Goal: Contribute content: Contribute content

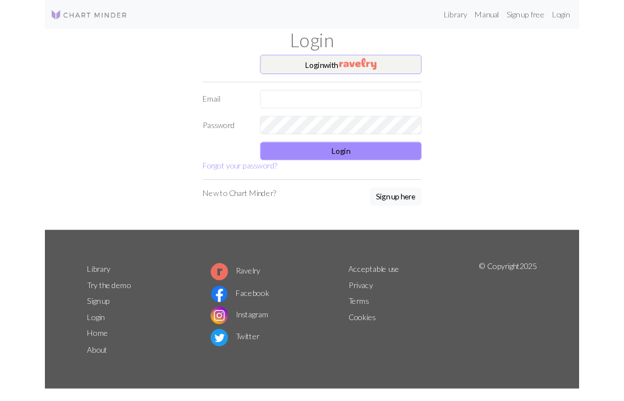
scroll to position [53, 0]
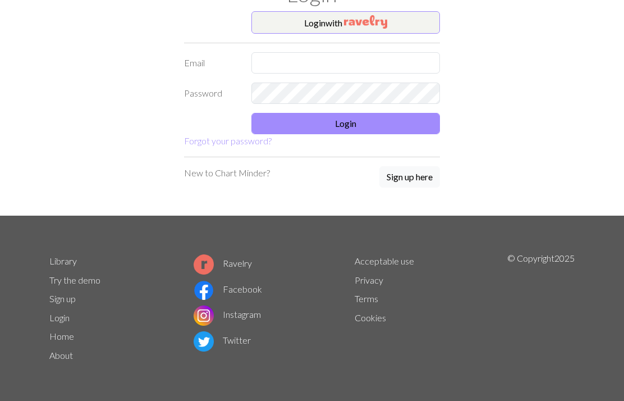
click at [431, 21] on button "Login with" at bounding box center [346, 22] width 189 height 22
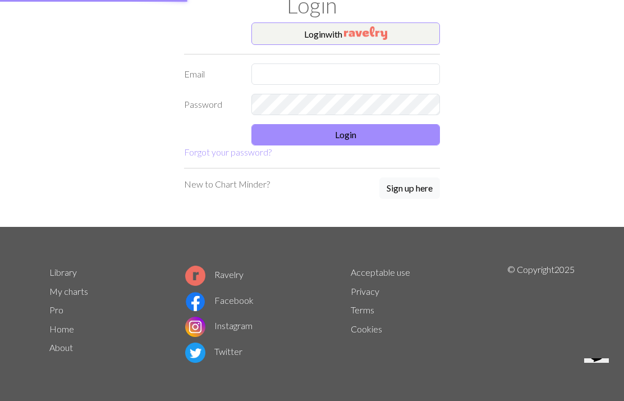
scroll to position [0, 0]
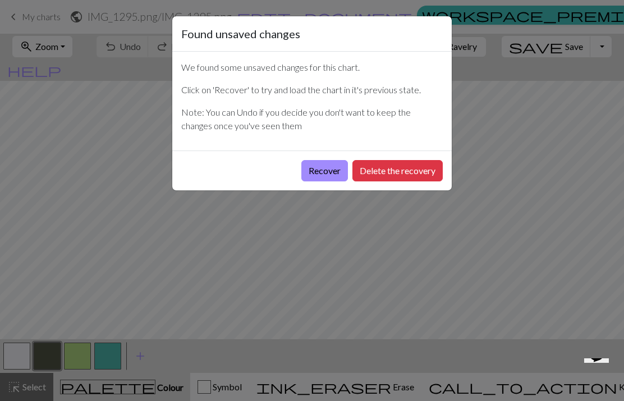
click at [327, 161] on button "Recover" at bounding box center [325, 170] width 47 height 21
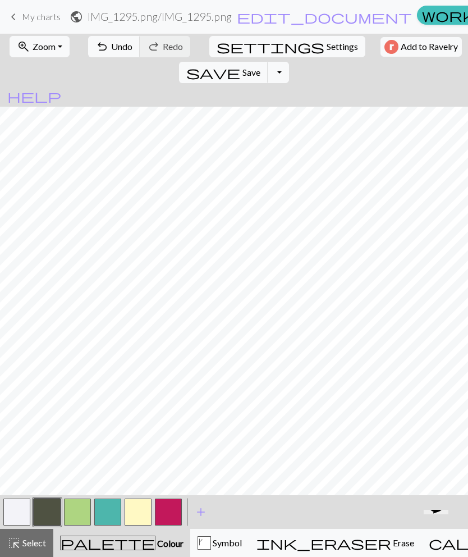
click at [53, 42] on button "zoom_in Zoom Zoom" at bounding box center [40, 46] width 60 height 21
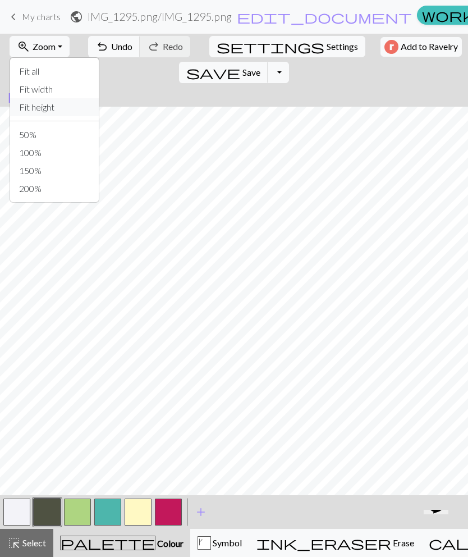
click at [74, 107] on button "Fit height" at bounding box center [54, 107] width 89 height 18
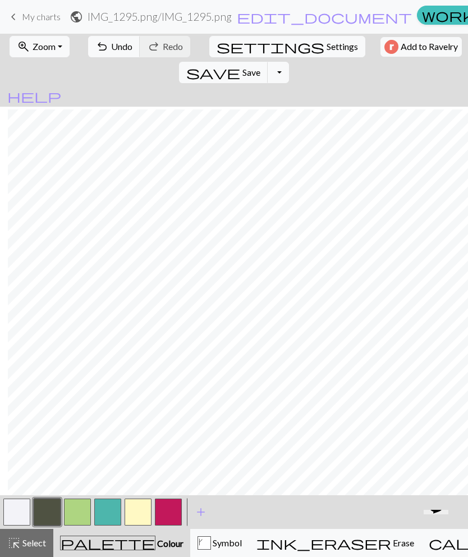
scroll to position [171, 44]
click at [144, 468] on button "button" at bounding box center [138, 512] width 27 height 27
click at [131, 468] on button "palette Colour Colour" at bounding box center [121, 543] width 137 height 28
click at [198, 468] on div "k" at bounding box center [204, 542] width 13 height 13
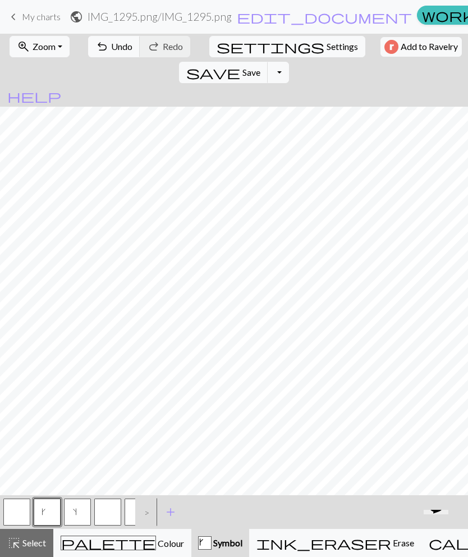
click at [81, 468] on button "s" at bounding box center [77, 512] width 27 height 27
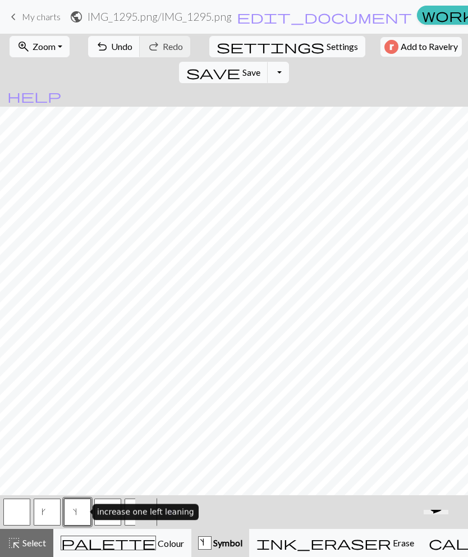
click at [191, 468] on button "s Symbol" at bounding box center [220, 543] width 58 height 28
click at [140, 468] on div "palette Colour Colour" at bounding box center [123, 543] width 124 height 15
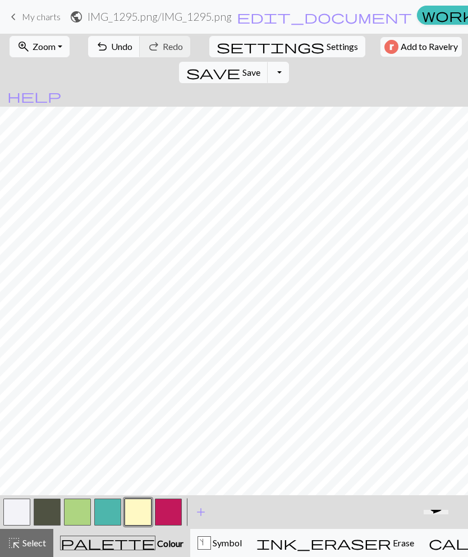
click at [82, 468] on button "button" at bounding box center [77, 512] width 27 height 27
click at [113, 468] on button "button" at bounding box center [107, 512] width 27 height 27
click at [84, 468] on button "button" at bounding box center [77, 512] width 27 height 27
click at [135, 468] on div "palette Colour Colour" at bounding box center [122, 543] width 124 height 15
click at [198, 468] on div "s" at bounding box center [204, 543] width 12 height 13
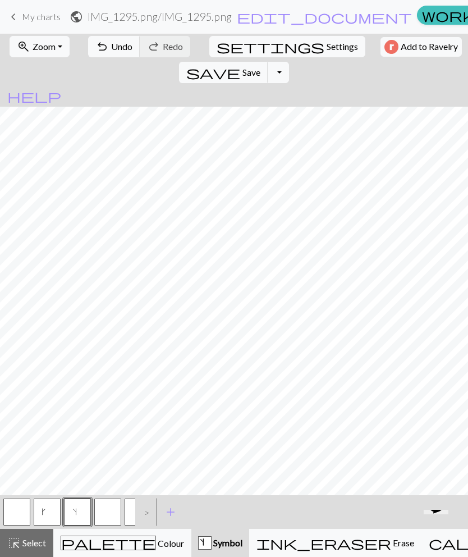
click at [138, 468] on div "palette Colour Colour" at bounding box center [123, 543] width 124 height 15
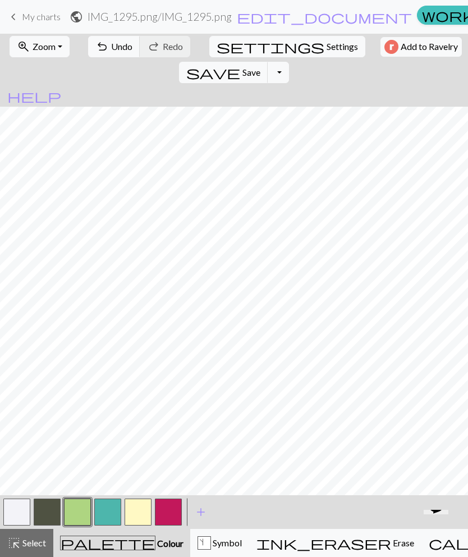
click at [119, 468] on button "button" at bounding box center [107, 512] width 27 height 27
click at [112, 46] on span "Undo" at bounding box center [121, 46] width 21 height 11
click at [211, 468] on span "Symbol" at bounding box center [226, 542] width 31 height 11
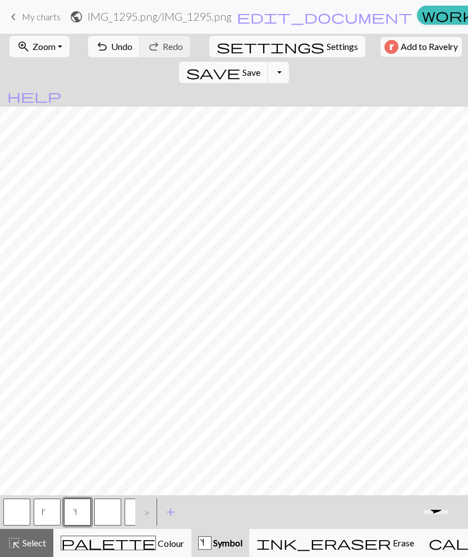
click at [95, 468] on span "palette" at bounding box center [108, 543] width 94 height 16
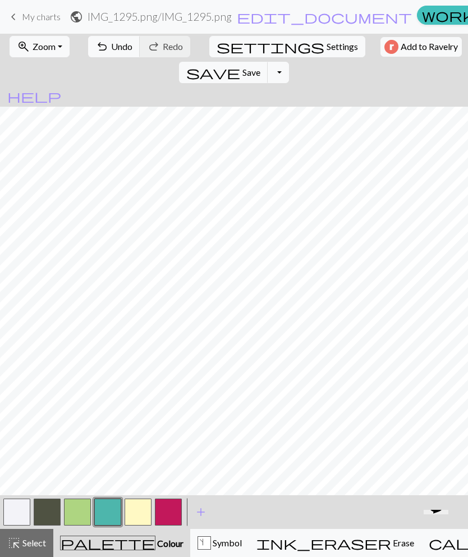
click at [76, 468] on button "button" at bounding box center [77, 512] width 27 height 27
click at [102, 43] on span "undo" at bounding box center [101, 47] width 13 height 16
click at [111, 45] on span "Undo" at bounding box center [121, 46] width 21 height 11
click at [115, 468] on button "button" at bounding box center [107, 512] width 27 height 27
click at [156, 468] on span "Colour" at bounding box center [170, 543] width 28 height 11
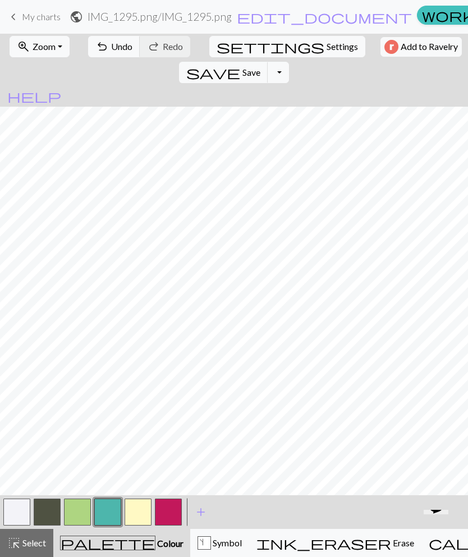
click at [198, 468] on div "s Symbol" at bounding box center [220, 542] width 44 height 13
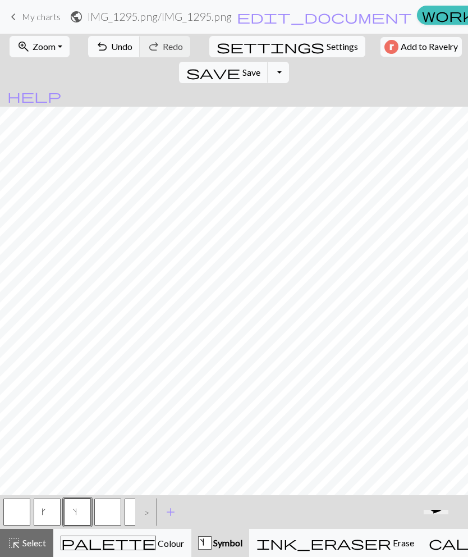
click at [112, 48] on span "Undo" at bounding box center [121, 46] width 21 height 11
click at [156, 468] on span "Colour" at bounding box center [170, 543] width 28 height 11
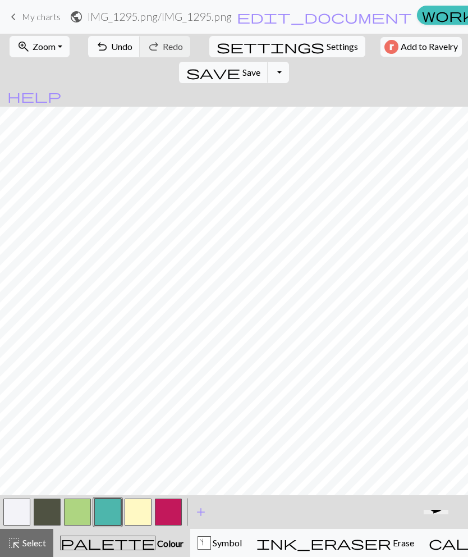
click at [76, 468] on button "button" at bounding box center [77, 512] width 27 height 27
click at [106, 468] on button "button" at bounding box center [107, 512] width 27 height 27
click at [198, 468] on div "s" at bounding box center [204, 542] width 13 height 13
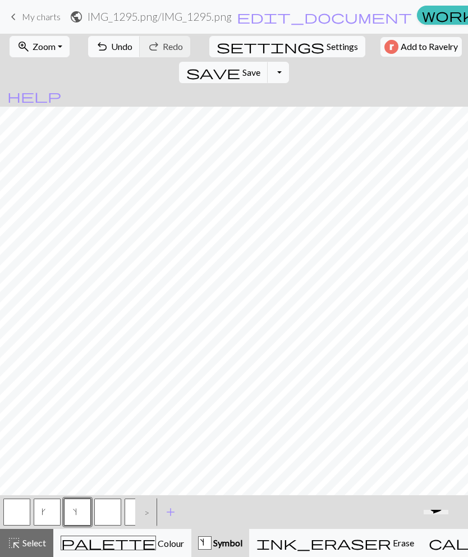
click at [103, 44] on button "undo Undo Undo" at bounding box center [114, 46] width 52 height 21
click at [101, 54] on span "undo" at bounding box center [101, 47] width 13 height 16
click at [156, 468] on span "Colour" at bounding box center [170, 543] width 28 height 11
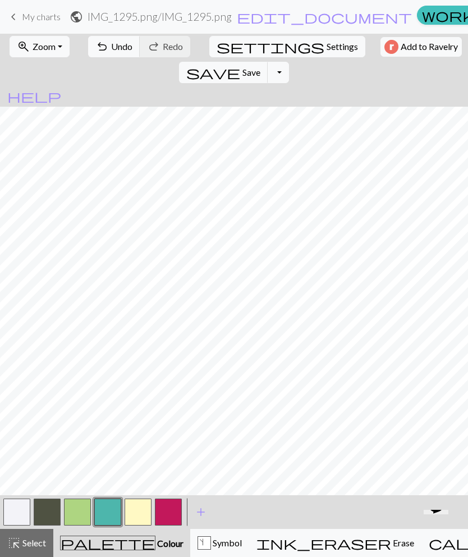
click at [78, 468] on button "button" at bounding box center [77, 512] width 27 height 27
click at [106, 468] on button "button" at bounding box center [107, 512] width 27 height 27
click at [111, 43] on span "Undo" at bounding box center [121, 46] width 21 height 11
click at [80, 468] on button "button" at bounding box center [77, 512] width 27 height 27
click at [198, 468] on div "s Symbol" at bounding box center [220, 542] width 44 height 13
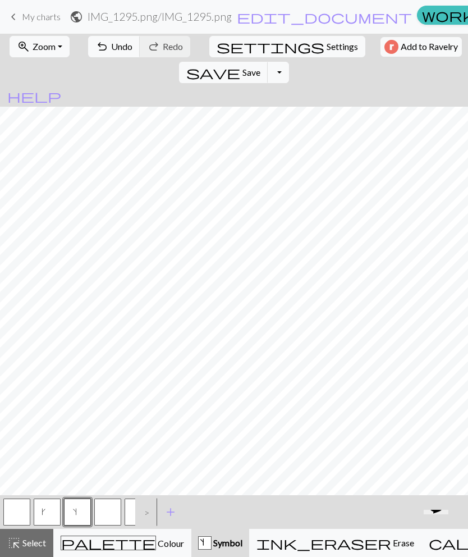
click at [102, 36] on button "undo Undo Undo" at bounding box center [114, 46] width 52 height 21
click at [102, 35] on div "undo Undo Undo redo Redo Redo" at bounding box center [139, 47] width 109 height 26
click at [115, 47] on span "Undo" at bounding box center [121, 46] width 21 height 11
click at [156, 468] on span "Colour" at bounding box center [170, 543] width 28 height 11
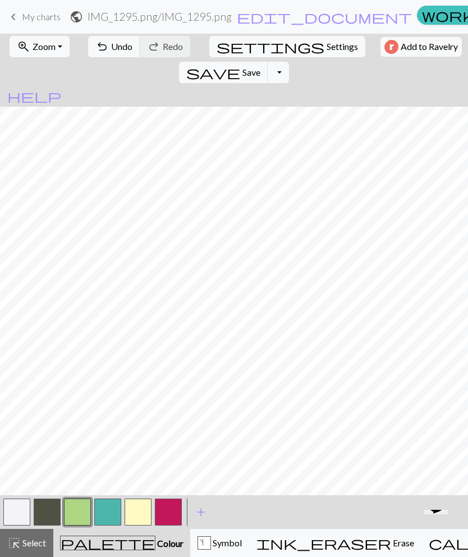
click at [108, 468] on button "button" at bounding box center [107, 512] width 27 height 27
click at [156, 468] on span "Colour" at bounding box center [170, 543] width 28 height 11
click at [198, 468] on div "s Symbol" at bounding box center [220, 542] width 44 height 13
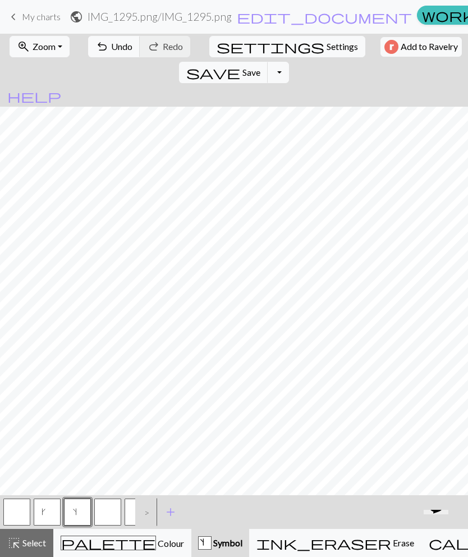
click at [95, 468] on span "palette" at bounding box center [108, 543] width 94 height 16
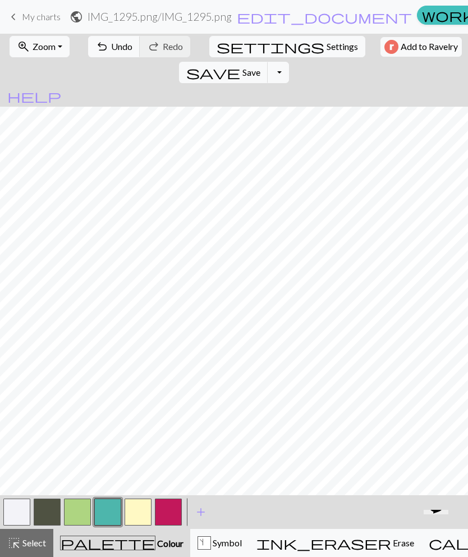
click at [80, 468] on button "button" at bounding box center [77, 512] width 27 height 27
click at [107, 468] on button "button" at bounding box center [107, 512] width 27 height 27
click at [51, 43] on span "Zoom" at bounding box center [44, 46] width 23 height 11
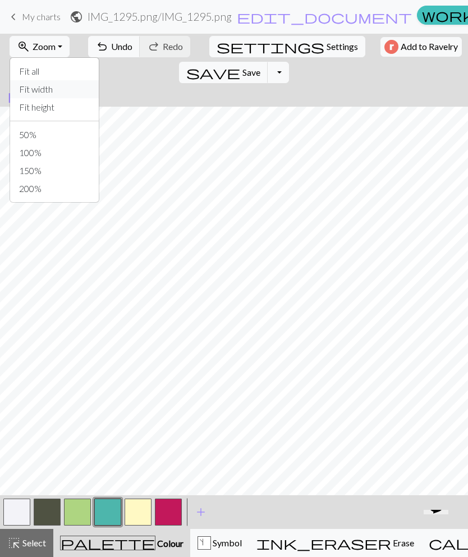
click at [72, 84] on button "Fit width" at bounding box center [54, 89] width 89 height 18
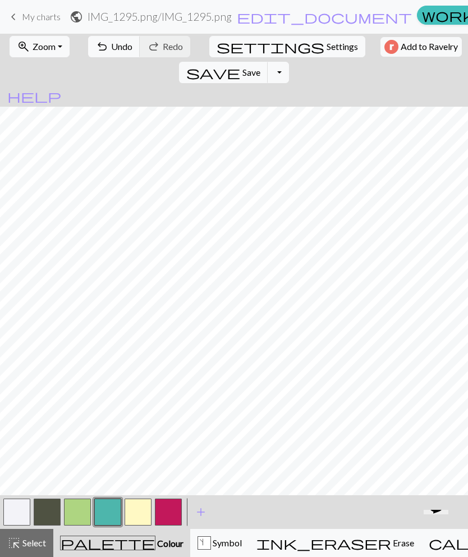
scroll to position [203, 4]
click at [190, 468] on button "s Symbol" at bounding box center [219, 543] width 59 height 28
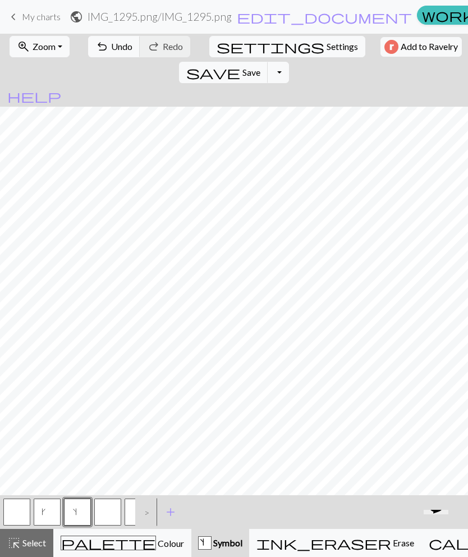
click at [89, 468] on span "palette" at bounding box center [108, 543] width 94 height 16
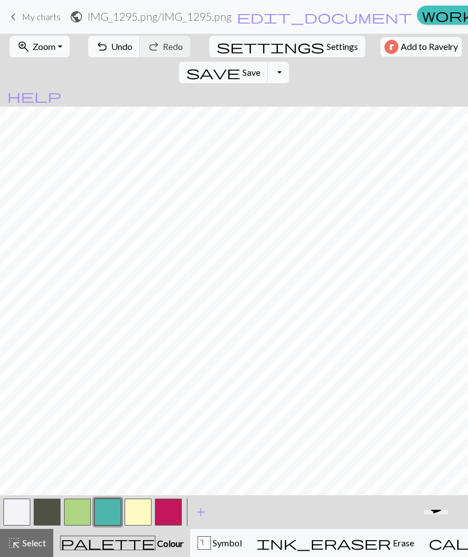
click at [79, 468] on button "button" at bounding box center [77, 512] width 27 height 27
click at [111, 46] on span "Undo" at bounding box center [121, 46] width 21 height 11
click at [121, 468] on button "button" at bounding box center [107, 512] width 27 height 27
click at [108, 468] on button "palette Colour Colour" at bounding box center [121, 543] width 137 height 28
click at [107, 468] on button "palette Colour Colour" at bounding box center [121, 543] width 137 height 28
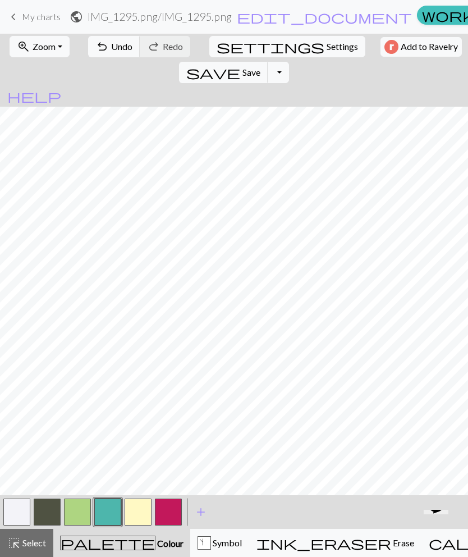
click at [156, 468] on span "Colour" at bounding box center [170, 543] width 28 height 11
click at [198, 468] on div "s Symbol" at bounding box center [220, 542] width 44 height 13
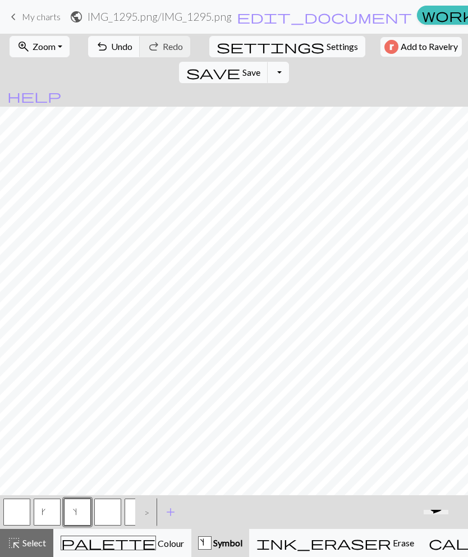
click at [92, 468] on span "palette" at bounding box center [108, 543] width 94 height 16
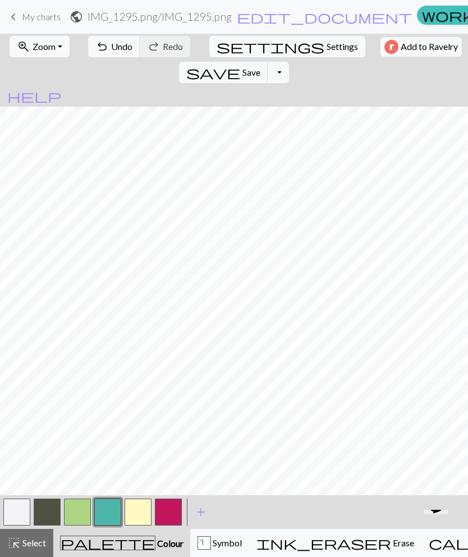
click at [86, 468] on button "button" at bounding box center [77, 512] width 27 height 27
click at [103, 468] on button "button" at bounding box center [107, 512] width 27 height 27
click at [209, 468] on div "s Symbol" at bounding box center [220, 542] width 44 height 13
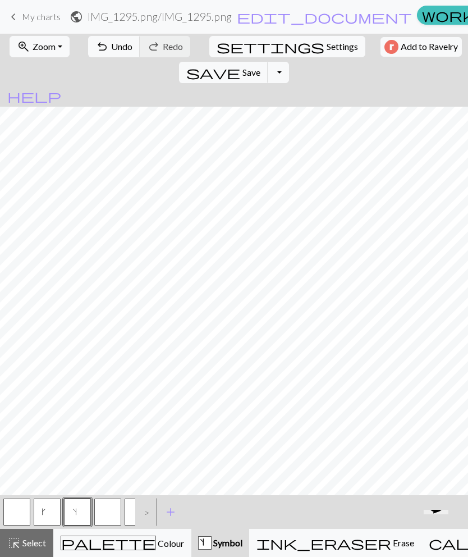
click at [82, 468] on button "palette Colour Colour" at bounding box center [122, 543] width 138 height 28
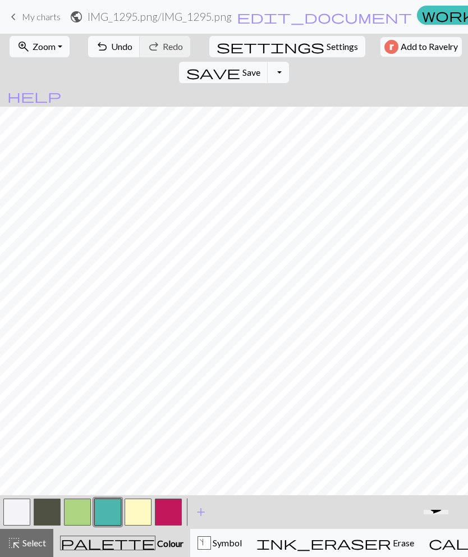
click at [77, 468] on button "button" at bounding box center [77, 512] width 27 height 27
click at [156, 468] on span "Colour" at bounding box center [170, 543] width 28 height 11
click at [106, 468] on button "button" at bounding box center [107, 512] width 27 height 27
click at [75, 468] on button "button" at bounding box center [77, 512] width 27 height 27
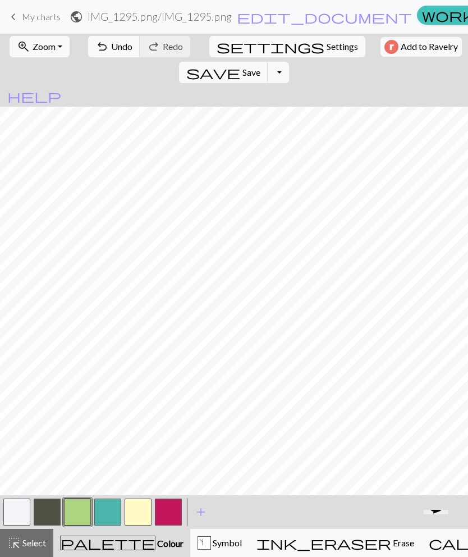
click at [106, 468] on button "button" at bounding box center [107, 512] width 27 height 27
click at [79, 468] on button "button" at bounding box center [77, 512] width 27 height 27
click at [119, 468] on button "button" at bounding box center [107, 512] width 27 height 27
click at [87, 468] on button "button" at bounding box center [77, 512] width 27 height 27
click at [115, 468] on button "button" at bounding box center [107, 512] width 27 height 27
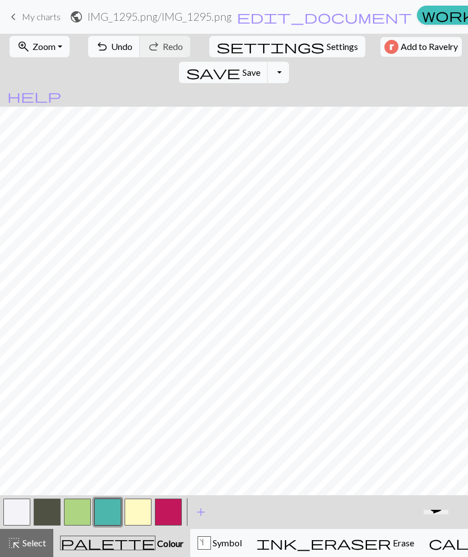
click at [327, 49] on span "Settings" at bounding box center [342, 46] width 31 height 13
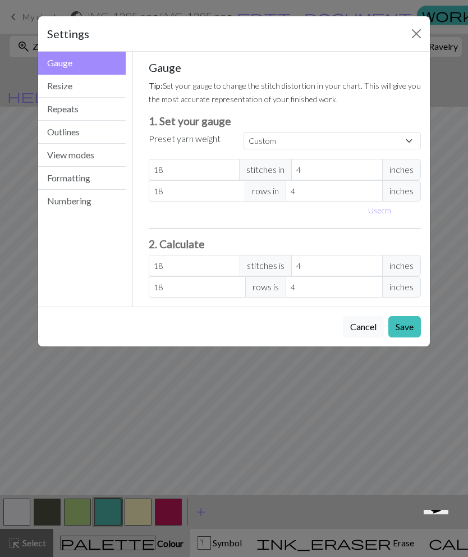
click at [56, 80] on button "Resize" at bounding box center [82, 86] width 88 height 23
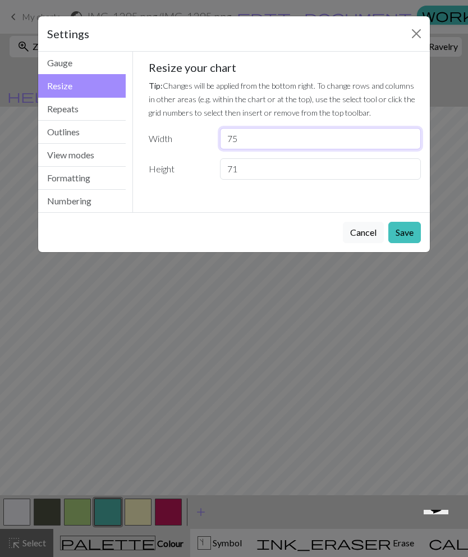
click at [276, 131] on input "75" at bounding box center [320, 138] width 201 height 21
click at [268, 135] on input "75" at bounding box center [320, 138] width 201 height 21
type input "7"
type input "88"
click at [409, 226] on button "Save" at bounding box center [405, 232] width 33 height 21
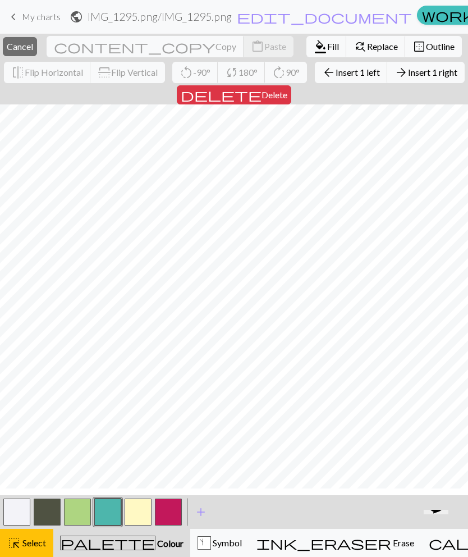
click at [33, 48] on span "Cancel" at bounding box center [20, 46] width 26 height 11
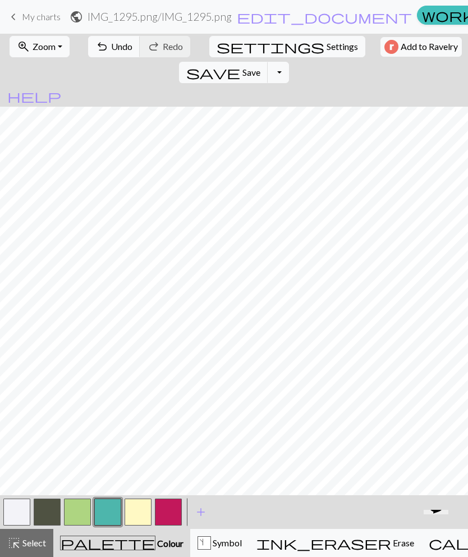
click at [33, 46] on span "Zoom" at bounding box center [44, 46] width 23 height 11
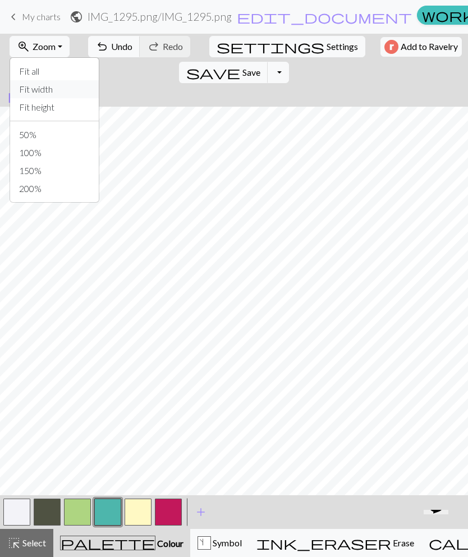
click at [29, 87] on button "Fit width" at bounding box center [54, 89] width 89 height 18
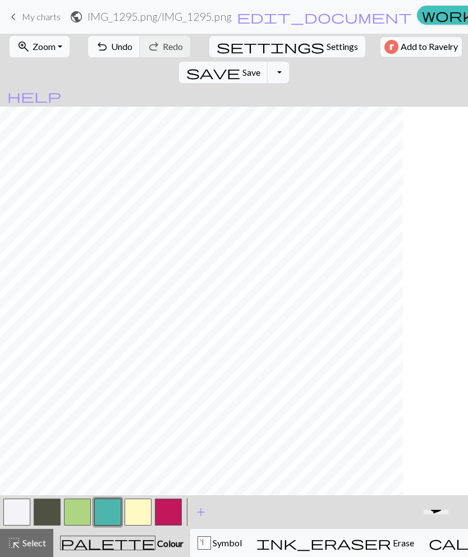
scroll to position [0, 0]
click at [327, 48] on span "Settings" at bounding box center [342, 46] width 31 height 13
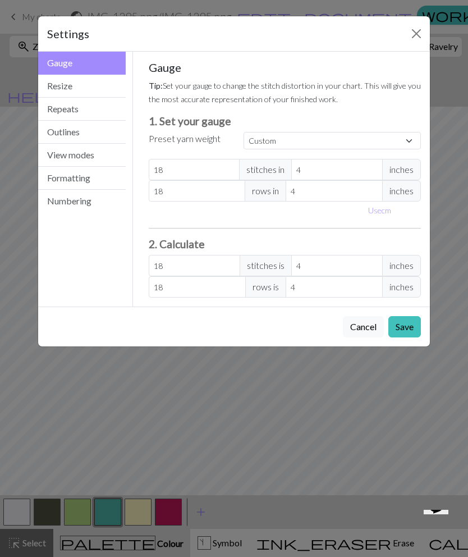
click at [107, 85] on button "Resize" at bounding box center [82, 86] width 88 height 23
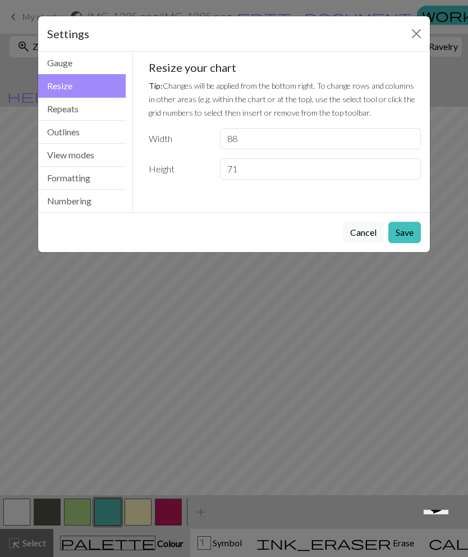
click at [366, 235] on button "Cancel" at bounding box center [363, 232] width 41 height 21
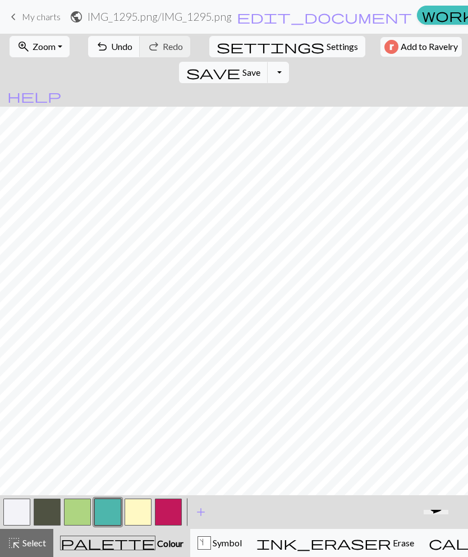
click at [111, 47] on span "Undo" at bounding box center [121, 46] width 21 height 11
click at [26, 468] on button "highlight_alt Select Select" at bounding box center [26, 543] width 53 height 28
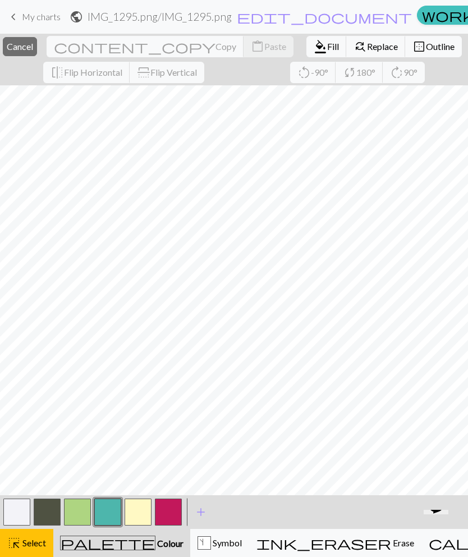
click at [8, 468] on button "highlight_alt Select Select" at bounding box center [26, 543] width 53 height 28
click at [33, 46] on span "Cancel" at bounding box center [20, 46] width 26 height 11
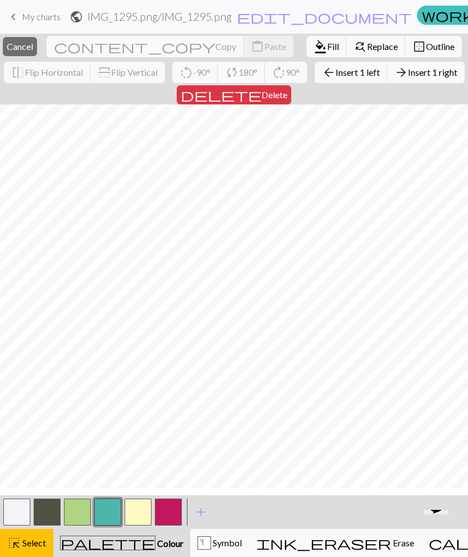
click at [336, 77] on span "Insert 1 left" at bounding box center [358, 72] width 44 height 11
click at [322, 80] on span "arrow_back" at bounding box center [328, 73] width 13 height 16
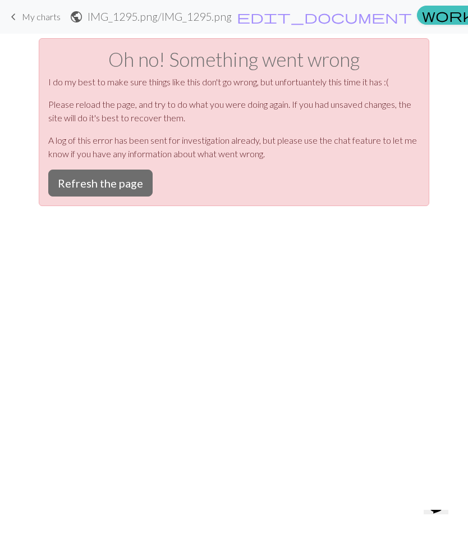
click at [79, 185] on button "Refresh the page" at bounding box center [100, 183] width 104 height 27
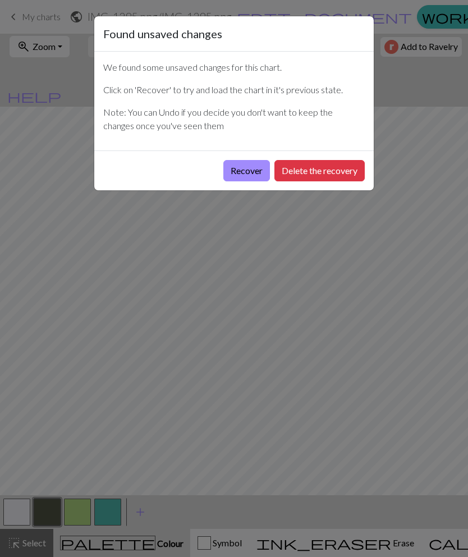
click at [240, 166] on button "Recover" at bounding box center [246, 170] width 47 height 21
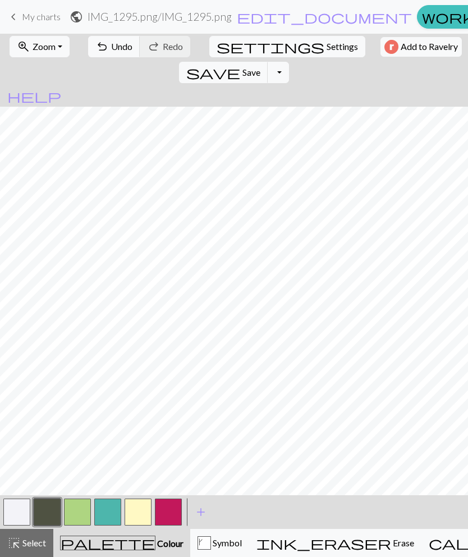
click at [240, 65] on span "save" at bounding box center [213, 73] width 54 height 16
click at [392, 43] on div "Chart saved" at bounding box center [234, 22] width 468 height 44
click at [37, 49] on span "Zoom" at bounding box center [44, 46] width 23 height 11
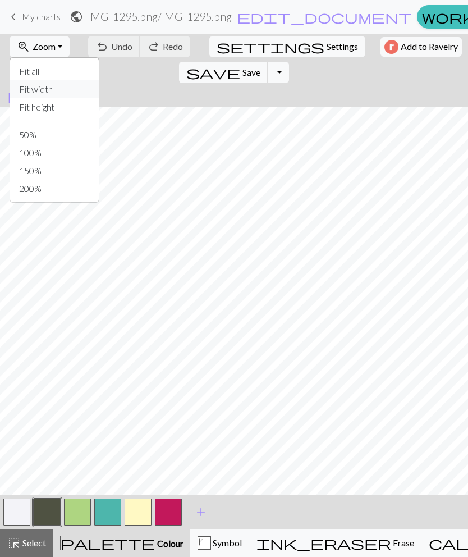
click at [22, 92] on button "Fit width" at bounding box center [54, 89] width 89 height 18
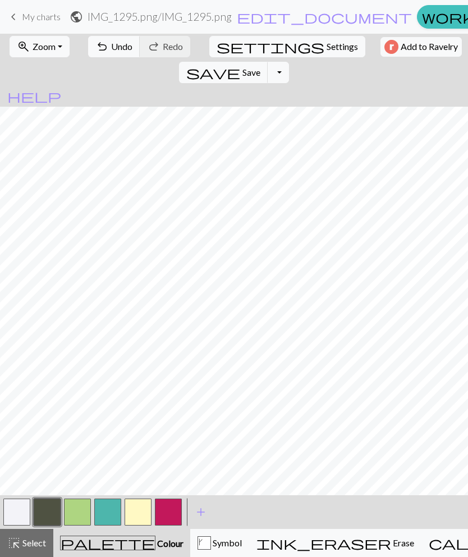
click at [30, 537] on span "Select" at bounding box center [33, 542] width 25 height 11
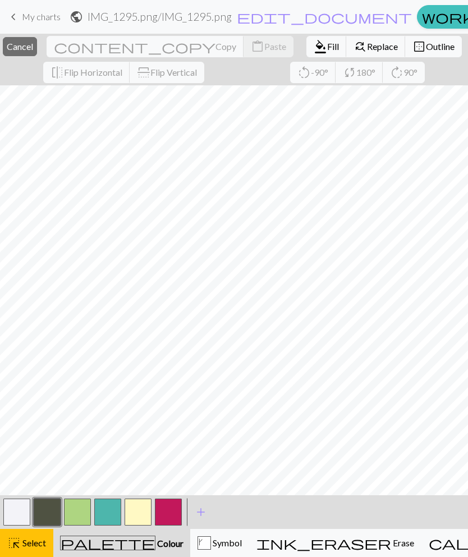
click at [33, 45] on span "Cancel" at bounding box center [20, 46] width 26 height 11
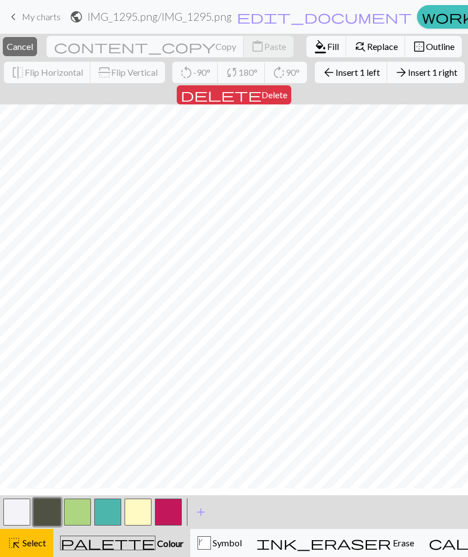
click at [315, 83] on button "arrow_back Insert 1 left" at bounding box center [351, 72] width 73 height 21
click at [336, 77] on span "Insert 1 left" at bounding box center [358, 72] width 44 height 11
click at [315, 83] on button "arrow_back Insert 1 left" at bounding box center [351, 72] width 73 height 21
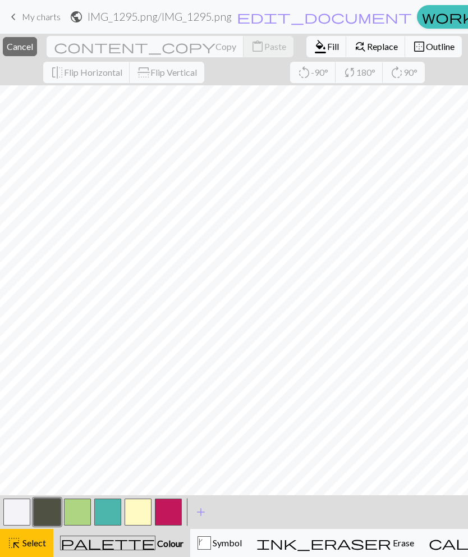
click at [33, 47] on span "Cancel" at bounding box center [20, 46] width 26 height 11
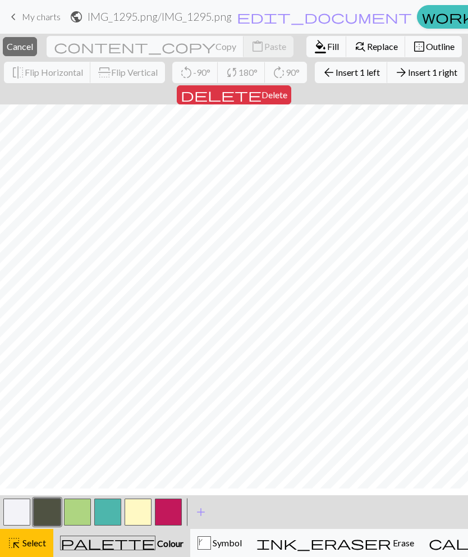
click at [336, 77] on span "Insert 1 left" at bounding box center [358, 72] width 44 height 11
click at [322, 80] on span "arrow_back" at bounding box center [328, 73] width 13 height 16
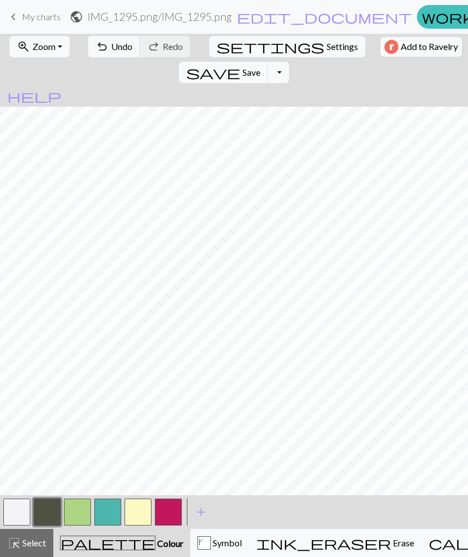
click at [33, 42] on span "Zoom" at bounding box center [44, 46] width 23 height 11
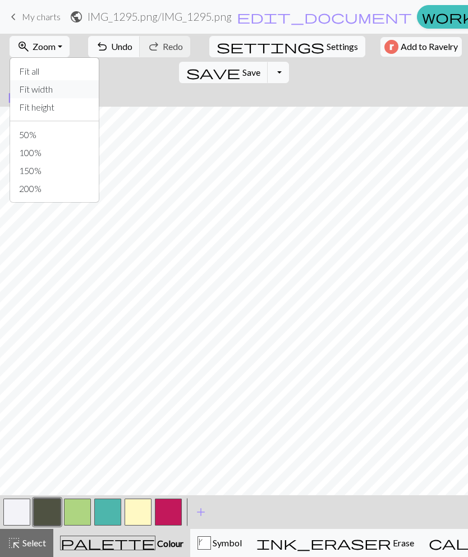
click at [19, 88] on button "Fit width" at bounding box center [54, 89] width 89 height 18
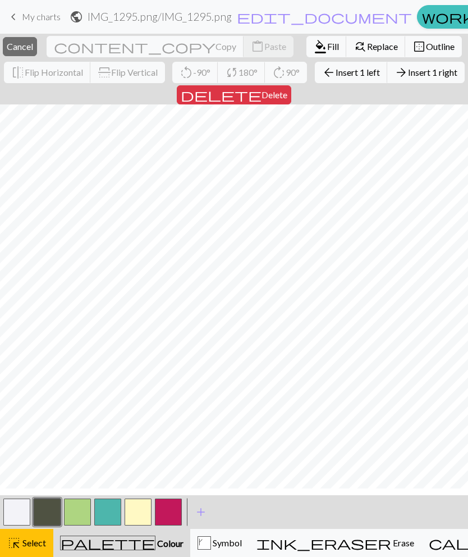
click at [322, 80] on span "arrow_back" at bounding box center [328, 73] width 13 height 16
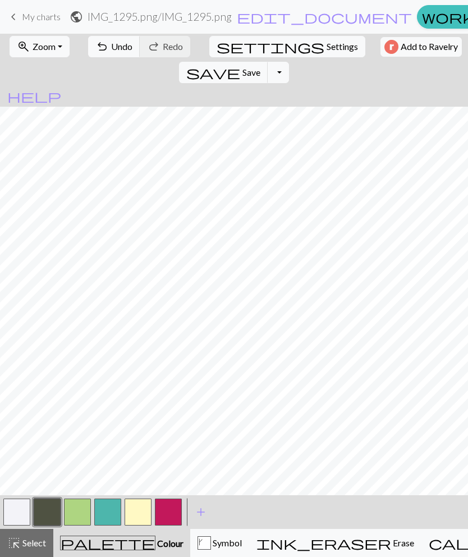
click at [30, 513] on button "button" at bounding box center [16, 512] width 27 height 27
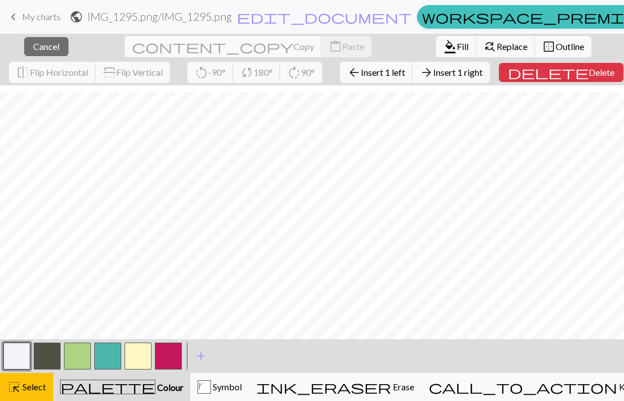
scroll to position [12, 0]
click at [52, 38] on button "close Cancel" at bounding box center [46, 46] width 44 height 19
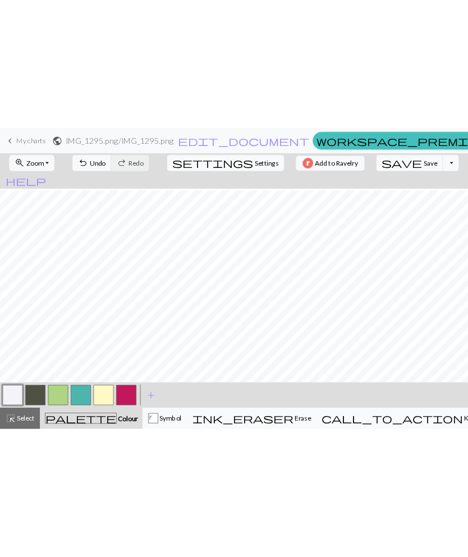
scroll to position [69, 0]
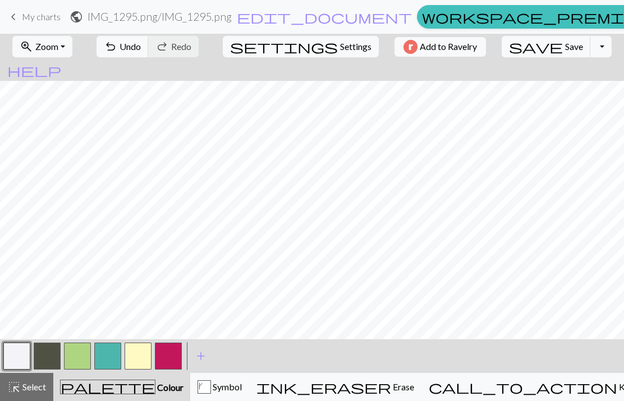
click at [82, 347] on button "button" at bounding box center [77, 356] width 27 height 27
click at [58, 48] on span "Zoom" at bounding box center [46, 46] width 23 height 11
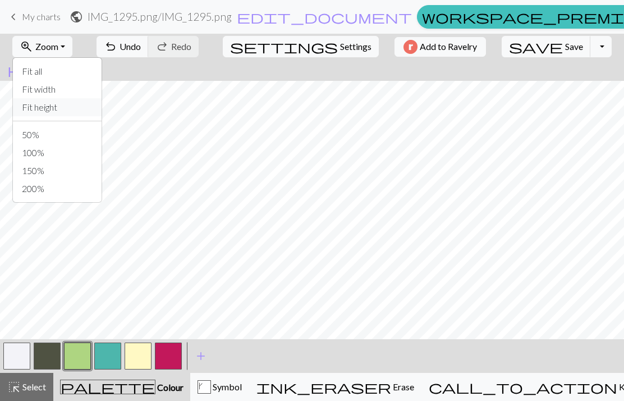
click at [81, 105] on button "Fit height" at bounding box center [57, 107] width 89 height 18
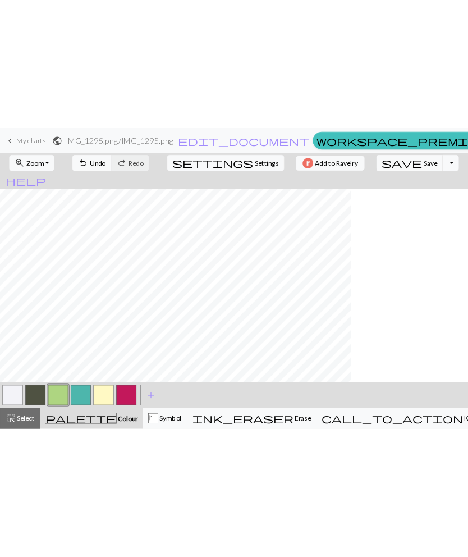
scroll to position [2, 0]
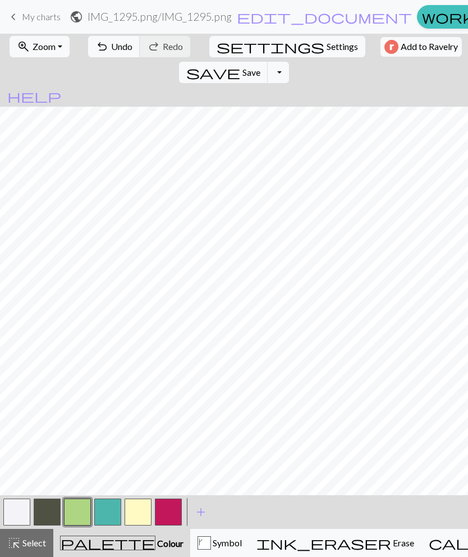
click at [48, 42] on span "Zoom" at bounding box center [44, 46] width 23 height 11
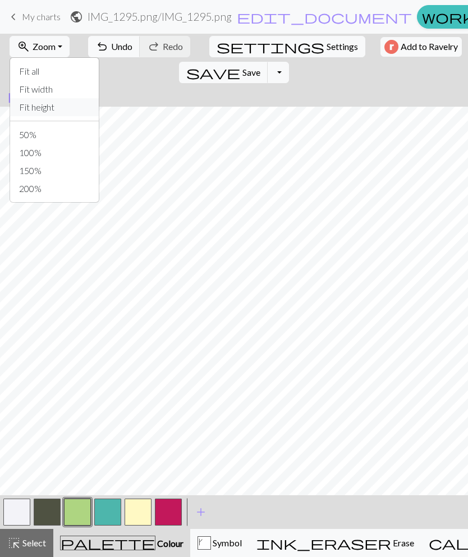
click at [56, 109] on button "Fit height" at bounding box center [54, 107] width 89 height 18
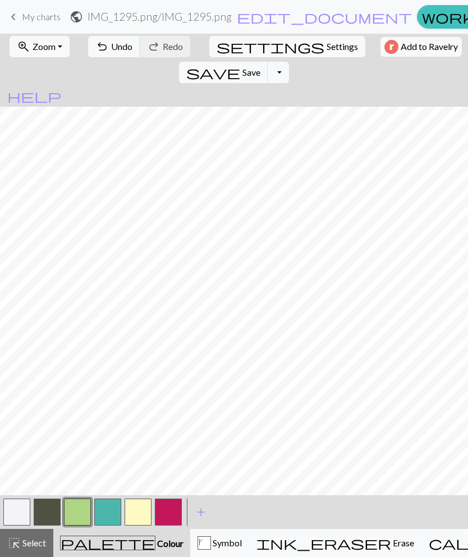
click at [138, 505] on button "button" at bounding box center [138, 512] width 27 height 27
click at [48, 509] on button "button" at bounding box center [47, 512] width 27 height 27
click at [19, 515] on button "button" at bounding box center [16, 512] width 27 height 27
click at [110, 505] on button "button" at bounding box center [107, 512] width 27 height 27
click at [170, 506] on button "button" at bounding box center [168, 512] width 27 height 27
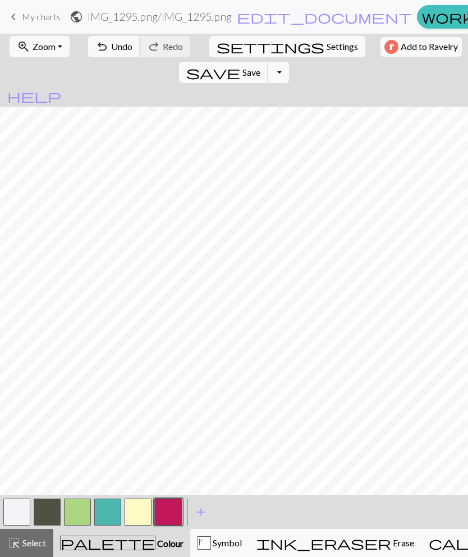
click at [83, 506] on button "button" at bounding box center [77, 512] width 27 height 27
click at [131, 519] on button "button" at bounding box center [138, 512] width 27 height 27
click at [79, 507] on button "button" at bounding box center [77, 512] width 27 height 27
click at [105, 510] on button "button" at bounding box center [107, 512] width 27 height 27
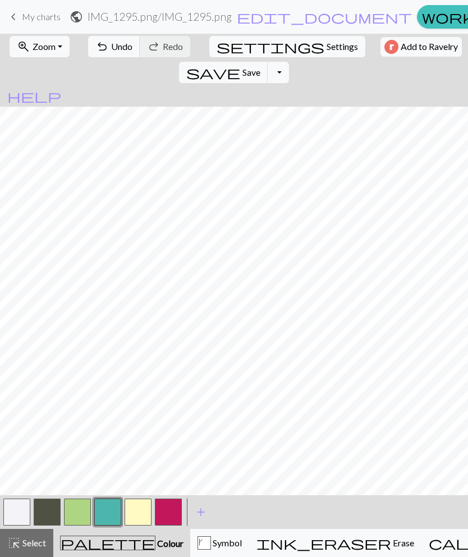
click at [83, 508] on button "button" at bounding box center [77, 512] width 27 height 27
click at [111, 503] on button "button" at bounding box center [107, 512] width 27 height 27
click at [81, 508] on button "button" at bounding box center [77, 512] width 27 height 27
click at [211, 539] on span "Symbol" at bounding box center [226, 542] width 31 height 11
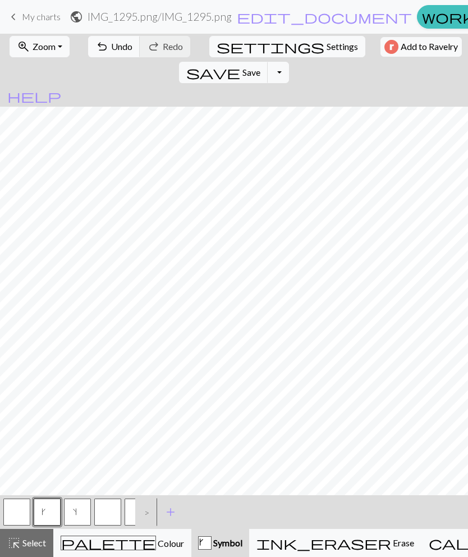
click at [108, 508] on button "button" at bounding box center [107, 512] width 27 height 27
click at [109, 509] on button "button" at bounding box center [107, 512] width 27 height 27
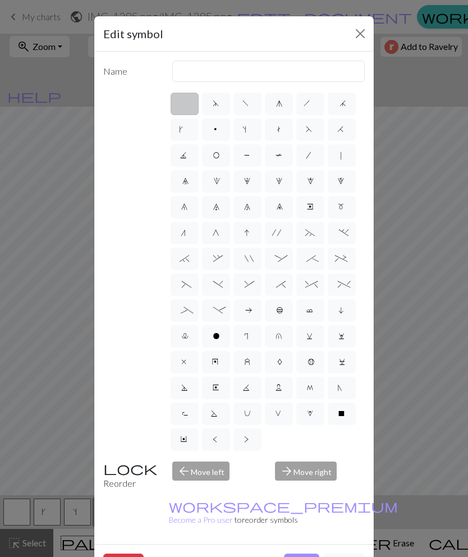
click at [314, 127] on label "F" at bounding box center [310, 129] width 28 height 22
click at [313, 127] on input "F" at bounding box center [309, 125] width 7 height 7
radio input "true"
type input "ssk"
click at [342, 133] on span "H" at bounding box center [341, 130] width 9 height 11
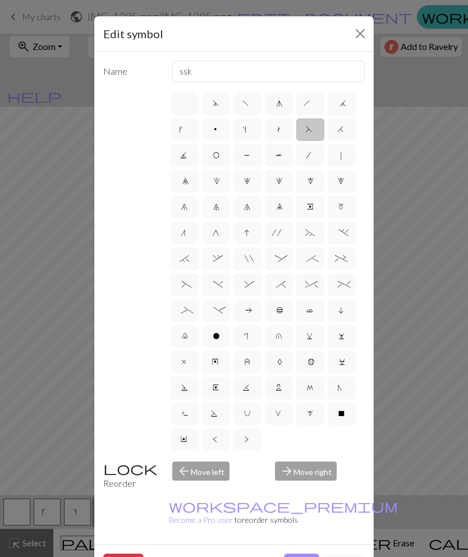
click at [342, 130] on input "H" at bounding box center [340, 125] width 7 height 7
radio input "true"
type input "k2tog"
click at [305, 554] on button "Done" at bounding box center [301, 564] width 35 height 21
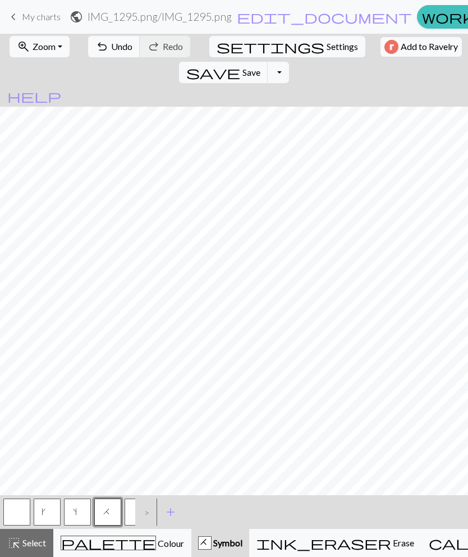
click at [133, 514] on button "button" at bounding box center [138, 512] width 27 height 27
click at [173, 509] on span "add" at bounding box center [170, 512] width 13 height 16
click at [142, 517] on button "button" at bounding box center [138, 512] width 27 height 27
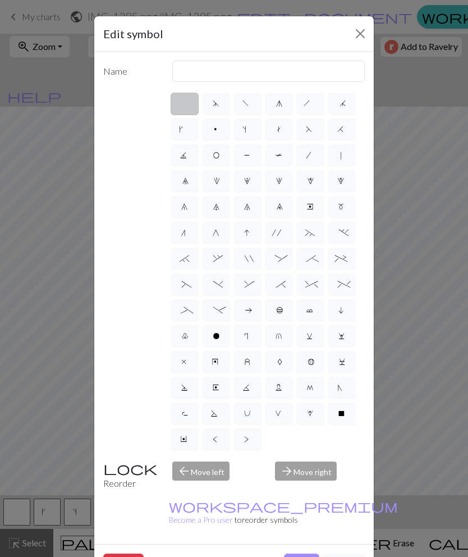
click at [312, 134] on span "F" at bounding box center [310, 130] width 9 height 11
click at [312, 130] on input "F" at bounding box center [309, 125] width 7 height 7
radio input "true"
type input "ssk"
click at [297, 554] on button "Done" at bounding box center [301, 564] width 35 height 21
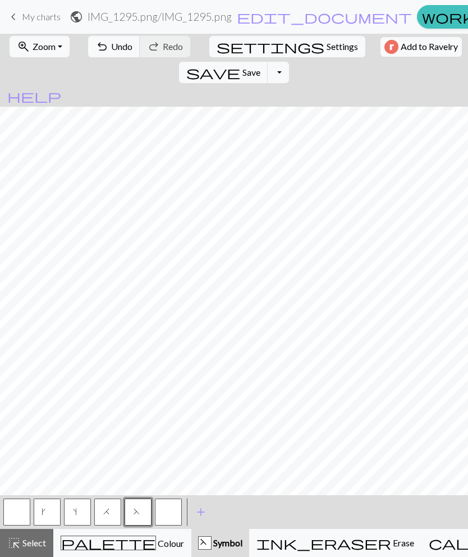
click at [118, 520] on button "H" at bounding box center [107, 512] width 27 height 27
click at [125, 537] on div "palette Colour Colour" at bounding box center [123, 543] width 124 height 15
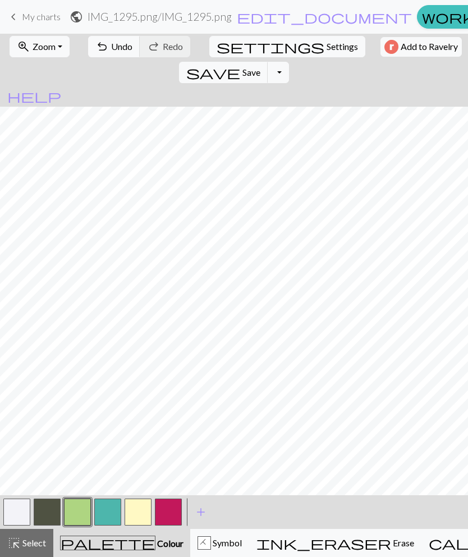
click at [79, 509] on button "button" at bounding box center [77, 512] width 27 height 27
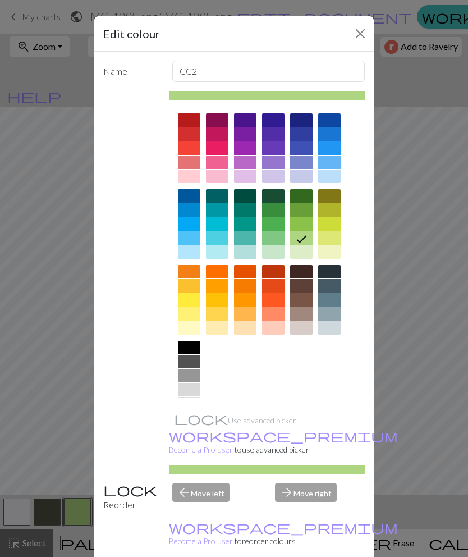
click at [362, 26] on button "Close" at bounding box center [361, 34] width 18 height 18
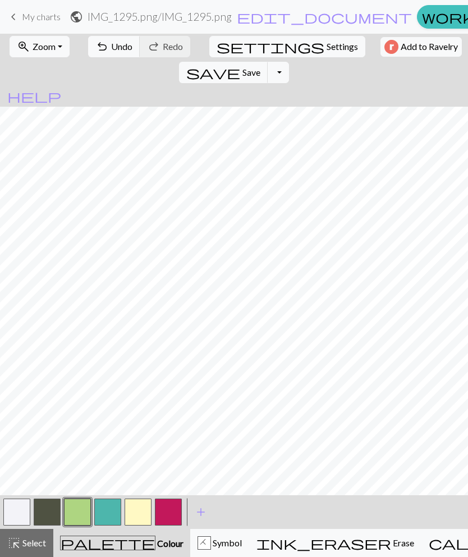
click at [109, 508] on button "button" at bounding box center [107, 512] width 27 height 27
click at [81, 507] on button "button" at bounding box center [77, 512] width 27 height 27
click at [172, 509] on button "button" at bounding box center [168, 512] width 27 height 27
click at [24, 515] on button "button" at bounding box center [16, 512] width 27 height 27
click at [178, 506] on button "button" at bounding box center [168, 512] width 27 height 27
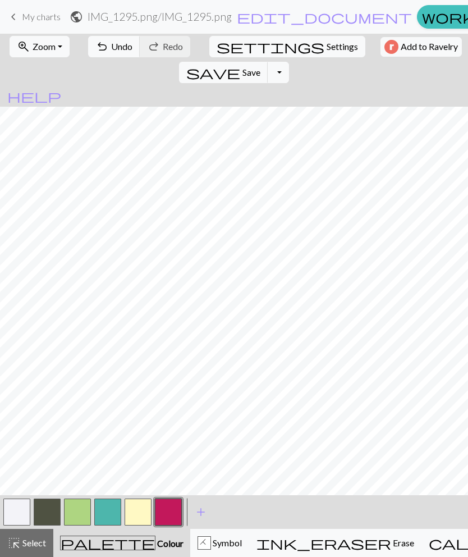
click at [15, 513] on button "button" at bounding box center [16, 512] width 27 height 27
click at [176, 510] on button "button" at bounding box center [168, 512] width 27 height 27
click at [16, 513] on button "button" at bounding box center [16, 512] width 27 height 27
click at [169, 513] on button "button" at bounding box center [168, 512] width 27 height 27
click at [133, 505] on button "button" at bounding box center [138, 512] width 27 height 27
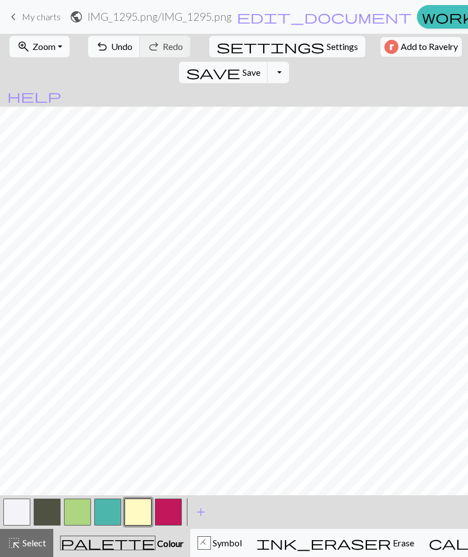
click at [15, 507] on button "button" at bounding box center [16, 512] width 27 height 27
click at [111, 512] on button "button" at bounding box center [107, 512] width 27 height 27
click at [84, 510] on button "button" at bounding box center [77, 512] width 27 height 27
click at [112, 508] on button "button" at bounding box center [107, 512] width 27 height 27
click at [108, 53] on button "undo Undo Undo" at bounding box center [114, 46] width 52 height 21
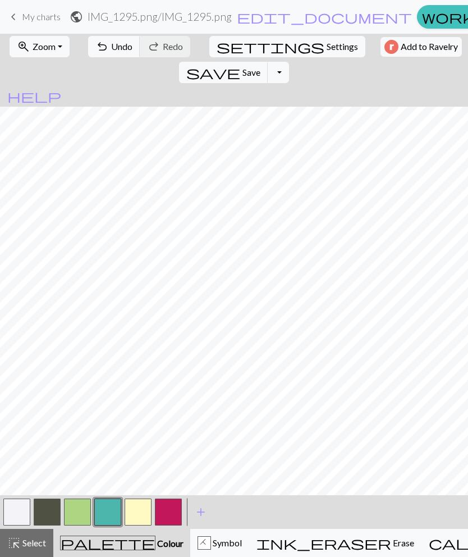
click at [198, 547] on div "H" at bounding box center [204, 543] width 12 height 13
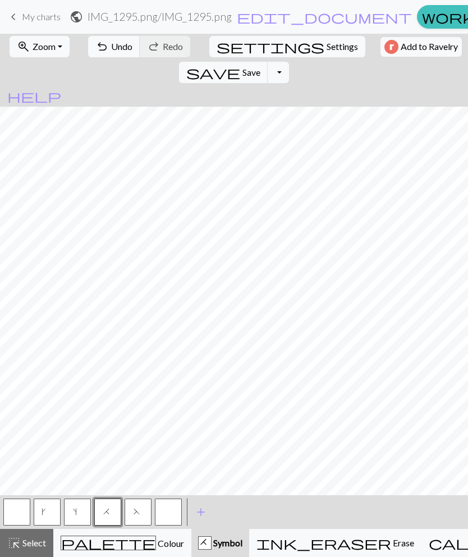
click at [156, 548] on span "Colour" at bounding box center [170, 543] width 28 height 11
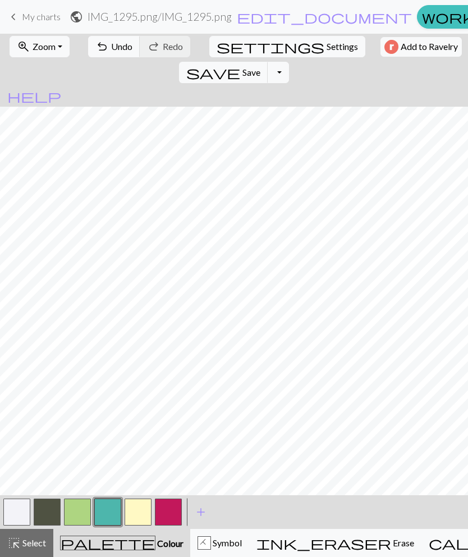
click at [84, 508] on button "button" at bounding box center [77, 512] width 27 height 27
click at [112, 505] on button "button" at bounding box center [107, 512] width 27 height 27
click at [92, 541] on span "palette" at bounding box center [108, 543] width 94 height 16
click at [198, 538] on div "H Symbol" at bounding box center [220, 542] width 44 height 13
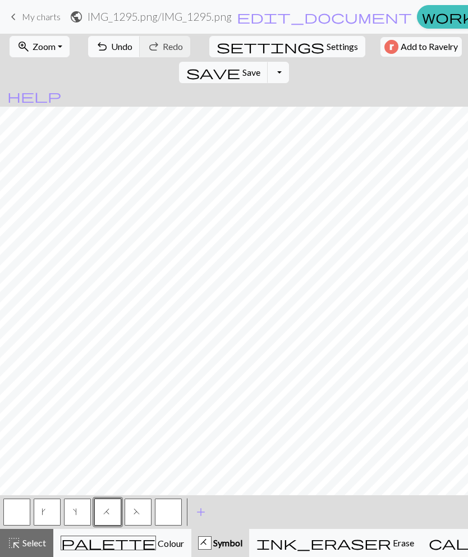
click at [119, 554] on button "palette Colour Colour" at bounding box center [122, 543] width 138 height 28
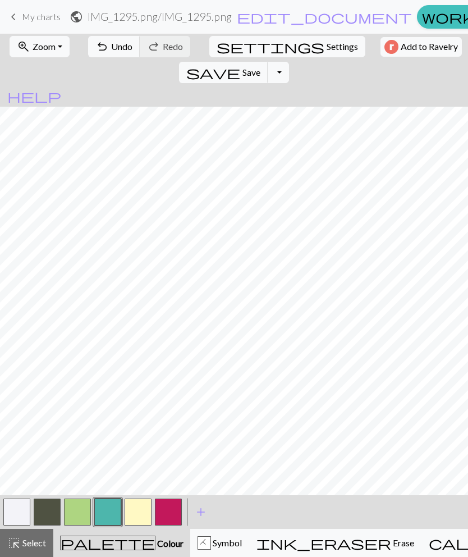
click at [70, 513] on button "button" at bounding box center [77, 512] width 27 height 27
click at [121, 45] on span "Undo" at bounding box center [121, 46] width 21 height 11
click at [112, 508] on button "button" at bounding box center [107, 512] width 27 height 27
click at [81, 513] on button "button" at bounding box center [77, 512] width 27 height 27
click at [201, 554] on button "H Symbol" at bounding box center [219, 543] width 59 height 28
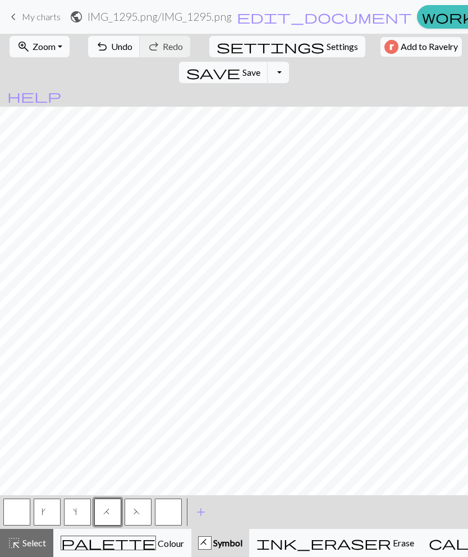
click at [156, 541] on span "Colour" at bounding box center [170, 543] width 28 height 11
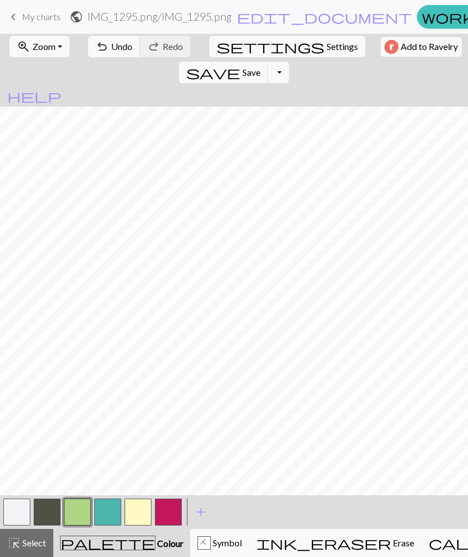
click at [102, 510] on button "button" at bounding box center [107, 512] width 27 height 27
click at [77, 506] on button "button" at bounding box center [77, 512] width 27 height 27
click at [199, 547] on div "H" at bounding box center [204, 543] width 12 height 13
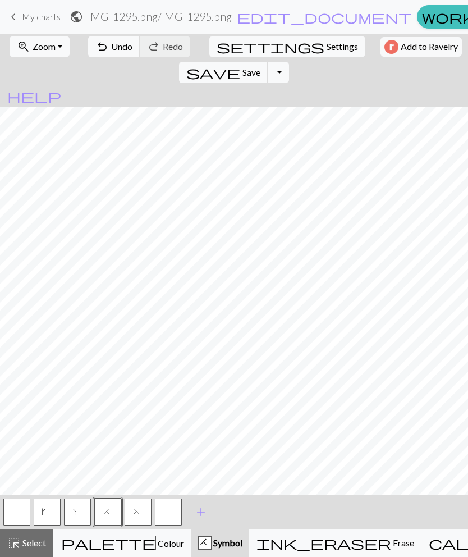
click at [117, 553] on button "palette Colour Colour" at bounding box center [122, 543] width 138 height 28
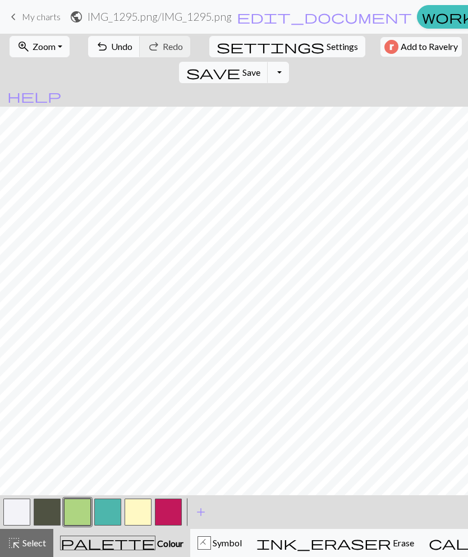
click at [109, 512] on button "button" at bounding box center [107, 512] width 27 height 27
click at [198, 545] on div "H" at bounding box center [204, 543] width 12 height 13
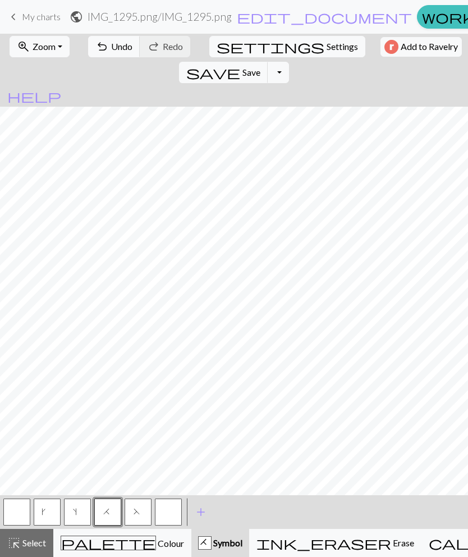
click at [102, 550] on button "palette Colour Colour" at bounding box center [122, 543] width 138 height 28
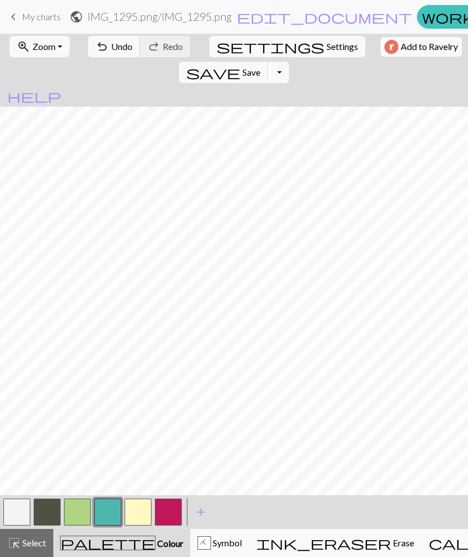
click at [72, 512] on button "button" at bounding box center [77, 512] width 27 height 27
click at [107, 515] on button "button" at bounding box center [107, 512] width 27 height 27
click at [156, 548] on span "Colour" at bounding box center [170, 543] width 28 height 11
click at [198, 549] on div "H" at bounding box center [204, 543] width 12 height 13
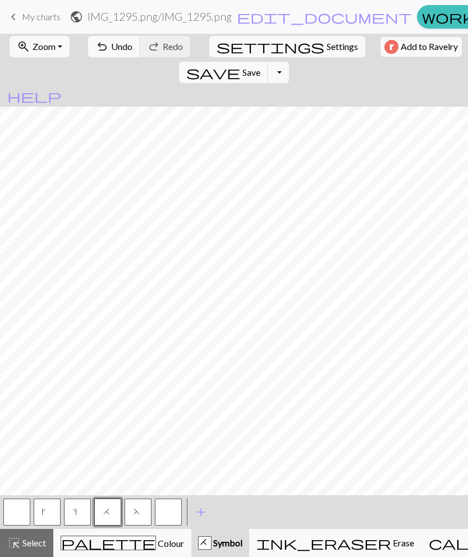
click at [156, 542] on span "Colour" at bounding box center [170, 543] width 28 height 11
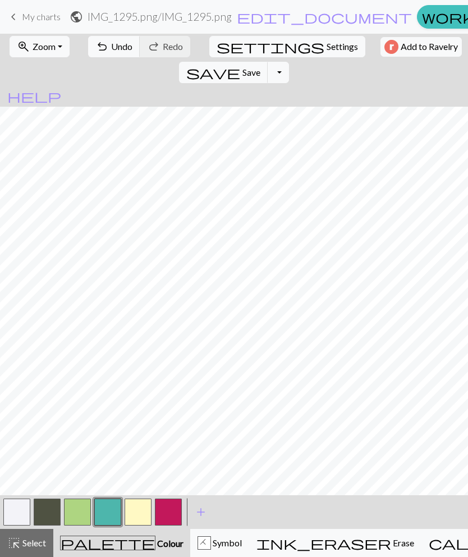
click at [74, 514] on button "button" at bounding box center [77, 512] width 27 height 27
click at [156, 541] on span "Colour" at bounding box center [170, 543] width 28 height 11
click at [104, 509] on button "button" at bounding box center [107, 512] width 27 height 27
click at [198, 547] on div "H Symbol" at bounding box center [220, 542] width 44 height 13
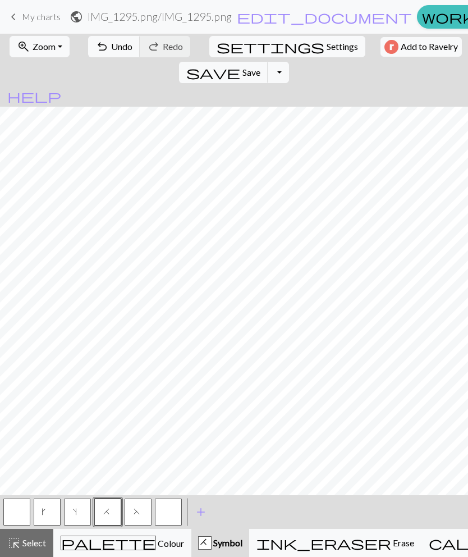
click at [94, 537] on span "palette" at bounding box center [108, 543] width 94 height 16
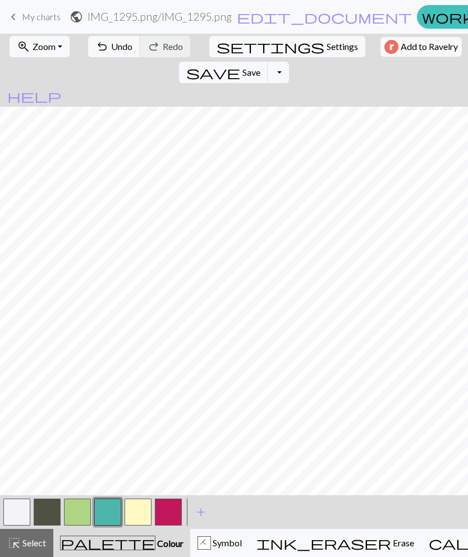
click at [75, 510] on button "button" at bounding box center [77, 512] width 27 height 27
click at [105, 514] on button "button" at bounding box center [107, 512] width 27 height 27
click at [74, 513] on button "button" at bounding box center [77, 512] width 27 height 27
click at [198, 539] on div "H Symbol" at bounding box center [220, 542] width 44 height 13
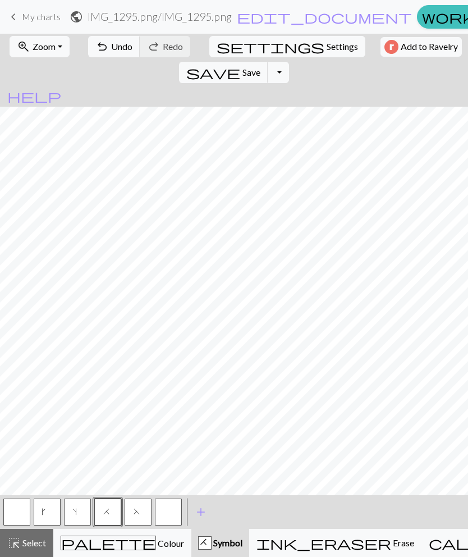
click at [15, 513] on button "button" at bounding box center [16, 512] width 27 height 27
click at [156, 547] on span "Colour" at bounding box center [170, 543] width 28 height 11
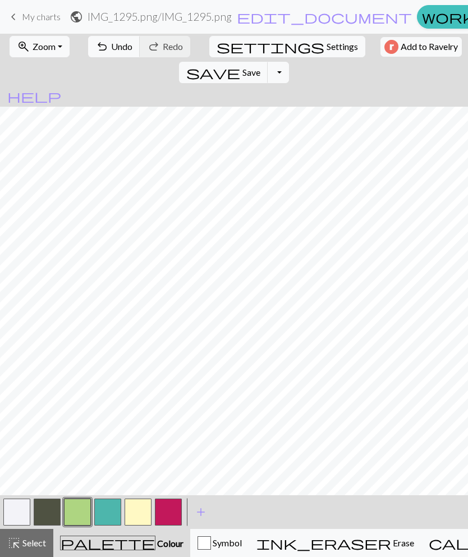
click at [104, 513] on button "button" at bounding box center [107, 512] width 27 height 27
click at [198, 541] on div "Symbol" at bounding box center [220, 542] width 44 height 13
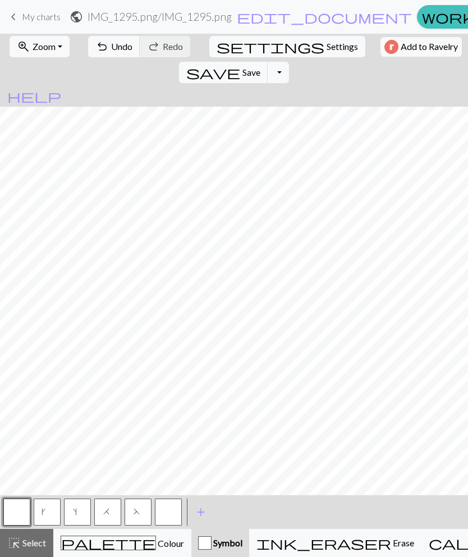
click at [107, 512] on span "H" at bounding box center [107, 513] width 9 height 11
click at [70, 549] on div "palette Colour Colour" at bounding box center [123, 543] width 124 height 15
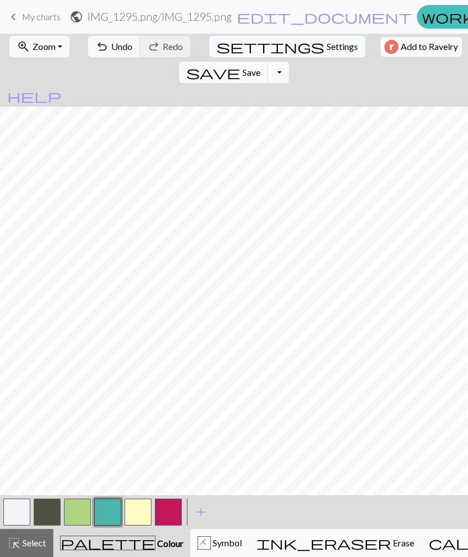
click at [75, 513] on button "button" at bounding box center [77, 512] width 27 height 27
click at [104, 514] on button "button" at bounding box center [107, 512] width 27 height 27
click at [19, 515] on button "button" at bounding box center [16, 512] width 27 height 27
click at [123, 554] on button "palette Colour Colour" at bounding box center [121, 543] width 137 height 28
click at [156, 545] on span "Colour" at bounding box center [170, 543] width 28 height 11
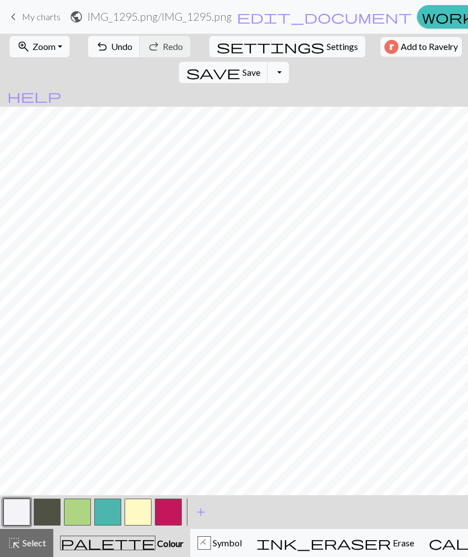
click at [117, 535] on button "palette Colour Colour" at bounding box center [121, 543] width 137 height 28
click at [142, 548] on div "palette Colour Colour" at bounding box center [122, 543] width 124 height 15
click at [199, 542] on div "H" at bounding box center [204, 543] width 12 height 13
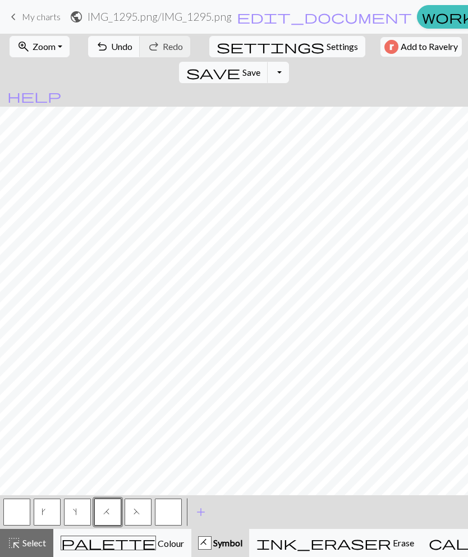
click at [28, 515] on button "button" at bounding box center [16, 512] width 27 height 27
click at [97, 550] on span "palette" at bounding box center [108, 543] width 94 height 16
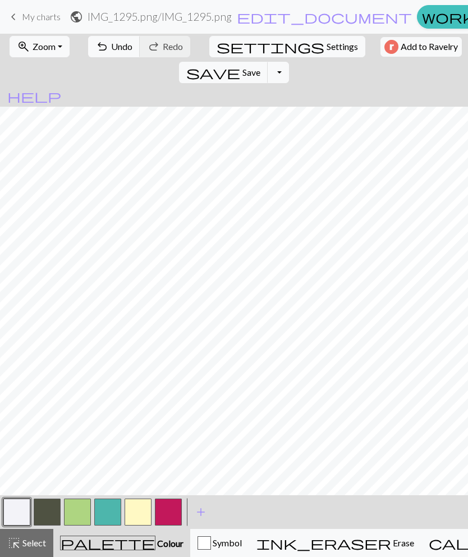
click at [144, 506] on button "button" at bounding box center [138, 512] width 27 height 27
click at [172, 507] on button "button" at bounding box center [168, 512] width 27 height 27
click at [119, 45] on span "Undo" at bounding box center [121, 46] width 21 height 11
click at [111, 42] on span "Undo" at bounding box center [121, 46] width 21 height 11
click at [141, 551] on button "palette Colour Colour" at bounding box center [121, 543] width 137 height 28
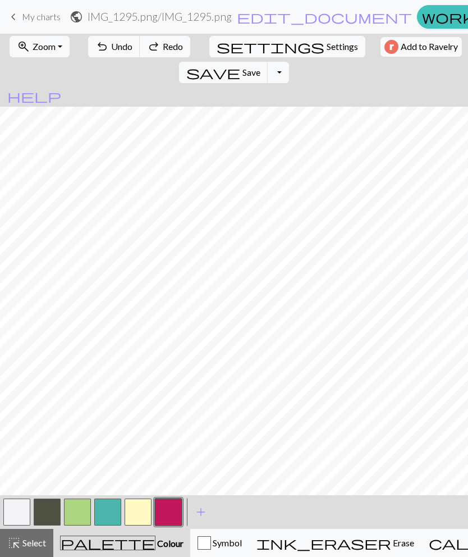
click at [198, 546] on div "Symbol" at bounding box center [220, 542] width 44 height 13
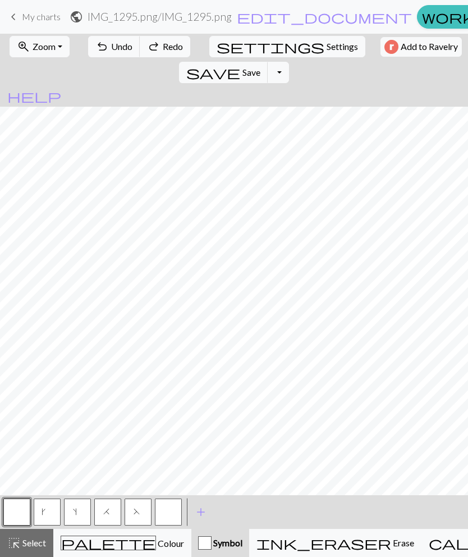
click at [173, 506] on button "button" at bounding box center [168, 512] width 27 height 27
click at [173, 512] on button "button" at bounding box center [168, 512] width 27 height 27
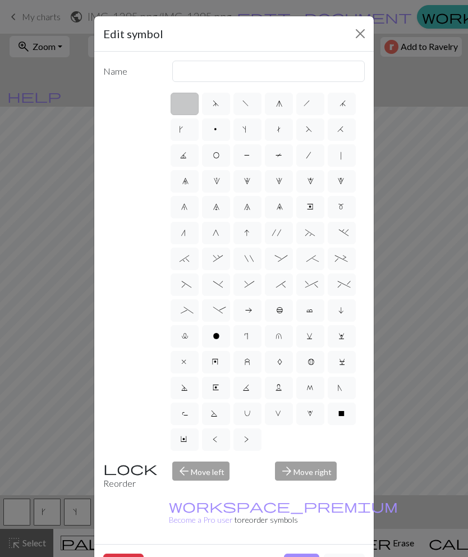
click at [212, 134] on label "p" at bounding box center [216, 129] width 28 height 22
click at [213, 130] on input "p" at bounding box center [216, 125] width 7 height 7
radio input "true"
type input "purl"
click at [245, 446] on label ">" at bounding box center [248, 439] width 28 height 22
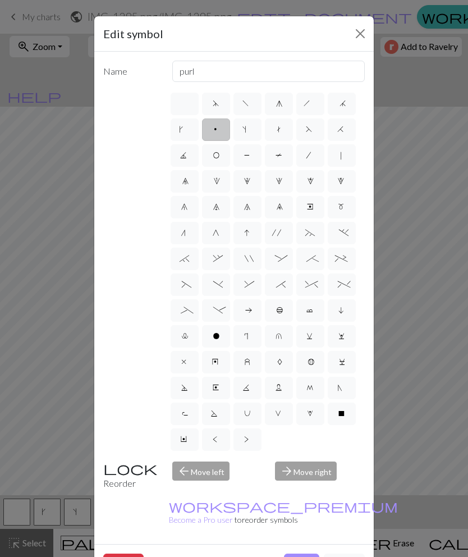
click at [245, 440] on input ">" at bounding box center [247, 435] width 7 height 7
radio input "true"
type input "twisted purl"
click at [222, 443] on label "<" at bounding box center [216, 439] width 28 height 22
click at [220, 440] on input "<" at bounding box center [216, 435] width 7 height 7
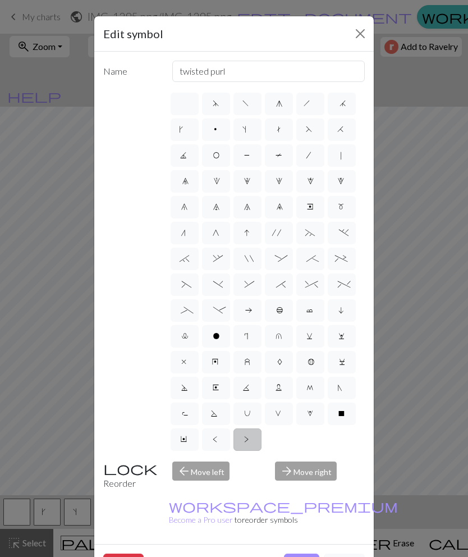
radio input "true"
type input "twisted knit"
click at [220, 332] on label "o" at bounding box center [216, 336] width 28 height 22
click at [220, 332] on input "o" at bounding box center [216, 332] width 7 height 7
radio input "true"
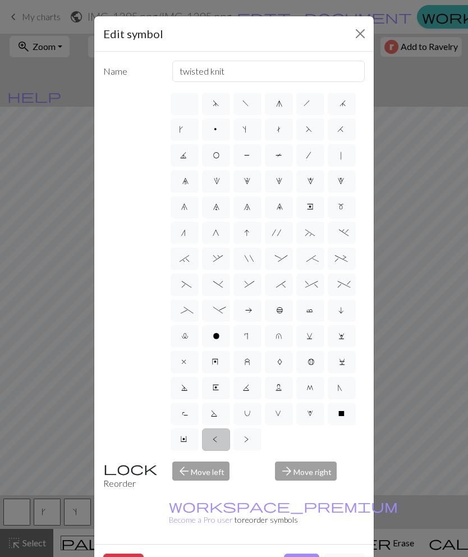
type input "purl"
click at [225, 134] on label "p" at bounding box center [216, 129] width 28 height 22
click at [220, 130] on input "p" at bounding box center [216, 125] width 7 height 7
radio input "true"
click at [212, 165] on label "O" at bounding box center [216, 155] width 28 height 22
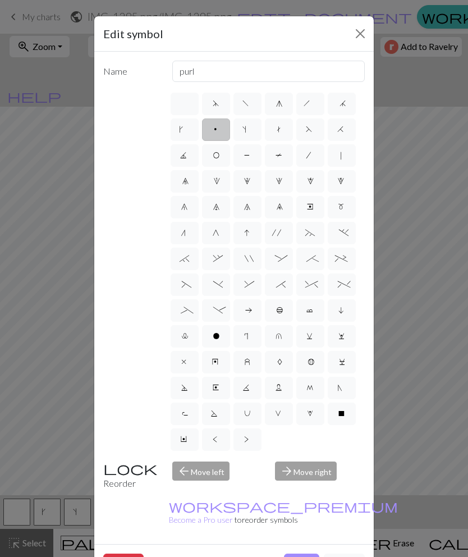
click at [213, 156] on input "O" at bounding box center [216, 151] width 7 height 7
radio input "true"
type input "yo"
click at [309, 102] on span "h" at bounding box center [310, 104] width 13 height 11
click at [309, 102] on input "h" at bounding box center [307, 100] width 7 height 7
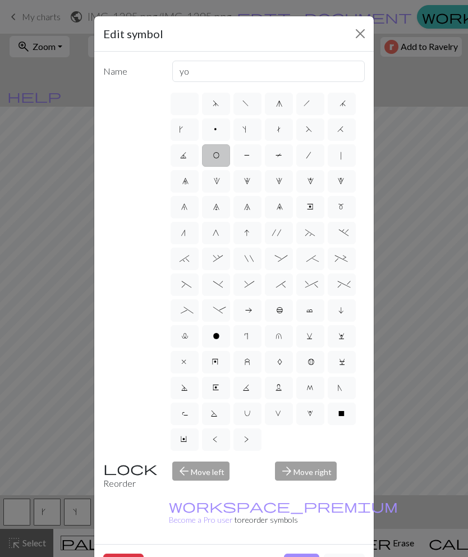
radio input "true"
type input "right leaning decrease"
click at [350, 131] on label "H" at bounding box center [342, 129] width 28 height 22
click at [345, 130] on input "H" at bounding box center [340, 125] width 7 height 7
radio input "true"
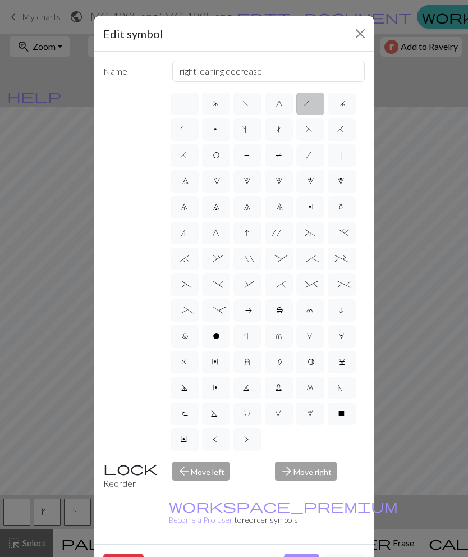
type input "k2tog"
click at [308, 130] on span "F" at bounding box center [310, 130] width 9 height 11
click at [308, 130] on input "F" at bounding box center [309, 125] width 7 height 7
radio input "true"
type input "ssk"
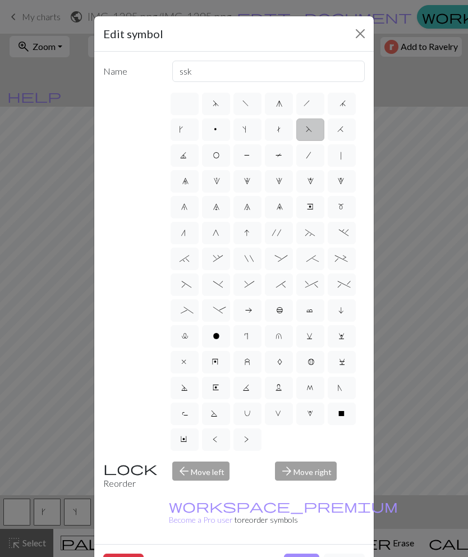
click at [283, 98] on label "g" at bounding box center [279, 104] width 28 height 22
click at [283, 98] on input "g" at bounding box center [279, 100] width 7 height 7
radio input "true"
type input "sk2p"
click at [254, 438] on label ">" at bounding box center [248, 439] width 28 height 22
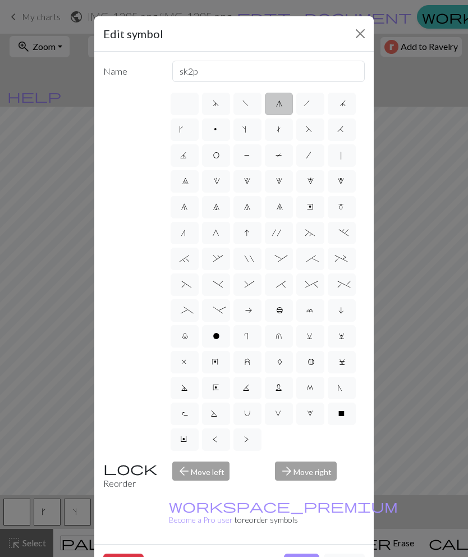
click at [252, 438] on input ">" at bounding box center [247, 435] width 7 height 7
radio input "true"
type input "twisted purl"
click at [227, 445] on label "<" at bounding box center [216, 439] width 28 height 22
click at [220, 440] on input "<" at bounding box center [216, 435] width 7 height 7
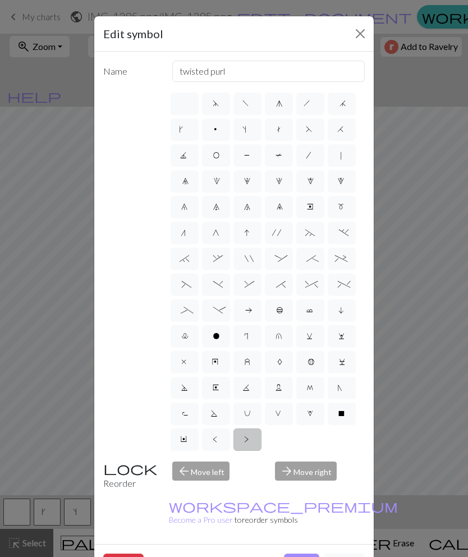
radio input "true"
type input "twisted knit"
click at [193, 446] on label "Y" at bounding box center [185, 439] width 28 height 22
click at [188, 440] on input "Y" at bounding box center [184, 435] width 7 height 7
radio input "true"
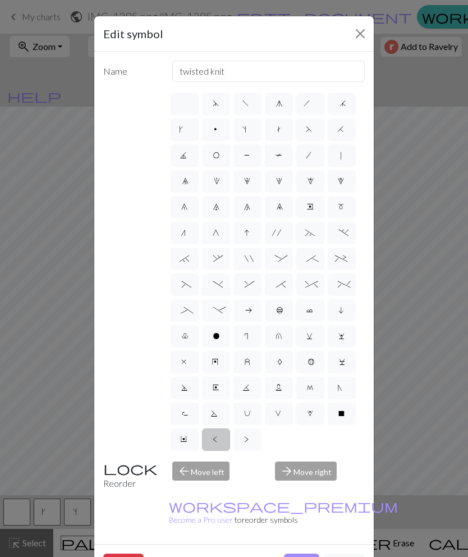
type input "place bead"
click at [343, 412] on span "X" at bounding box center [342, 414] width 8 height 11
click at [343, 412] on input "X" at bounding box center [341, 410] width 7 height 7
radio input "true"
type input "no stitch"
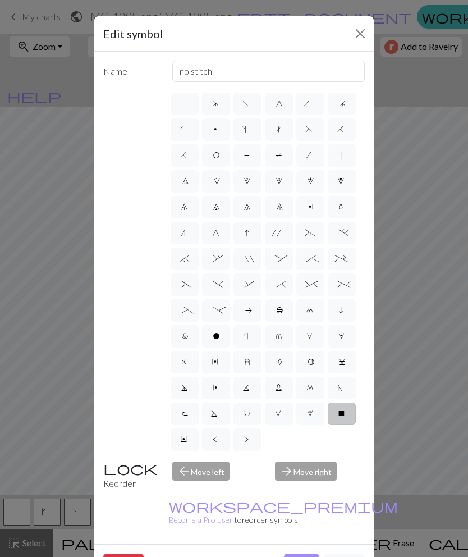
click at [311, 418] on span "W" at bounding box center [310, 414] width 7 height 11
click at [311, 414] on input "W" at bounding box center [310, 410] width 7 height 7
radio input "true"
type input "k1, yo, k1"
click at [281, 421] on label "V" at bounding box center [279, 414] width 28 height 22
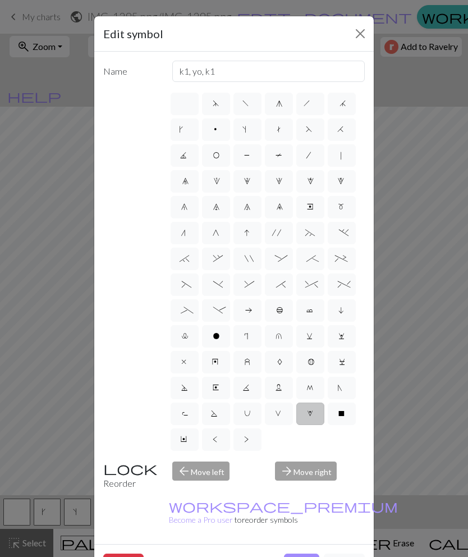
click at [281, 414] on input "V" at bounding box center [278, 410] width 7 height 7
radio input "true"
type input "sl1 purlwise"
click at [253, 422] on label "U" at bounding box center [248, 414] width 28 height 22
click at [252, 414] on input "U" at bounding box center [247, 410] width 7 height 7
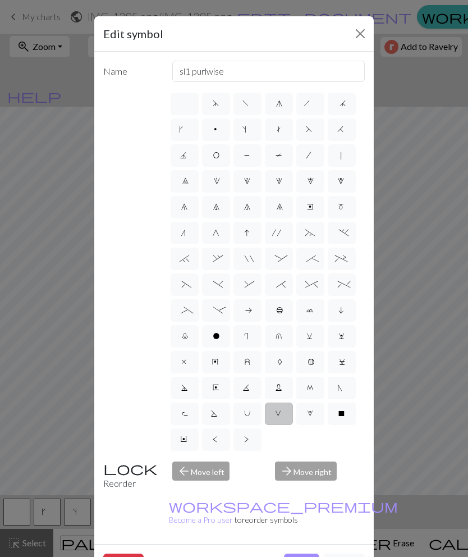
radio input "true"
type input "eyelet"
click at [222, 418] on label "S" at bounding box center [216, 414] width 28 height 22
click at [218, 414] on input "S" at bounding box center [214, 410] width 7 height 7
radio input "true"
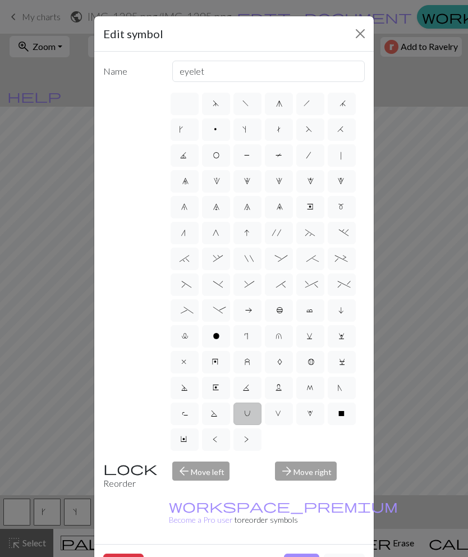
type input "p2tog tbl"
click at [188, 413] on label "R" at bounding box center [185, 414] width 28 height 22
click at [188, 413] on input "R" at bounding box center [184, 410] width 7 height 7
radio input "true"
type input "purl by wrapping yarn over"
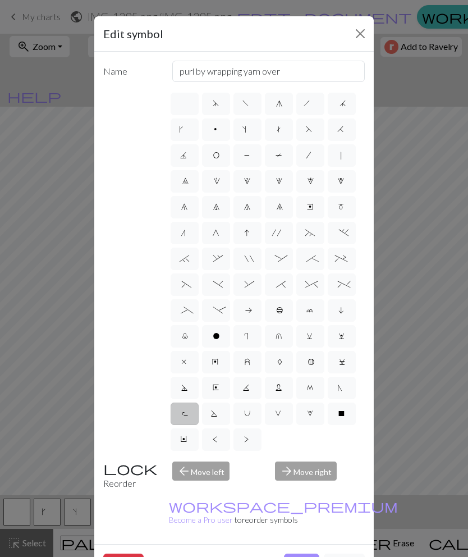
click at [343, 390] on span "N" at bounding box center [342, 389] width 8 height 11
click at [343, 388] on input "N" at bounding box center [341, 384] width 7 height 7
radio input "true"
type input "skp"
click at [307, 389] on span "M" at bounding box center [311, 389] width 8 height 11
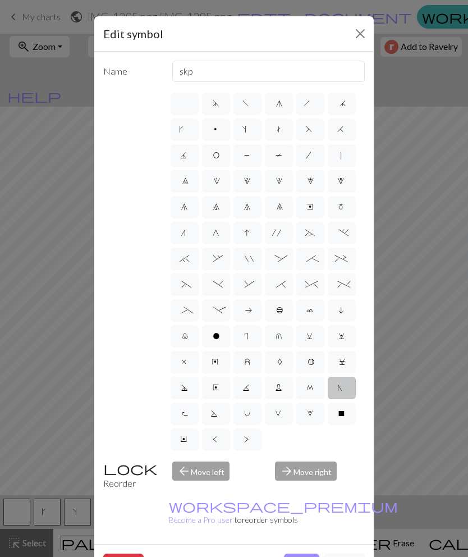
click at [307, 388] on input "M" at bounding box center [310, 384] width 7 height 7
radio input "true"
type input "m1"
click at [274, 391] on label "L" at bounding box center [279, 388] width 28 height 22
click at [276, 388] on input "L" at bounding box center [279, 384] width 7 height 7
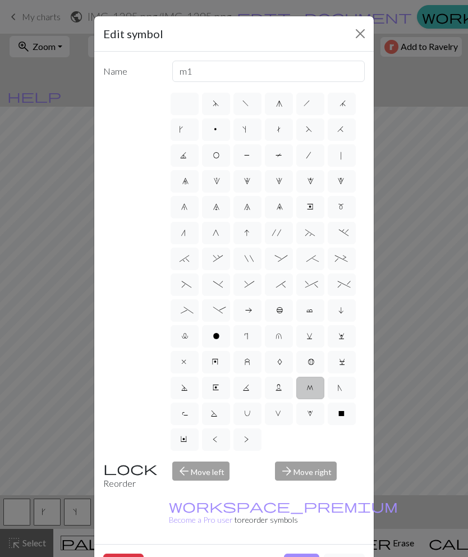
radio input "true"
type input "Twisted reverse stitch"
click at [316, 386] on label "M" at bounding box center [310, 388] width 28 height 22
click at [314, 386] on input "M" at bounding box center [310, 384] width 7 height 7
radio input "true"
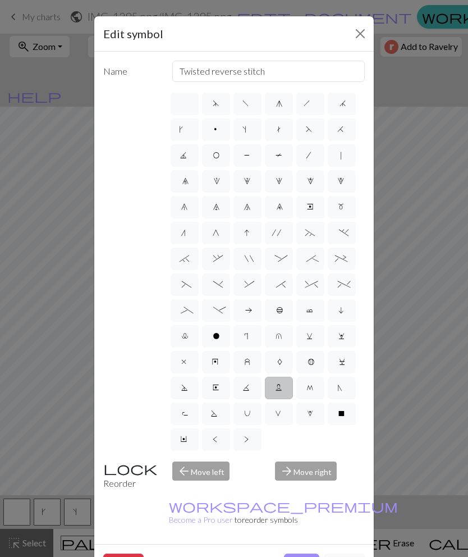
type input "m1"
click at [252, 388] on label "K" at bounding box center [248, 388] width 28 height 22
click at [250, 388] on input "K" at bounding box center [246, 384] width 7 height 7
radio input "true"
type input "p2tog tbl"
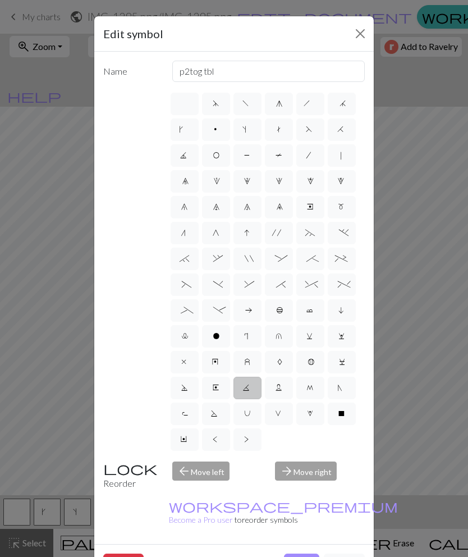
click at [223, 393] on label "E" at bounding box center [216, 388] width 28 height 22
click at [220, 388] on input "E" at bounding box center [216, 384] width 7 height 7
radio input "true"
type input "Left end"
click at [192, 396] on label "D" at bounding box center [185, 388] width 28 height 22
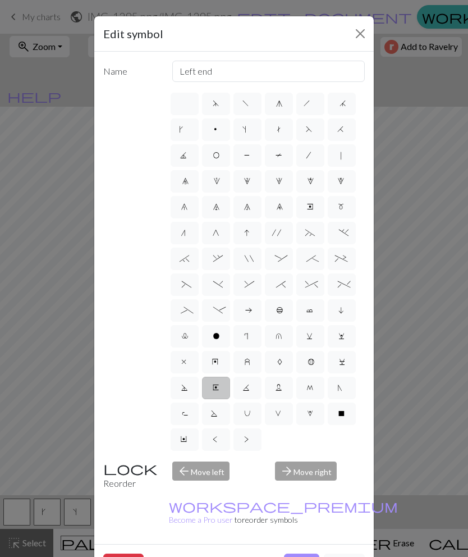
click at [189, 388] on input "D" at bounding box center [184, 384] width 7 height 7
radio input "true"
type input "Purl-side double decrease"
click at [345, 359] on label "C" at bounding box center [342, 362] width 28 height 22
click at [345, 359] on input "C" at bounding box center [342, 358] width 7 height 7
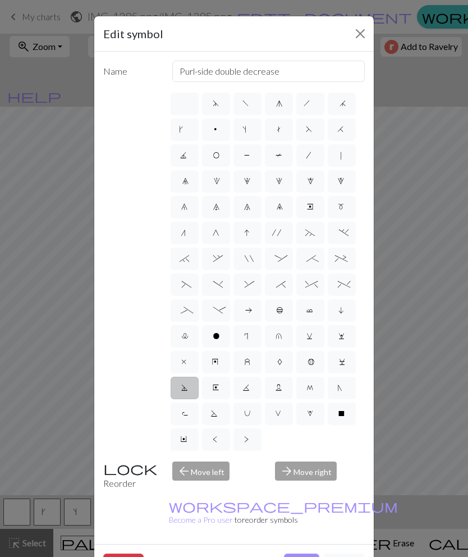
radio input "true"
type input "slp wyif"
click at [309, 365] on span "B" at bounding box center [311, 363] width 6 height 11
click at [309, 362] on input "B" at bounding box center [311, 358] width 7 height 7
radio input "true"
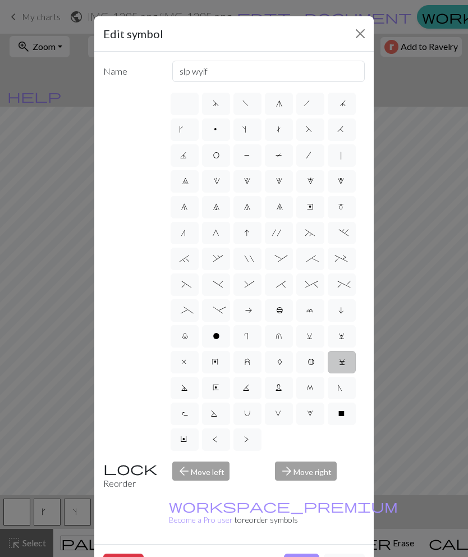
type input "Bobble"
click at [279, 366] on span "A" at bounding box center [279, 363] width 4 height 11
click at [279, 362] on input "A" at bounding box center [280, 358] width 7 height 7
radio input "true"
click at [252, 364] on label "z" at bounding box center [248, 362] width 28 height 22
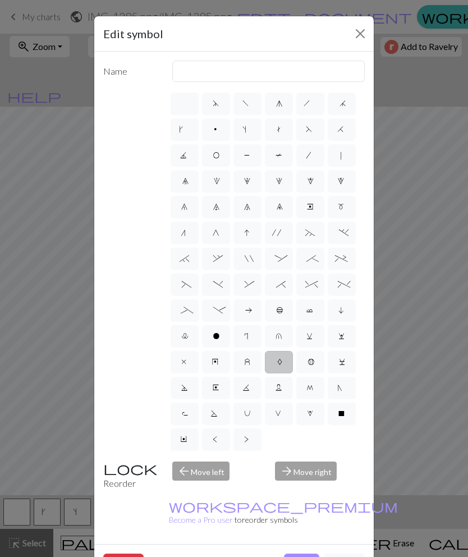
click at [252, 362] on input "z" at bounding box center [247, 358] width 7 height 7
radio input "true"
type input "twisted stitch in row below"
click at [227, 357] on label "y" at bounding box center [216, 362] width 28 height 22
click at [220, 357] on input "y" at bounding box center [215, 358] width 7 height 7
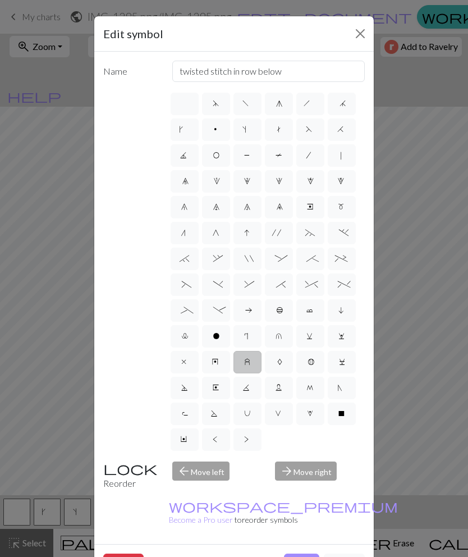
radio input "true"
type input "make bobble"
click at [187, 360] on span "x" at bounding box center [185, 363] width 8 height 11
click at [187, 360] on input "x" at bounding box center [184, 358] width 7 height 7
radio input "true"
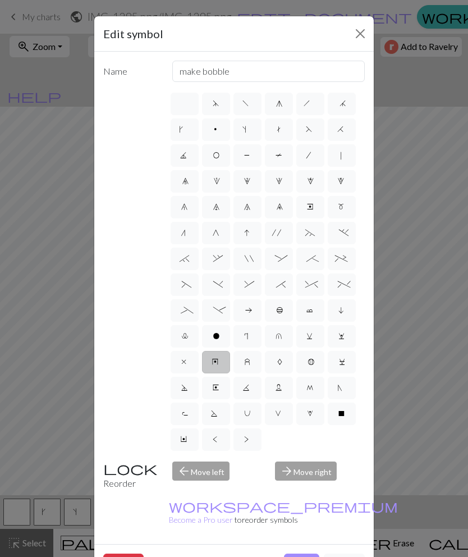
type input "no stitch"
click at [342, 337] on span "w" at bounding box center [342, 337] width 7 height 11
click at [342, 336] on input "w" at bounding box center [342, 332] width 7 height 7
radio input "true"
type input "p1, yo, p1"
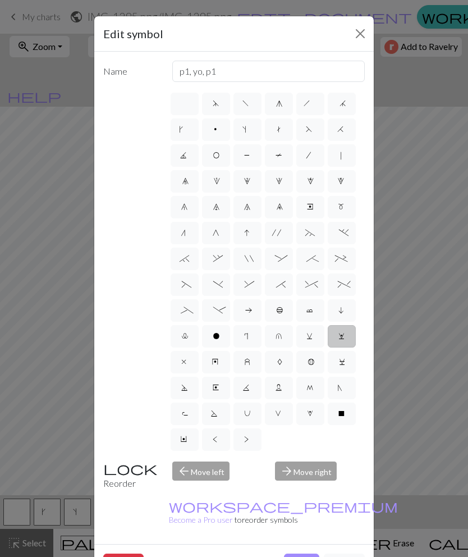
click at [305, 342] on label "v" at bounding box center [310, 336] width 28 height 22
click at [307, 336] on input "v" at bounding box center [310, 332] width 7 height 7
radio input "true"
type input "sl1 knitwise"
click at [281, 338] on span "u" at bounding box center [279, 337] width 7 height 11
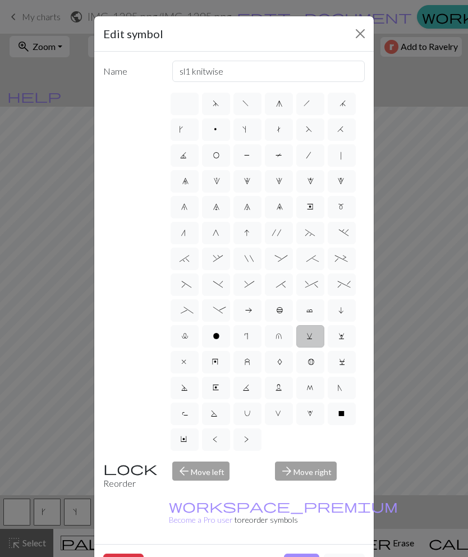
click at [281, 336] on input "u" at bounding box center [279, 332] width 7 height 7
radio input "true"
type input "k1 in row below"
click at [253, 340] on label "r" at bounding box center [248, 336] width 28 height 22
click at [252, 336] on input "r" at bounding box center [247, 332] width 7 height 7
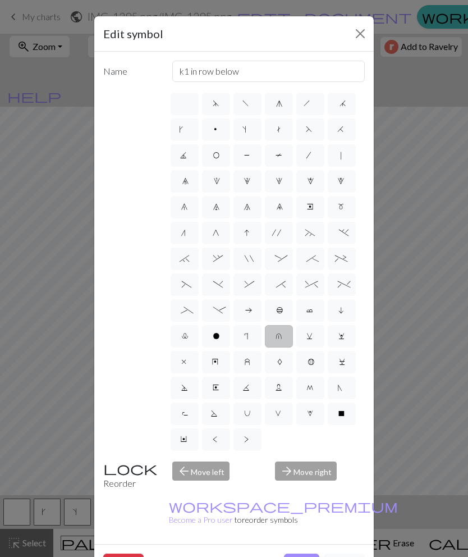
radio input "true"
type input "knit by wrapping yarn over"
click at [220, 339] on label "o" at bounding box center [216, 336] width 28 height 22
click at [220, 336] on input "o" at bounding box center [216, 332] width 7 height 7
radio input "true"
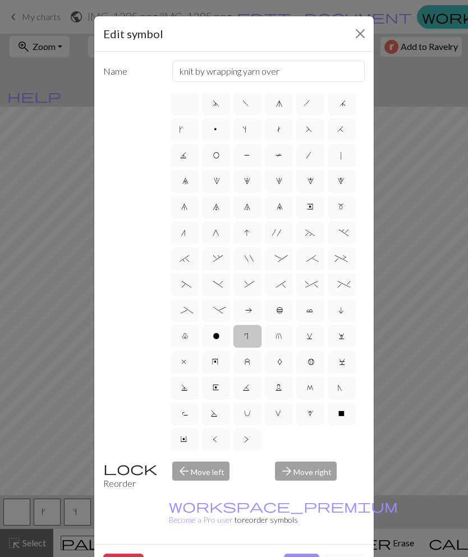
type input "purl"
click at [187, 338] on span "l" at bounding box center [184, 337] width 5 height 11
click at [188, 336] on input "l" at bounding box center [185, 332] width 7 height 7
radio input "true"
type input "Twisted stitch"
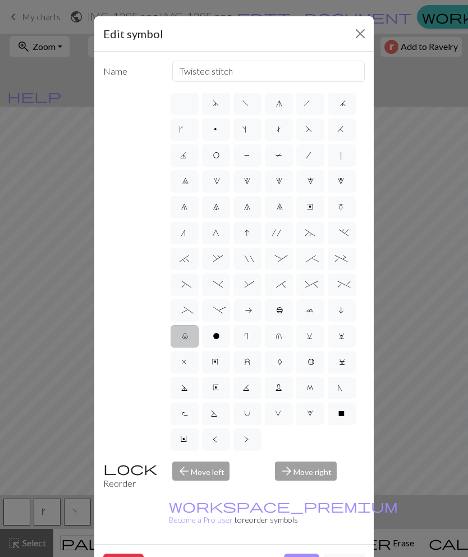
click at [344, 308] on span "i" at bounding box center [342, 311] width 7 height 11
click at [344, 308] on input "i" at bounding box center [342, 306] width 7 height 7
radio input "true"
type input "skpo"
click at [316, 308] on label "c" at bounding box center [310, 310] width 28 height 22
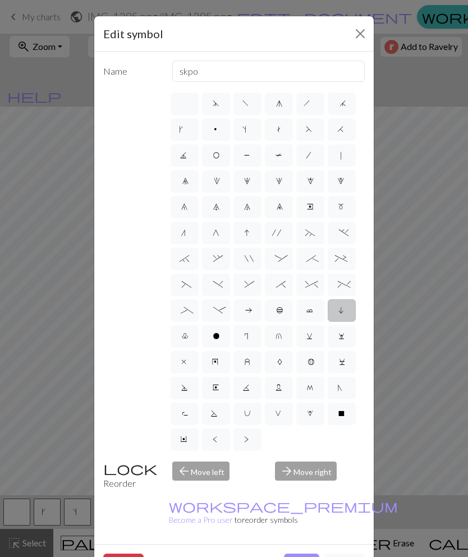
click at [314, 308] on input "c" at bounding box center [310, 306] width 7 height 7
radio input "true"
type input "Bind off"
click at [278, 312] on span "b" at bounding box center [279, 311] width 6 height 11
click at [278, 311] on input "b" at bounding box center [279, 306] width 7 height 7
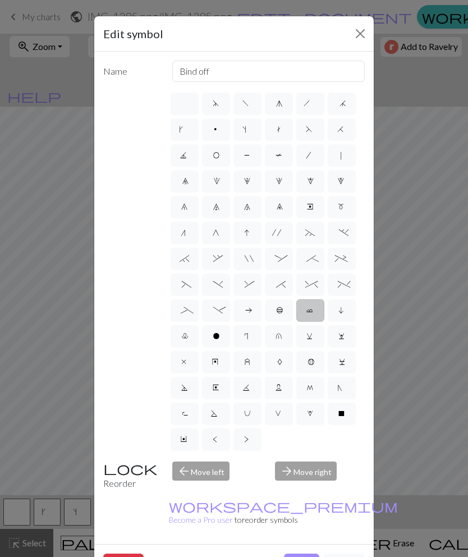
radio input "true"
type input "Peppercorn"
click at [251, 314] on span "a" at bounding box center [247, 311] width 7 height 11
click at [252, 311] on input "a" at bounding box center [247, 306] width 7 height 7
radio input "true"
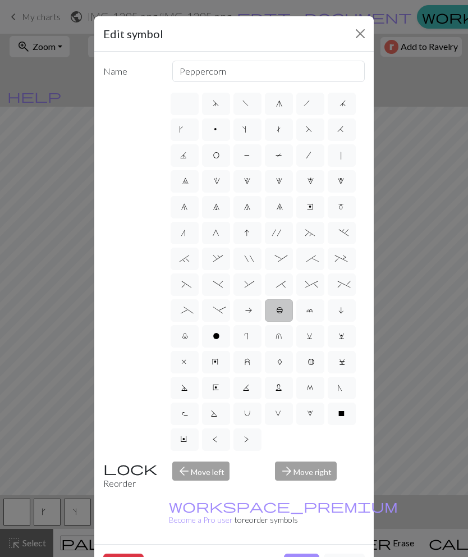
type input "Purl on WS"
click at [218, 314] on span "-" at bounding box center [215, 311] width 5 height 11
click at [218, 311] on input "-" at bounding box center [216, 306] width 7 height 7
radio input "true"
type input "Right part of left 4+ cable"
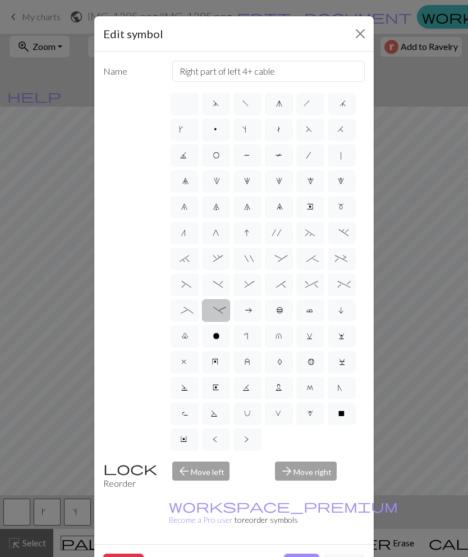
click at [184, 318] on label "_" at bounding box center [185, 310] width 28 height 22
click at [184, 311] on input "_" at bounding box center [184, 306] width 7 height 7
radio input "true"
type input "Left part of left 4+ cable"
click at [281, 235] on span "'" at bounding box center [278, 234] width 13 height 11
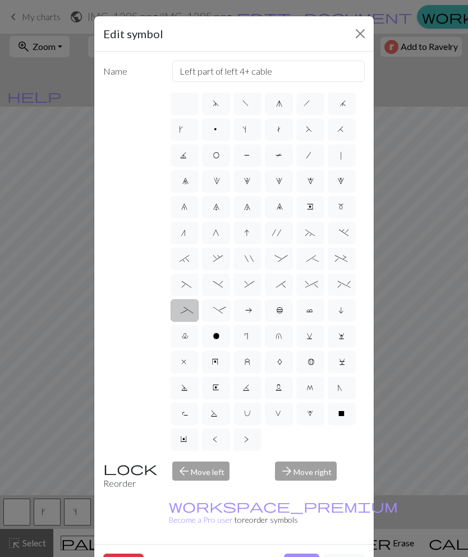
click at [280, 233] on input "'" at bounding box center [275, 229] width 7 height 7
radio input "true"
type input "cable extra"
click at [229, 238] on label "G" at bounding box center [216, 233] width 28 height 22
click at [220, 233] on input "G" at bounding box center [216, 229] width 7 height 7
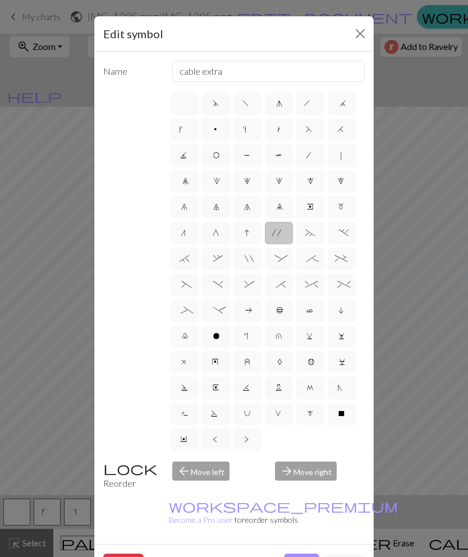
radio input "true"
type input "psso"
click at [188, 239] on label "n" at bounding box center [185, 233] width 28 height 22
click at [188, 233] on input "n" at bounding box center [184, 229] width 7 height 7
radio input "true"
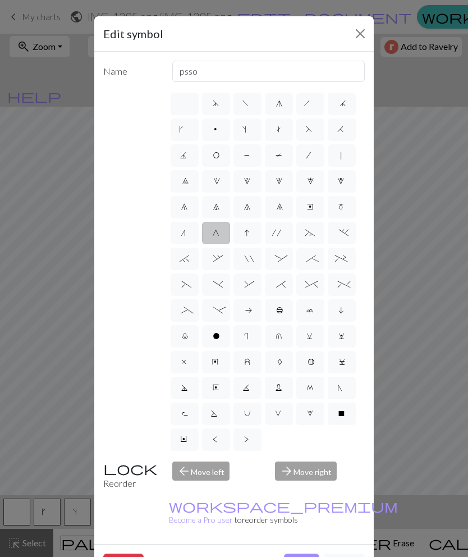
type input "k2tog"
click at [340, 212] on label "m" at bounding box center [342, 207] width 28 height 22
click at [340, 207] on input "m" at bounding box center [341, 203] width 7 height 7
radio input "true"
type input "m1"
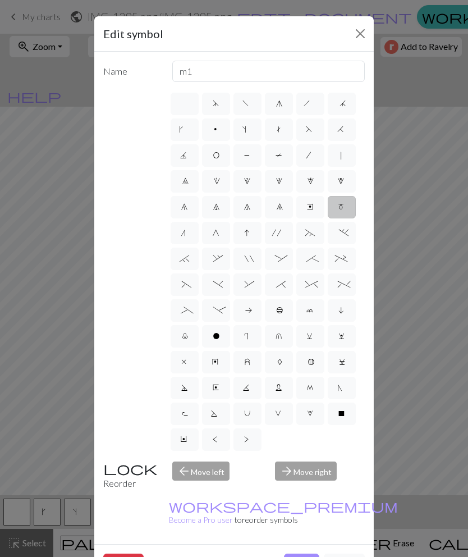
click at [315, 212] on label "e" at bounding box center [310, 207] width 28 height 22
click at [314, 207] on input "e" at bounding box center [310, 203] width 7 height 7
radio input "true"
type input "Right end"
click at [277, 208] on span "9" at bounding box center [279, 208] width 6 height 11
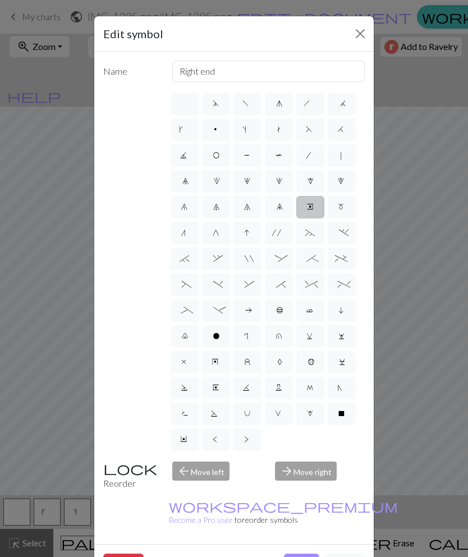
click at [277, 207] on input "9" at bounding box center [279, 203] width 7 height 7
radio input "true"
type input "decrease 4"
click at [330, 150] on label "|" at bounding box center [342, 155] width 28 height 22
click at [339, 150] on input "|" at bounding box center [342, 151] width 7 height 7
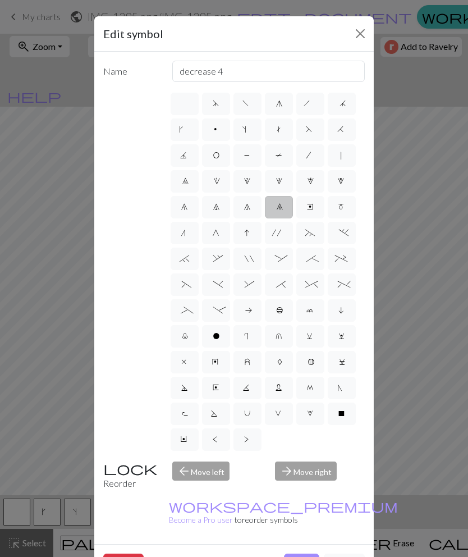
radio input "true"
type input "slip stitch"
click at [316, 152] on label "/" at bounding box center [310, 155] width 28 height 22
click at [314, 152] on input "/" at bounding box center [310, 151] width 7 height 7
radio input "true"
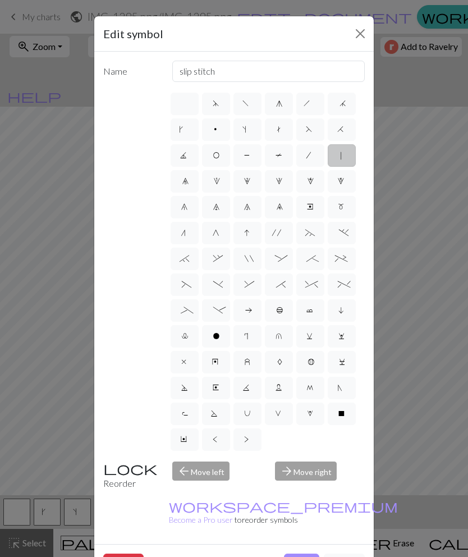
type input "right leaning decrease"
click at [284, 151] on label "T" at bounding box center [279, 155] width 28 height 22
click at [283, 151] on input "T" at bounding box center [279, 151] width 7 height 7
radio input "true"
type input "ptbl"
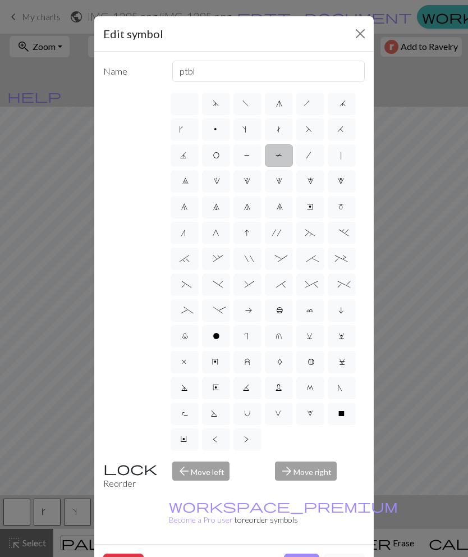
click at [249, 152] on span "P" at bounding box center [247, 156] width 7 height 11
click at [249, 152] on input "P" at bounding box center [247, 151] width 7 height 7
radio input "true"
type input "purl"
click at [214, 152] on span "O" at bounding box center [216, 156] width 7 height 11
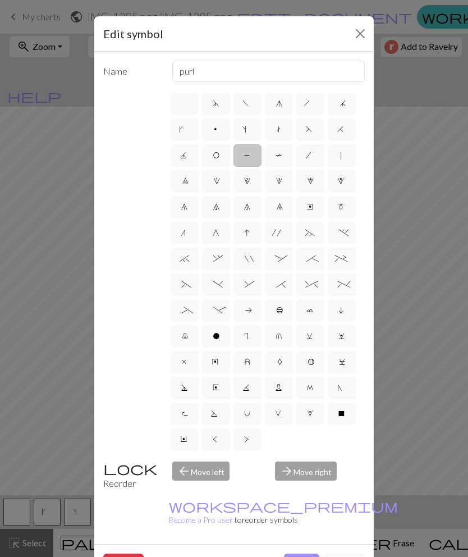
click at [214, 152] on input "O" at bounding box center [216, 151] width 7 height 7
radio input "true"
type input "yo"
click at [214, 152] on span "O" at bounding box center [216, 156] width 7 height 11
click at [214, 152] on input "O" at bounding box center [216, 151] width 7 height 7
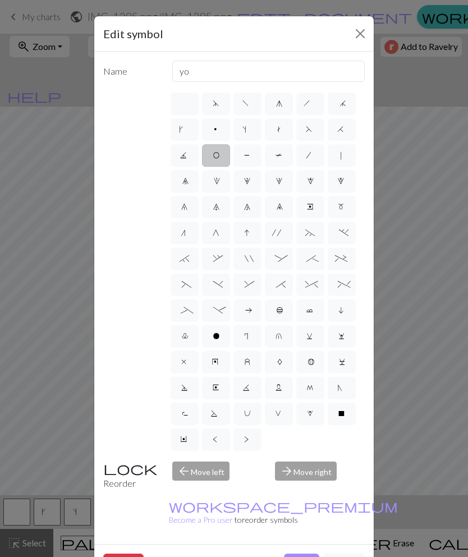
click at [174, 166] on label "J" at bounding box center [185, 155] width 28 height 22
click at [180, 156] on input "J" at bounding box center [183, 151] width 7 height 7
radio input "true"
type input "p3tog"
click at [339, 125] on label "H" at bounding box center [342, 129] width 28 height 22
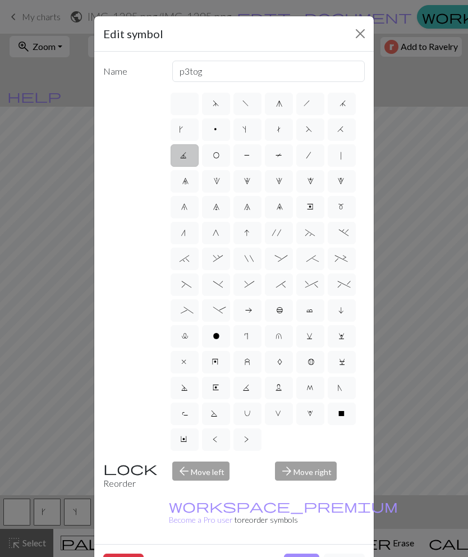
click at [339, 125] on input "H" at bounding box center [340, 125] width 7 height 7
radio input "true"
type input "k2tog"
click at [314, 122] on label "F" at bounding box center [310, 129] width 28 height 22
click at [313, 122] on input "F" at bounding box center [309, 125] width 7 height 7
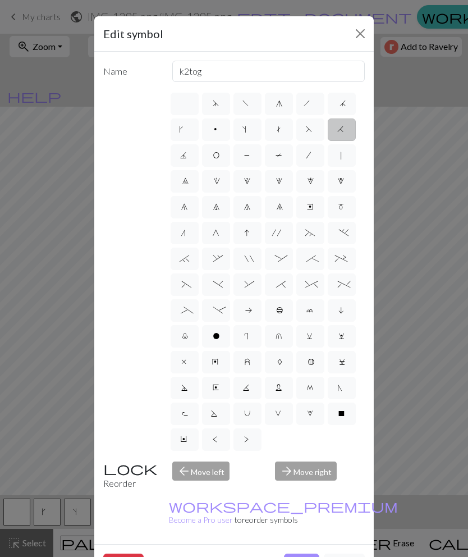
radio input "true"
type input "ssk"
click at [279, 124] on label "t" at bounding box center [279, 129] width 28 height 22
click at [279, 124] on input "t" at bounding box center [279, 125] width 7 height 7
radio input "true"
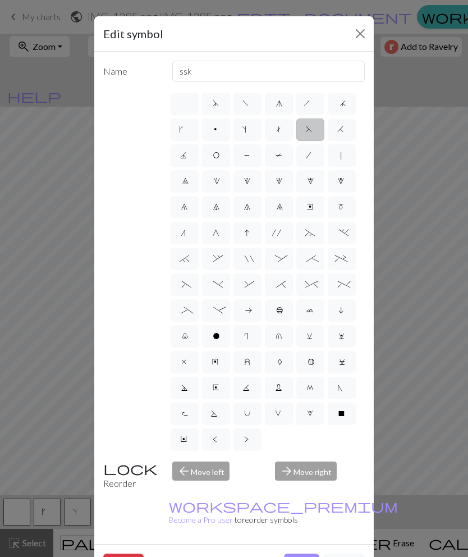
type input "ktbl"
click at [247, 120] on label "s" at bounding box center [248, 129] width 28 height 22
click at [247, 122] on input "s" at bounding box center [246, 125] width 7 height 7
radio input "true"
type input "increase one left leaning"
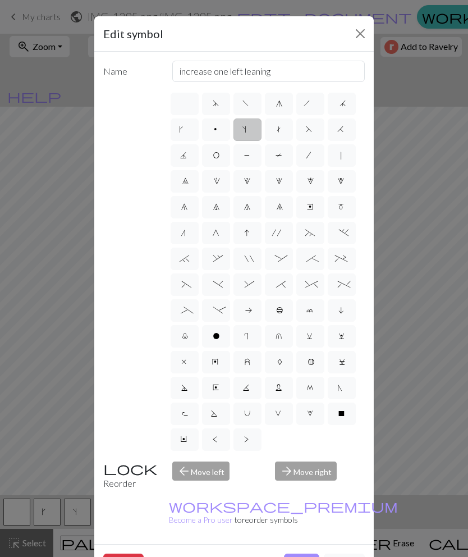
click at [223, 126] on label "p" at bounding box center [216, 129] width 28 height 22
click at [220, 126] on input "p" at bounding box center [216, 125] width 7 height 7
radio input "true"
type input "purl"
click at [189, 128] on label "k" at bounding box center [185, 129] width 28 height 22
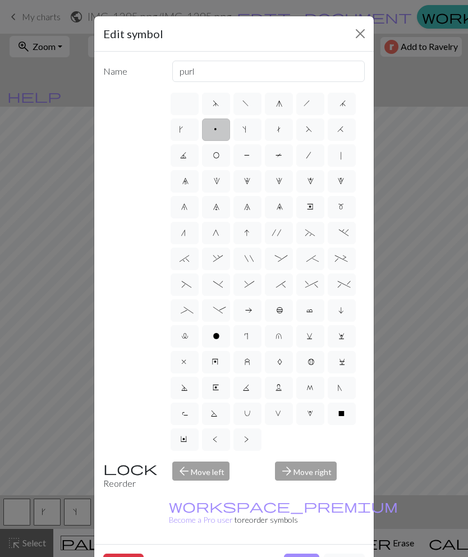
click at [186, 128] on input "k" at bounding box center [182, 125] width 7 height 7
radio input "true"
type input "right leaning increase"
click at [311, 392] on span "M" at bounding box center [311, 389] width 8 height 11
click at [311, 388] on input "M" at bounding box center [310, 384] width 7 height 7
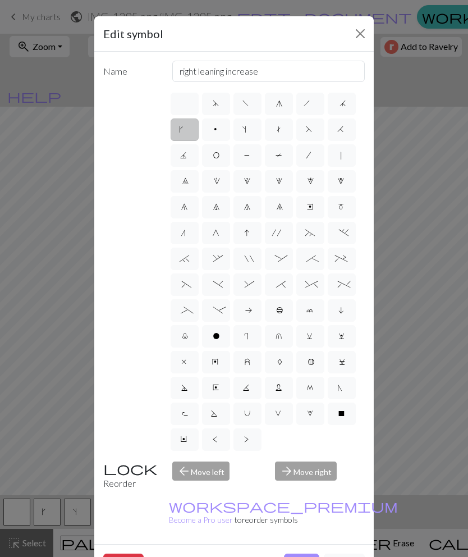
radio input "true"
type input "m1"
click at [286, 554] on button "Done" at bounding box center [301, 564] width 35 height 21
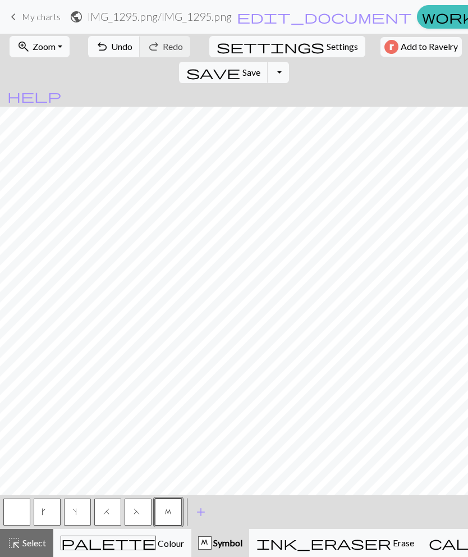
click at [156, 546] on span "Colour" at bounding box center [170, 543] width 28 height 11
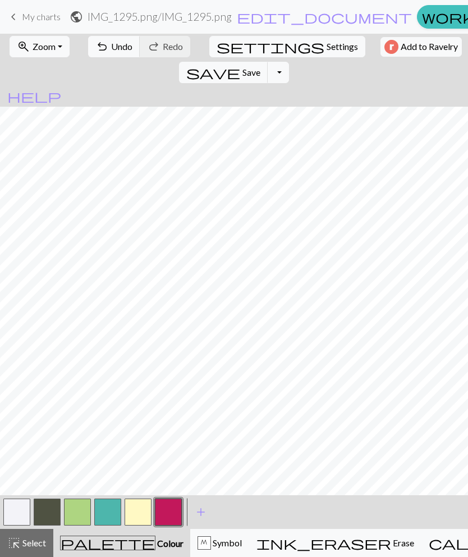
click at [163, 515] on button "button" at bounding box center [168, 512] width 27 height 27
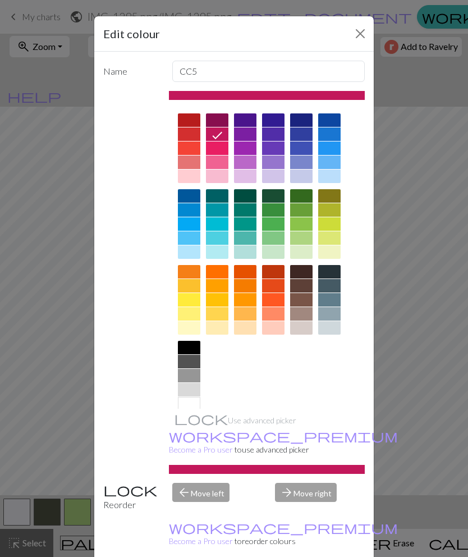
click at [3, 471] on div "Edit colour Name CC5 Use advanced picker workspace_premium Become a Pro user to…" at bounding box center [234, 278] width 468 height 557
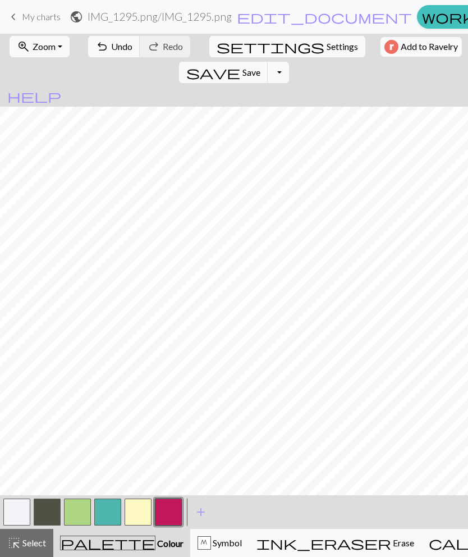
click at [216, 548] on span "Symbol" at bounding box center [226, 542] width 31 height 11
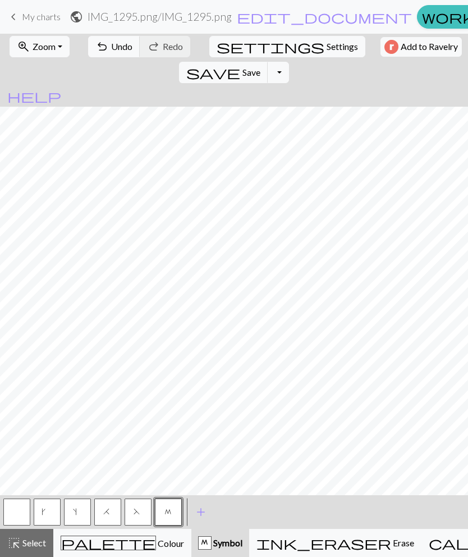
click at [204, 513] on span "add" at bounding box center [200, 512] width 13 height 16
click at [197, 509] on button "button" at bounding box center [198, 512] width 27 height 27
click at [200, 509] on button "button" at bounding box center [198, 512] width 27 height 27
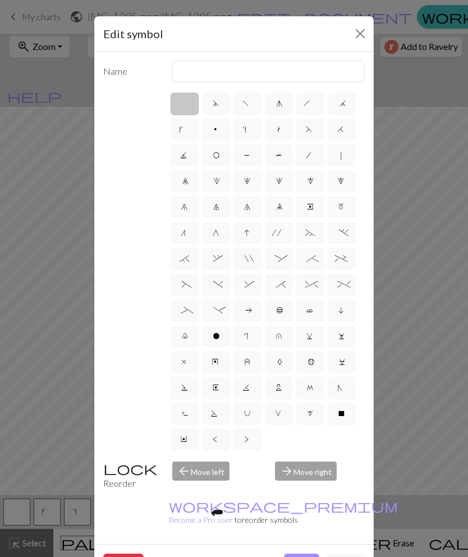
click at [318, 335] on label "v" at bounding box center [310, 336] width 28 height 22
click at [314, 335] on input "v" at bounding box center [310, 332] width 7 height 7
radio input "true"
type input "sl1 knitwise"
click at [281, 417] on span "V" at bounding box center [279, 414] width 8 height 11
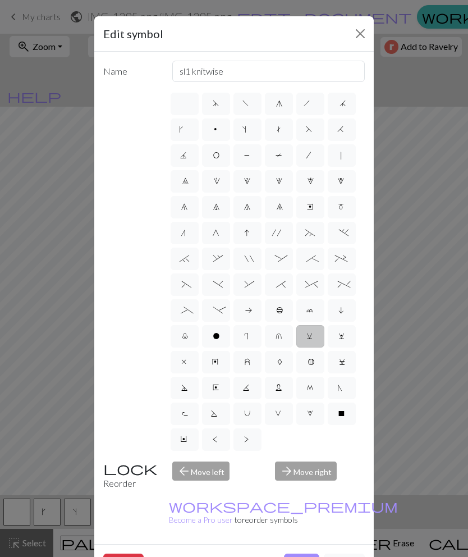
click at [281, 414] on input "V" at bounding box center [278, 410] width 7 height 7
radio input "true"
type input "sl1 purlwise"
click at [278, 184] on span "3" at bounding box center [279, 182] width 7 height 11
click at [278, 181] on input "3" at bounding box center [279, 177] width 7 height 7
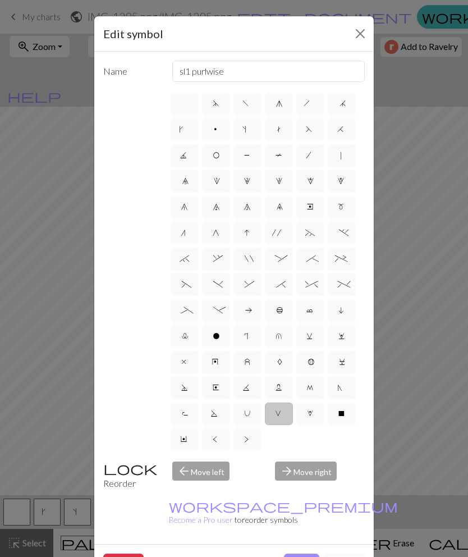
radio input "true"
type input "increase 3"
click at [250, 188] on label "2" at bounding box center [248, 181] width 28 height 22
click at [250, 181] on input "2" at bounding box center [247, 177] width 7 height 7
radio input "true"
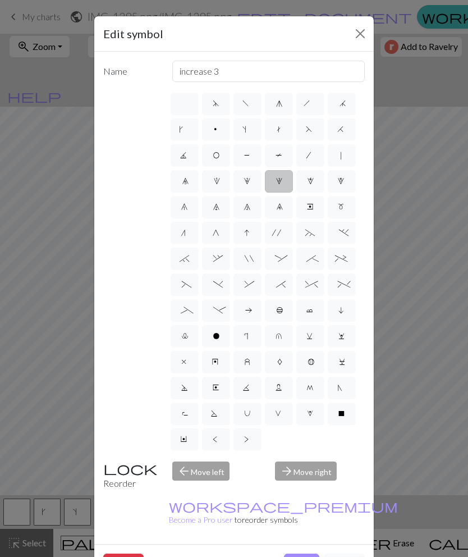
type input "increase 2"
click at [293, 554] on button "Done" at bounding box center [301, 564] width 35 height 21
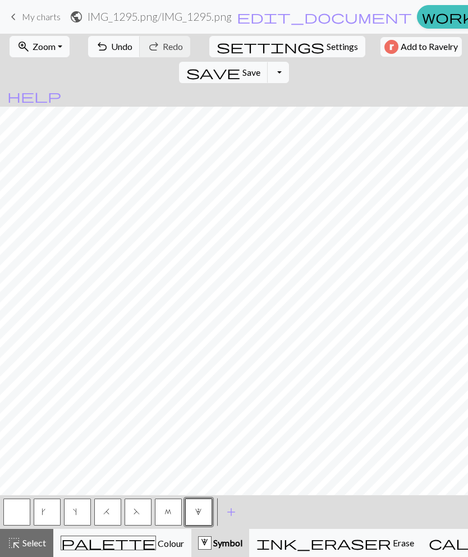
click at [47, 511] on span "k" at bounding box center [47, 513] width 12 height 11
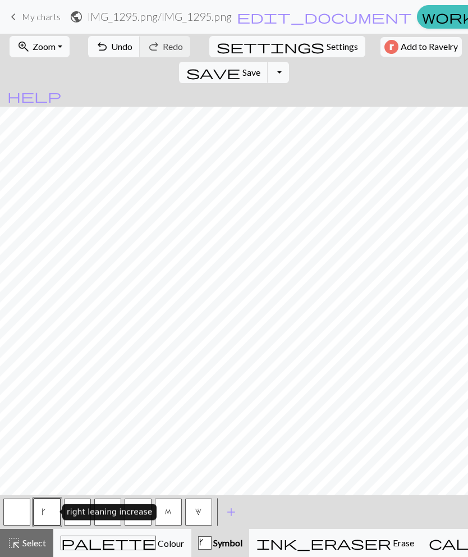
click at [84, 521] on button "s" at bounding box center [77, 512] width 27 height 27
click at [47, 510] on span "k" at bounding box center [47, 513] width 12 height 11
click at [77, 521] on button "s" at bounding box center [77, 512] width 27 height 27
click at [135, 537] on div "palette Colour Colour" at bounding box center [123, 543] width 124 height 15
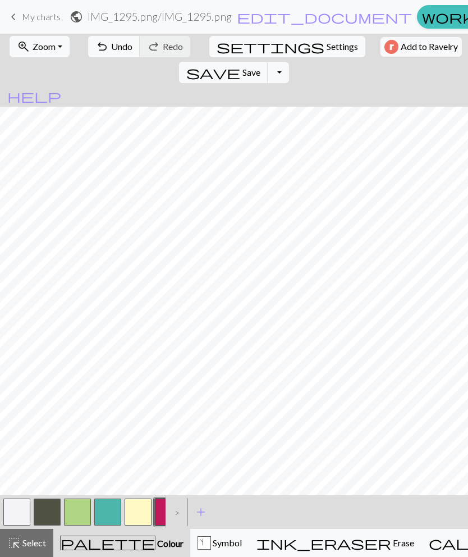
click at [20, 515] on button "button" at bounding box center [16, 512] width 27 height 27
click at [158, 506] on button "button" at bounding box center [168, 512] width 27 height 27
click at [211, 542] on span "Symbol" at bounding box center [226, 542] width 31 height 11
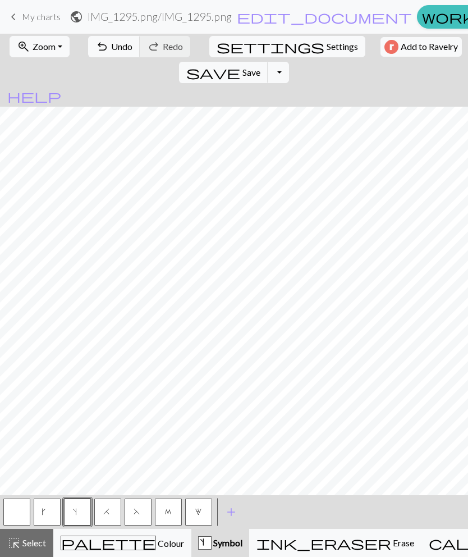
click at [49, 506] on button "k" at bounding box center [47, 512] width 27 height 27
click at [12, 500] on button "button" at bounding box center [16, 512] width 27 height 27
click at [113, 43] on span "Undo" at bounding box center [121, 46] width 21 height 11
click at [111, 44] on span "Undo" at bounding box center [121, 46] width 21 height 11
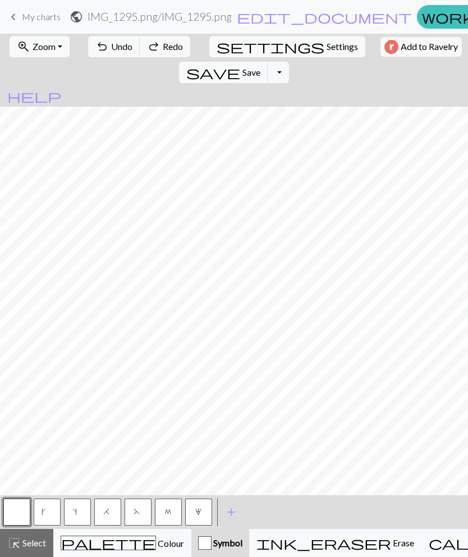
click at [111, 45] on span "Undo" at bounding box center [121, 46] width 21 height 11
click at [111, 43] on span "Undo" at bounding box center [121, 46] width 21 height 11
click at [111, 45] on span "Undo" at bounding box center [121, 46] width 21 height 11
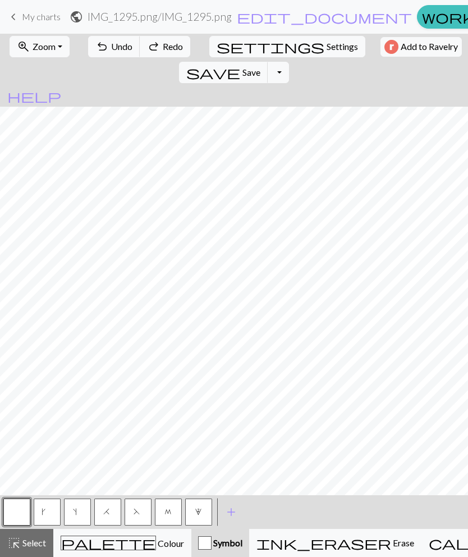
click at [111, 45] on span "Undo" at bounding box center [121, 46] width 21 height 11
click at [111, 47] on span "Undo" at bounding box center [121, 46] width 21 height 11
click at [81, 548] on div "palette Colour Colour" at bounding box center [123, 543] width 124 height 15
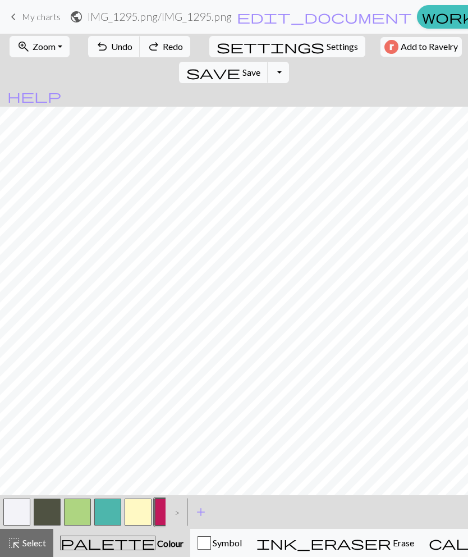
click at [162, 512] on button "button" at bounding box center [168, 512] width 27 height 27
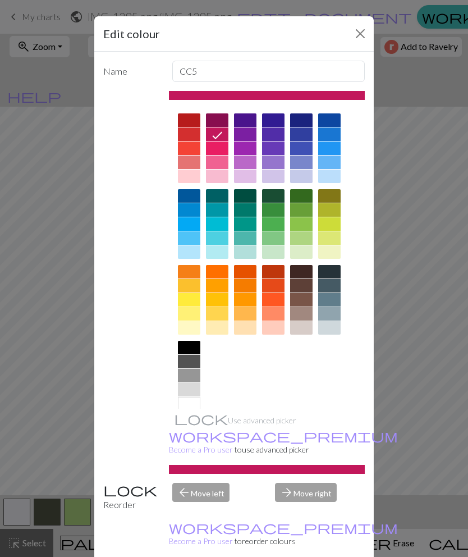
click at [12, 285] on div "Edit colour Name CC5 Use advanced picker workspace_premium Become a Pro user to…" at bounding box center [234, 278] width 468 height 557
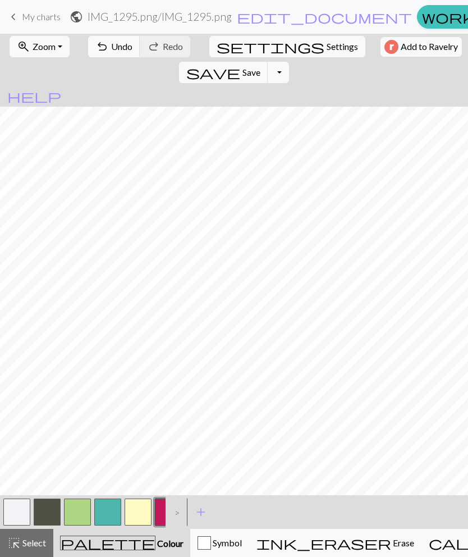
click at [156, 548] on span "Colour" at bounding box center [170, 543] width 28 height 11
click at [198, 547] on div "button" at bounding box center [204, 542] width 13 height 13
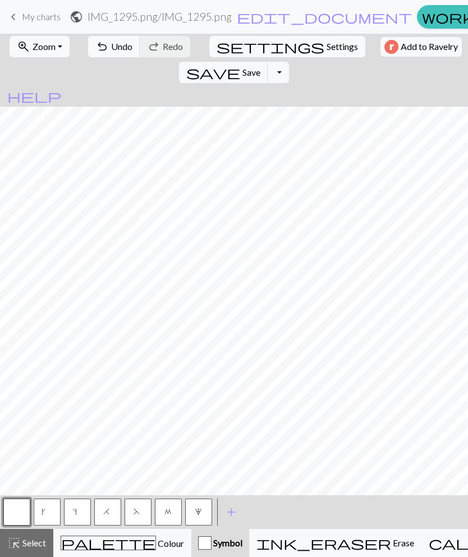
click at [53, 508] on button "k" at bounding box center [47, 512] width 27 height 27
click at [79, 518] on div "right leaning increase" at bounding box center [109, 512] width 94 height 16
click at [81, 512] on button "s" at bounding box center [77, 512] width 27 height 27
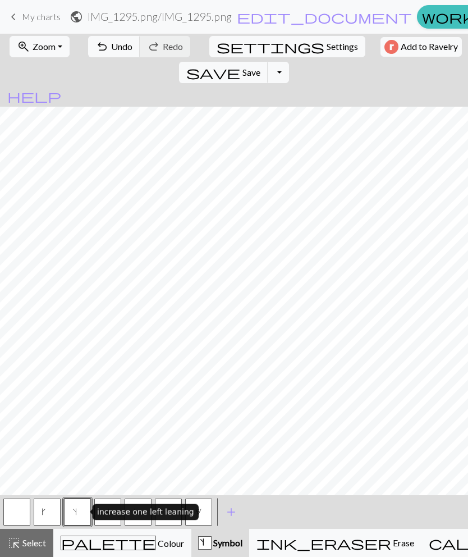
click at [52, 502] on button "k" at bounding box center [47, 512] width 27 height 27
click at [16, 503] on button "button" at bounding box center [16, 512] width 27 height 27
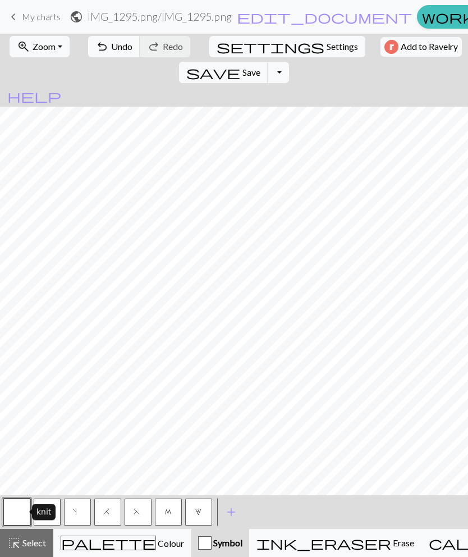
click at [130, 553] on button "palette Colour Colour" at bounding box center [122, 543] width 138 height 28
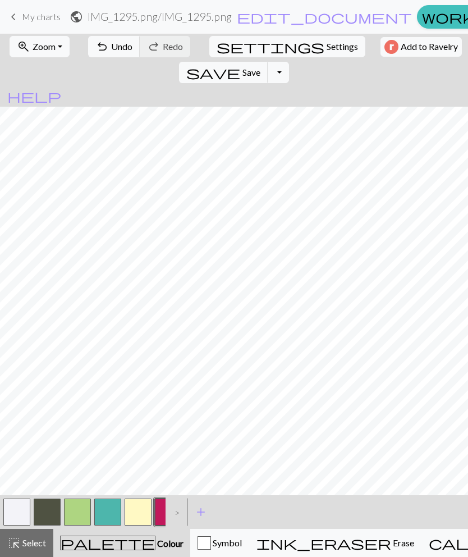
click at [211, 539] on span "Symbol" at bounding box center [226, 542] width 31 height 11
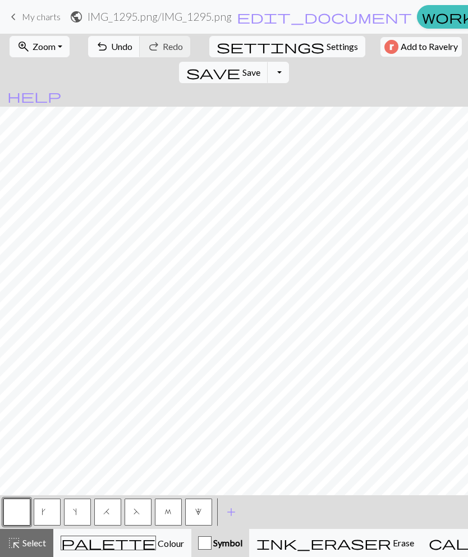
click at [53, 503] on button "k" at bounding box center [47, 512] width 27 height 27
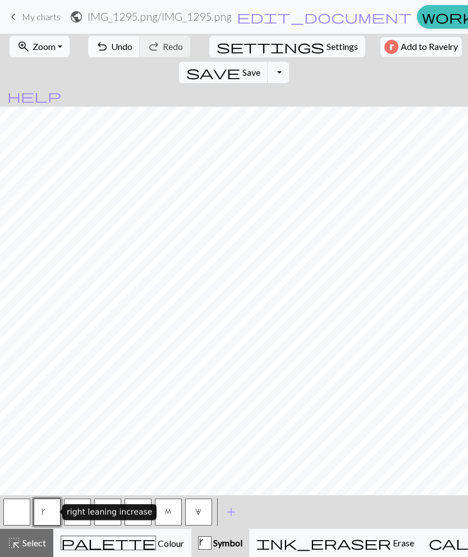
click at [84, 524] on button "s" at bounding box center [77, 512] width 27 height 27
click at [13, 506] on button "button" at bounding box center [16, 512] width 27 height 27
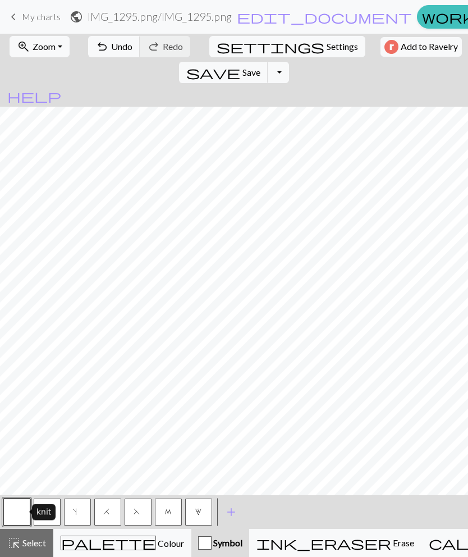
click at [212, 541] on span "Symbol" at bounding box center [227, 542] width 31 height 11
click at [141, 540] on div "palette Colour Colour" at bounding box center [123, 543] width 124 height 15
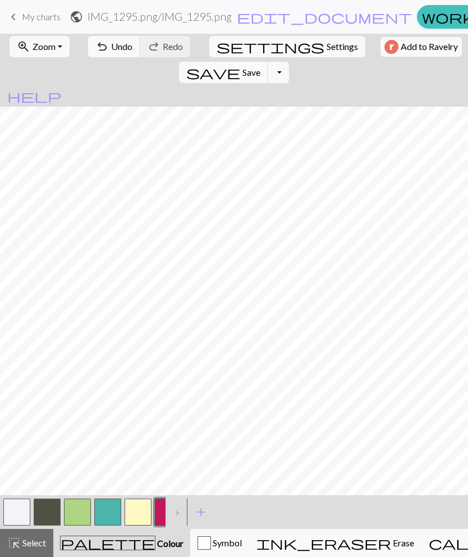
click at [14, 506] on button "button" at bounding box center [16, 512] width 27 height 27
click at [161, 513] on button "button" at bounding box center [168, 512] width 27 height 27
click at [156, 547] on span "Colour" at bounding box center [170, 543] width 28 height 11
click at [94, 547] on span "palette" at bounding box center [108, 543] width 94 height 16
click at [198, 545] on div "button" at bounding box center [204, 542] width 13 height 13
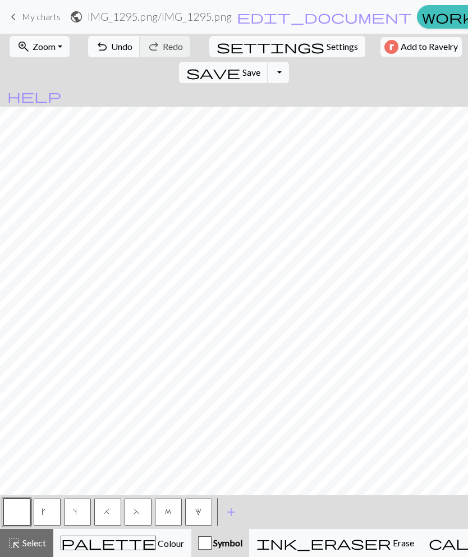
click at [56, 508] on button "k" at bounding box center [47, 512] width 27 height 27
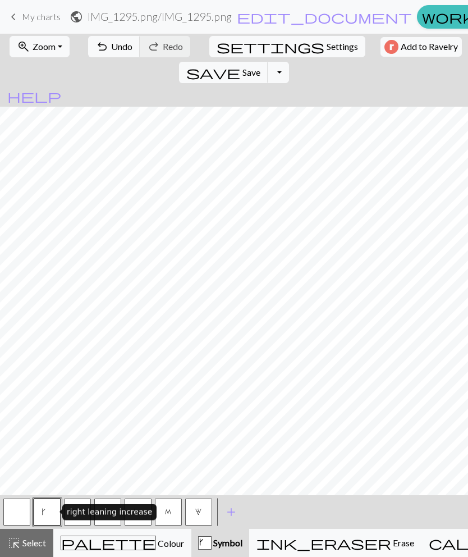
click at [84, 521] on button "s" at bounding box center [77, 512] width 27 height 27
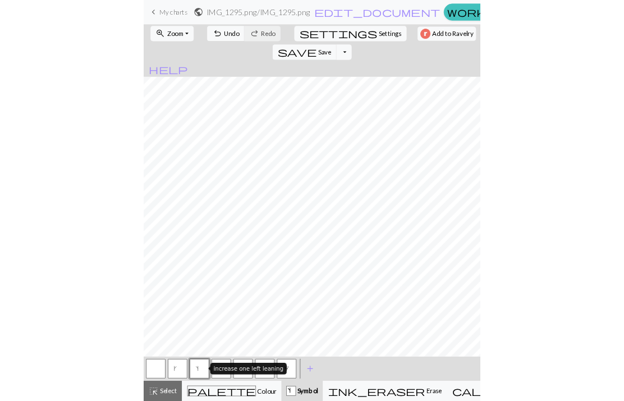
scroll to position [2, 0]
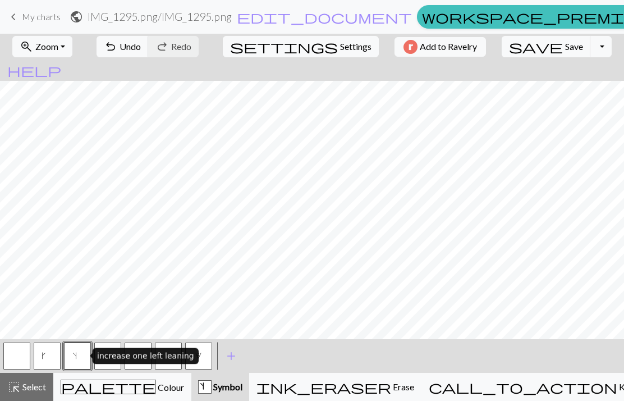
click at [414, 390] on div "ink_eraser Erase Erase" at bounding box center [336, 386] width 158 height 13
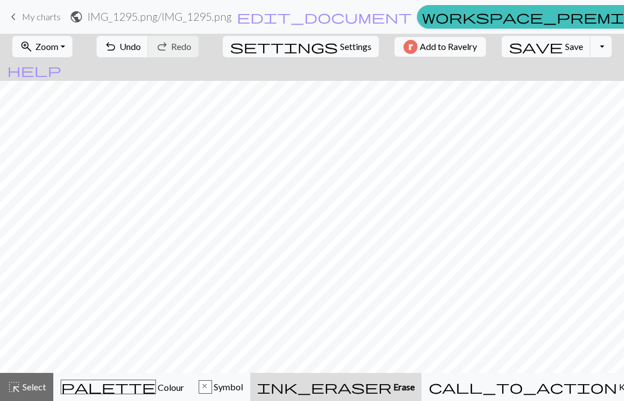
click at [141, 47] on span "Undo" at bounding box center [130, 46] width 21 height 11
click at [149, 36] on button "undo Undo Undo" at bounding box center [123, 46] width 52 height 21
click at [149, 39] on button "undo Undo Undo" at bounding box center [123, 46] width 52 height 21
click at [250, 375] on button "x Symbol" at bounding box center [220, 387] width 59 height 28
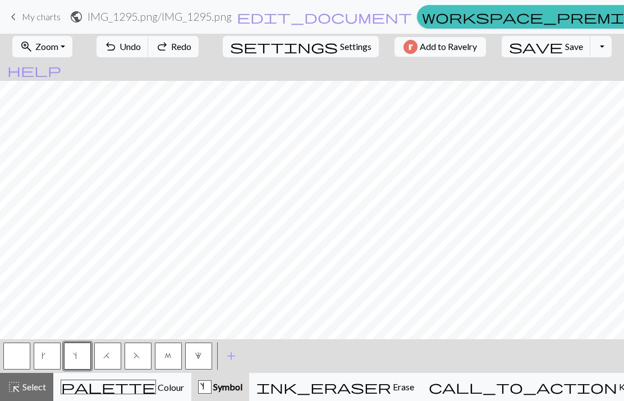
click at [13, 349] on button "button" at bounding box center [16, 356] width 27 height 27
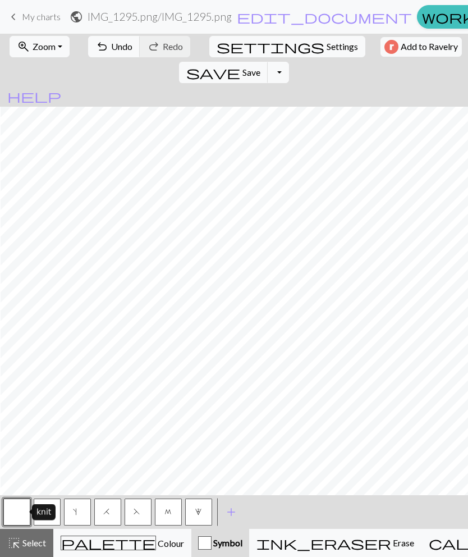
scroll to position [0, 61]
click at [261, 67] on span "Save" at bounding box center [252, 72] width 18 height 11
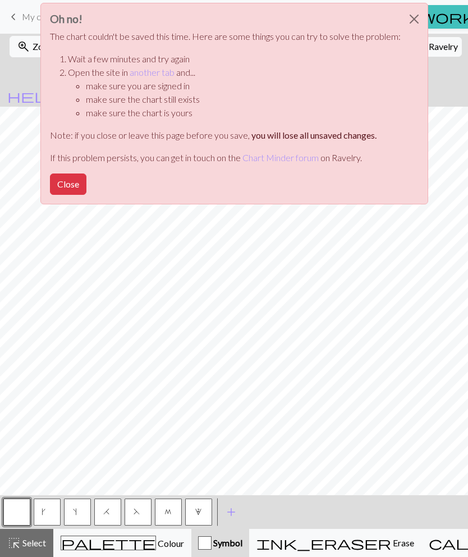
click at [75, 189] on button "Close" at bounding box center [68, 184] width 36 height 21
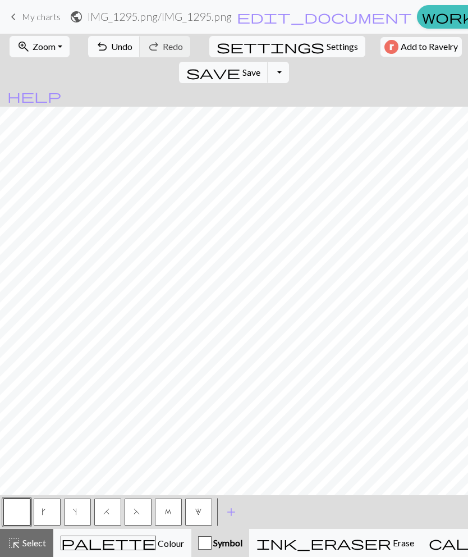
scroll to position [0, 209]
click at [138, 547] on div "palette Colour Colour" at bounding box center [123, 543] width 124 height 15
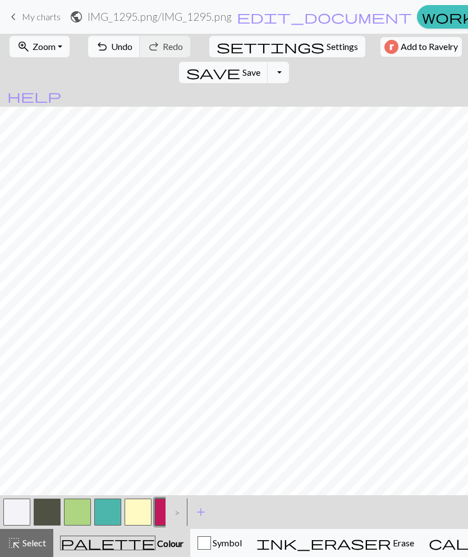
click at [107, 514] on button "button" at bounding box center [107, 512] width 27 height 27
click at [22, 512] on button "button" at bounding box center [16, 512] width 27 height 27
click at [136, 508] on button "button" at bounding box center [138, 512] width 27 height 27
click at [198, 546] on div "Symbol" at bounding box center [220, 542] width 44 height 13
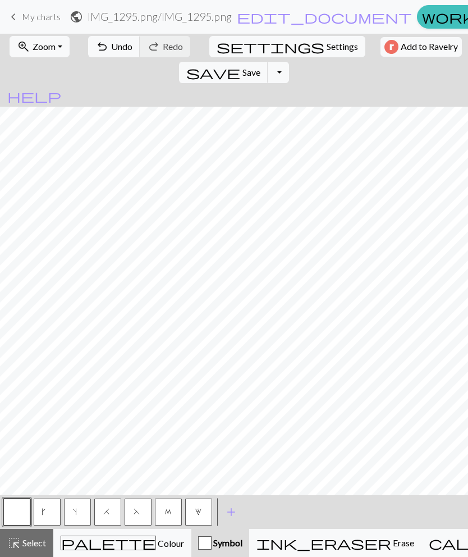
click at [86, 540] on span "palette" at bounding box center [108, 543] width 94 height 16
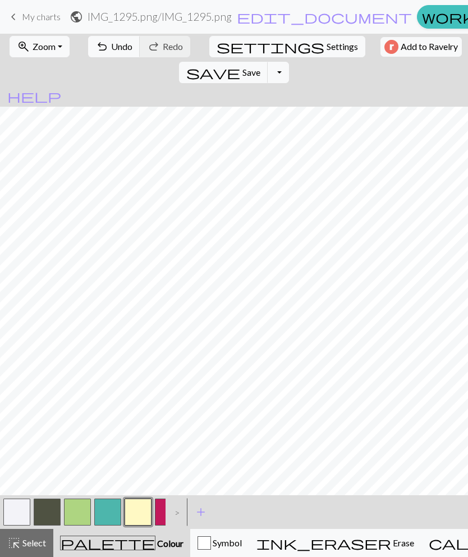
click at [107, 510] on button "button" at bounding box center [107, 512] width 27 height 27
click at [80, 510] on button "button" at bounding box center [77, 512] width 27 height 27
click at [211, 540] on span "Symbol" at bounding box center [226, 542] width 31 height 11
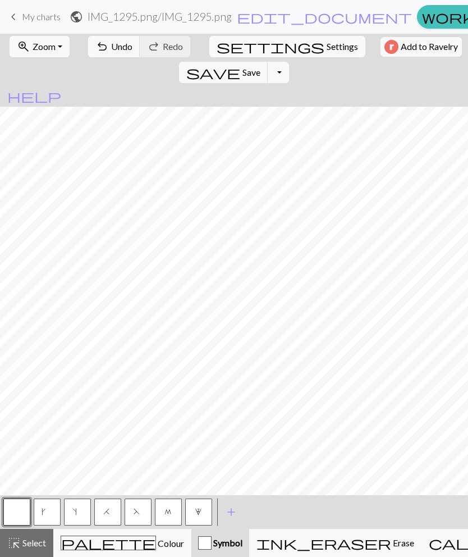
click at [54, 516] on button "k" at bounding box center [47, 512] width 27 height 27
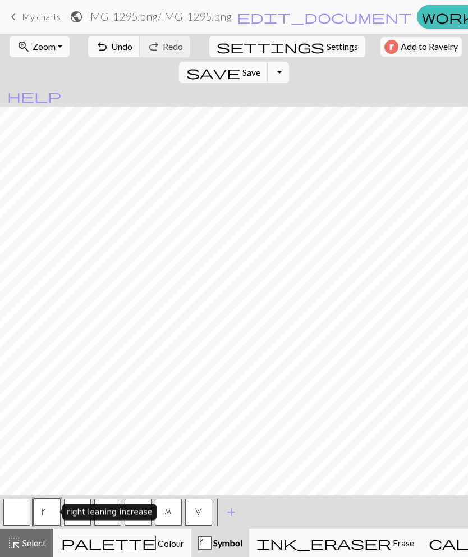
click at [156, 543] on span "Colour" at bounding box center [170, 543] width 28 height 11
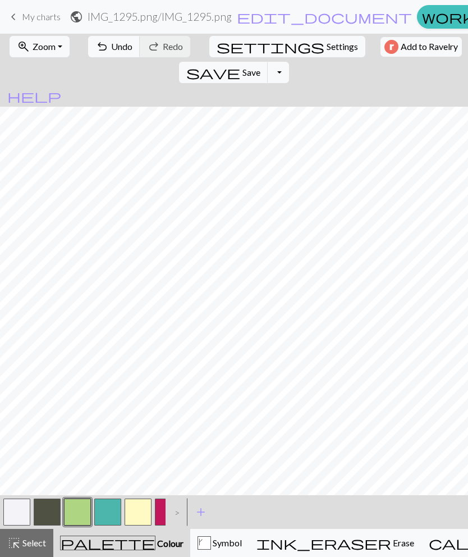
click at [108, 514] on button "button" at bounding box center [107, 512] width 27 height 27
click at [198, 539] on div "k Symbol" at bounding box center [220, 542] width 44 height 13
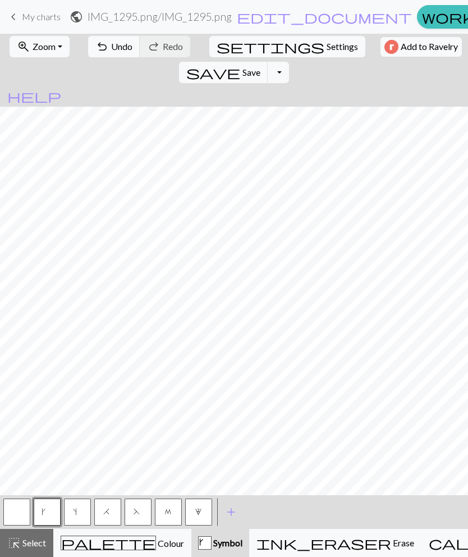
click at [139, 553] on button "palette Colour Colour" at bounding box center [122, 543] width 138 height 28
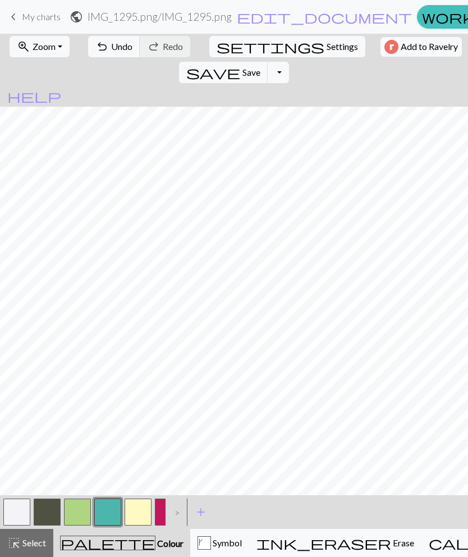
click at [84, 509] on button "button" at bounding box center [77, 512] width 27 height 27
click at [118, 510] on button "button" at bounding box center [107, 512] width 27 height 27
click at [199, 539] on div "k" at bounding box center [204, 543] width 12 height 13
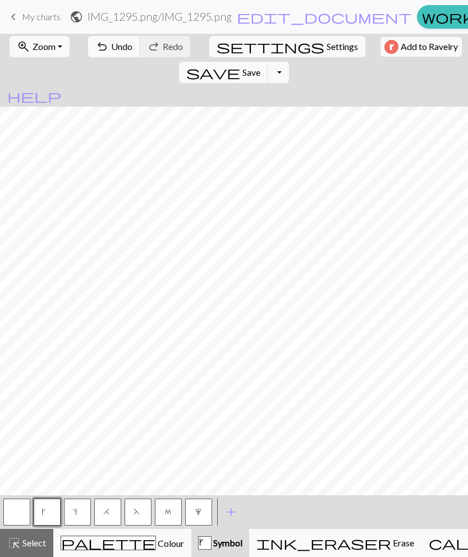
click at [132, 542] on div "palette Colour Colour" at bounding box center [123, 543] width 124 height 15
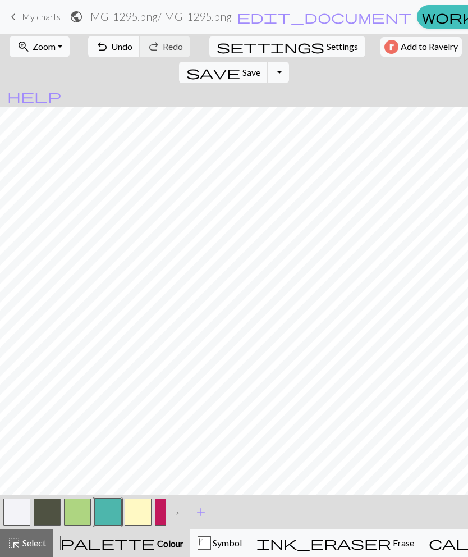
click at [86, 508] on button "button" at bounding box center [77, 512] width 27 height 27
click at [112, 515] on button "button" at bounding box center [107, 512] width 27 height 27
click at [190, 541] on button "k Symbol" at bounding box center [219, 543] width 59 height 28
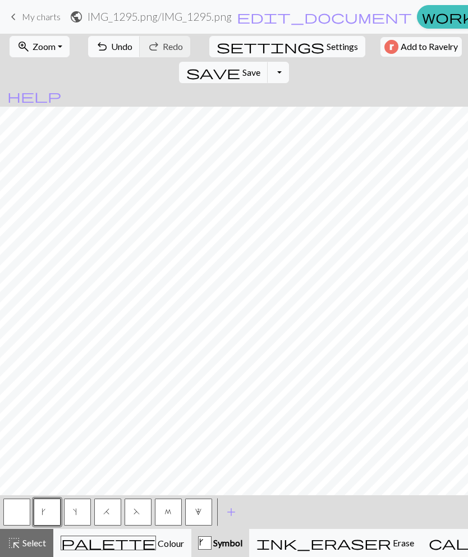
click at [156, 543] on span "Colour" at bounding box center [170, 543] width 28 height 11
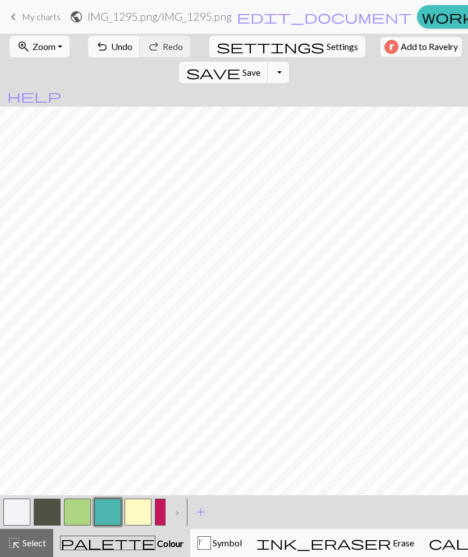
click at [81, 512] on button "button" at bounding box center [77, 512] width 27 height 27
click at [156, 542] on span "Colour" at bounding box center [170, 543] width 28 height 11
click at [190, 553] on button "k Symbol" at bounding box center [219, 543] width 59 height 28
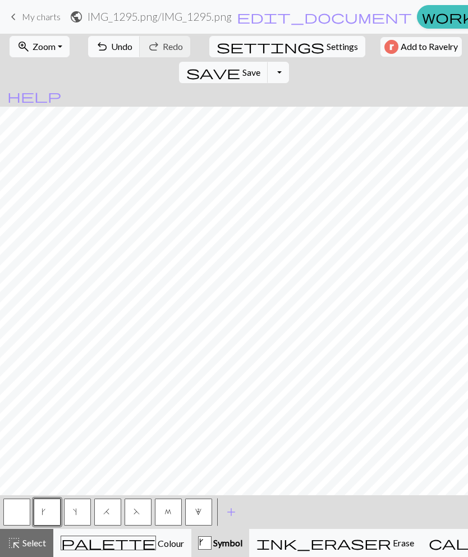
click at [156, 548] on span "Colour" at bounding box center [170, 543] width 28 height 11
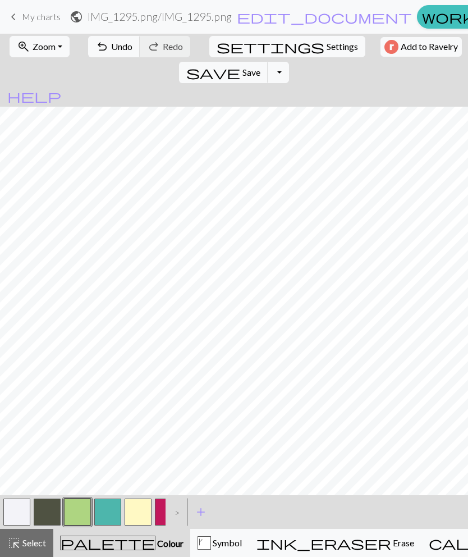
click at [111, 516] on button "button" at bounding box center [107, 512] width 27 height 27
click at [85, 512] on button "button" at bounding box center [77, 512] width 27 height 27
click at [194, 551] on button "k Symbol" at bounding box center [219, 543] width 59 height 28
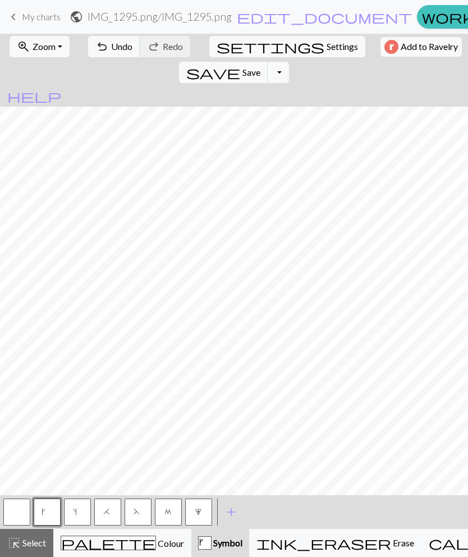
click at [149, 547] on div "palette Colour Colour" at bounding box center [123, 543] width 124 height 15
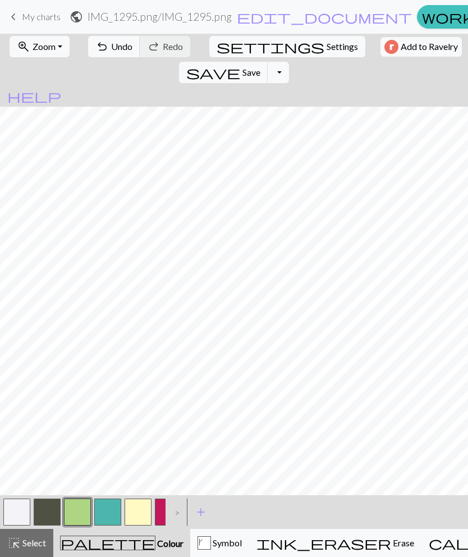
click at [113, 510] on button "button" at bounding box center [107, 512] width 27 height 27
click at [198, 539] on div "k" at bounding box center [204, 543] width 12 height 13
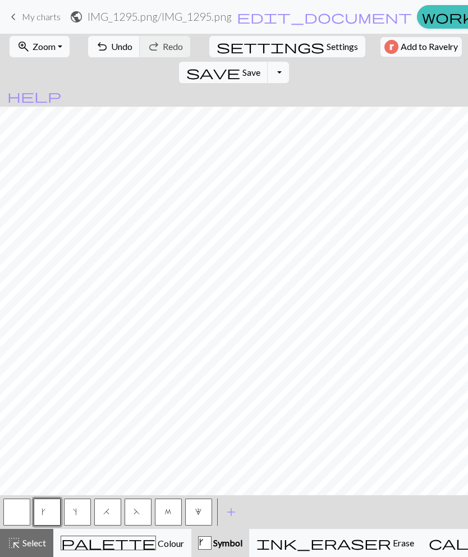
click at [24, 506] on button "button" at bounding box center [16, 512] width 27 height 27
click at [131, 548] on div "palette Colour Colour" at bounding box center [123, 543] width 124 height 15
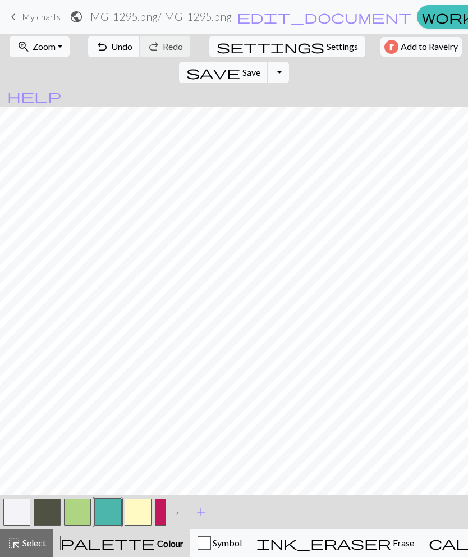
click at [83, 511] on button "button" at bounding box center [77, 512] width 27 height 27
click at [112, 518] on button "button" at bounding box center [107, 512] width 27 height 27
click at [198, 549] on div "Symbol" at bounding box center [220, 542] width 44 height 13
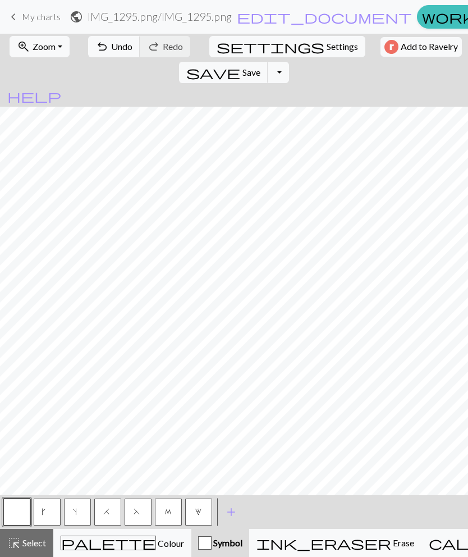
click at [52, 518] on button "k" at bounding box center [47, 512] width 27 height 27
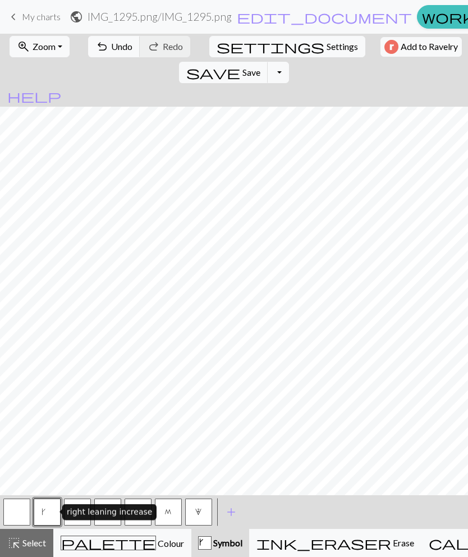
click at [191, 551] on button "k Symbol" at bounding box center [220, 543] width 58 height 28
click at [139, 554] on button "palette Colour Colour" at bounding box center [122, 543] width 138 height 28
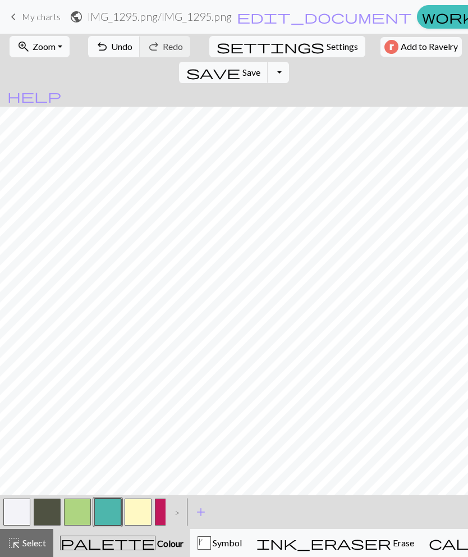
click at [84, 516] on button "button" at bounding box center [77, 512] width 27 height 27
click at [109, 516] on button "button" at bounding box center [107, 512] width 27 height 27
click at [198, 544] on div "k Symbol" at bounding box center [220, 542] width 44 height 13
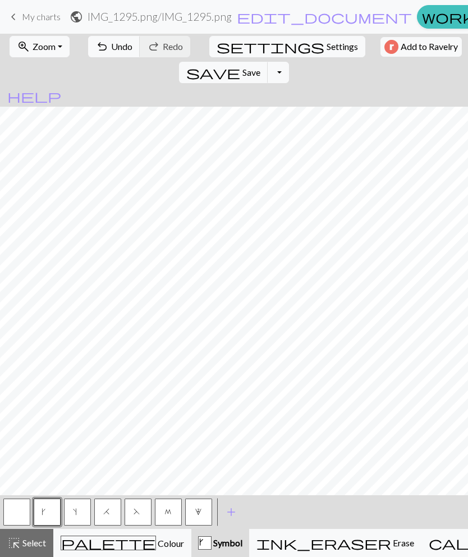
click at [156, 545] on span "Colour" at bounding box center [170, 543] width 28 height 11
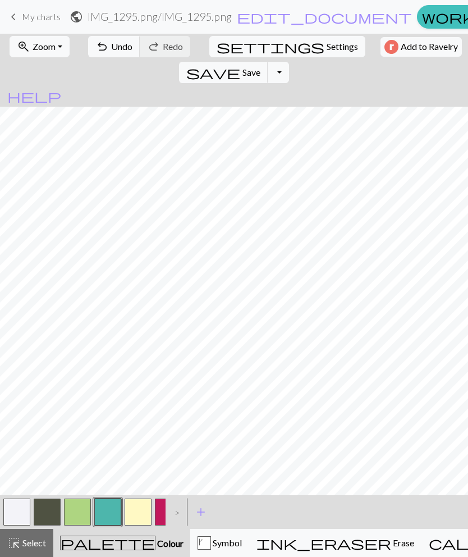
click at [84, 512] on button "button" at bounding box center [77, 512] width 27 height 27
click at [103, 522] on button "button" at bounding box center [107, 512] width 27 height 27
click at [80, 517] on button "button" at bounding box center [77, 512] width 27 height 27
click at [98, 506] on button "button" at bounding box center [107, 512] width 27 height 27
click at [80, 515] on button "button" at bounding box center [77, 512] width 27 height 27
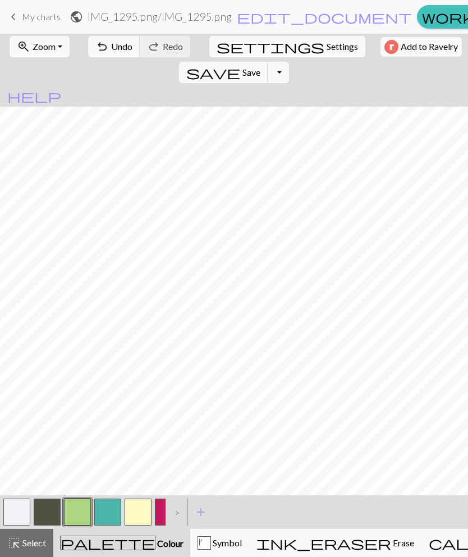
click at [104, 516] on button "button" at bounding box center [107, 512] width 27 height 27
click at [198, 547] on div "k Symbol" at bounding box center [220, 542] width 44 height 13
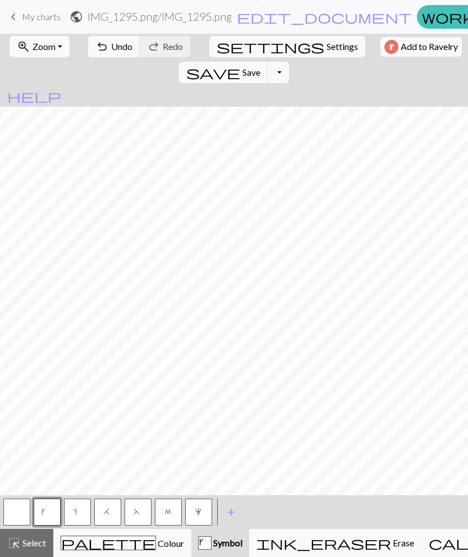
click at [20, 517] on button "button" at bounding box center [16, 512] width 27 height 27
click at [97, 54] on span "undo" at bounding box center [101, 47] width 13 height 16
click at [51, 510] on button "k" at bounding box center [47, 512] width 27 height 27
click at [111, 51] on span "Undo" at bounding box center [121, 46] width 21 height 11
click at [17, 514] on button "button" at bounding box center [16, 512] width 27 height 27
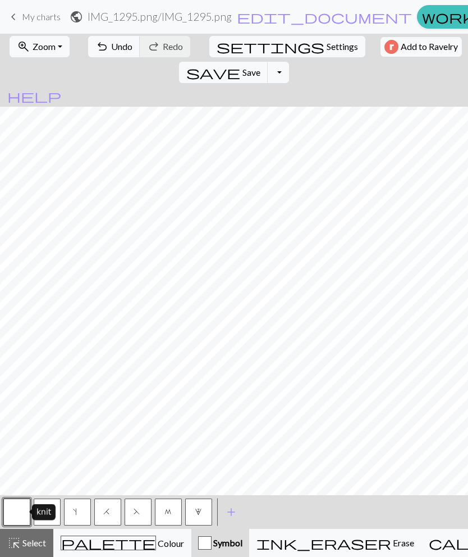
click at [84, 549] on span "palette" at bounding box center [108, 543] width 94 height 16
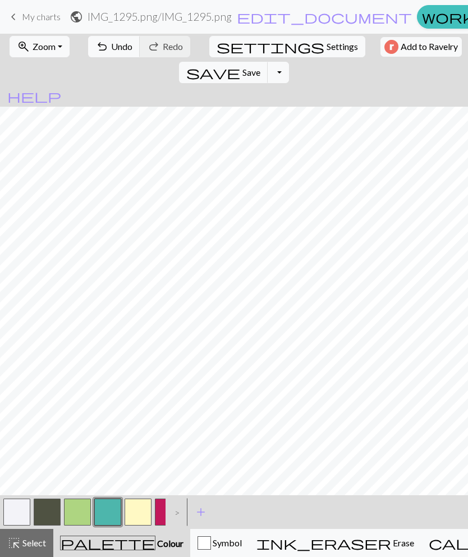
click at [79, 513] on button "button" at bounding box center [77, 512] width 27 height 27
click at [104, 519] on button "button" at bounding box center [107, 512] width 27 height 27
click at [83, 520] on button "button" at bounding box center [77, 512] width 27 height 27
click at [26, 517] on button "button" at bounding box center [16, 512] width 27 height 27
click at [75, 518] on button "button" at bounding box center [77, 512] width 27 height 27
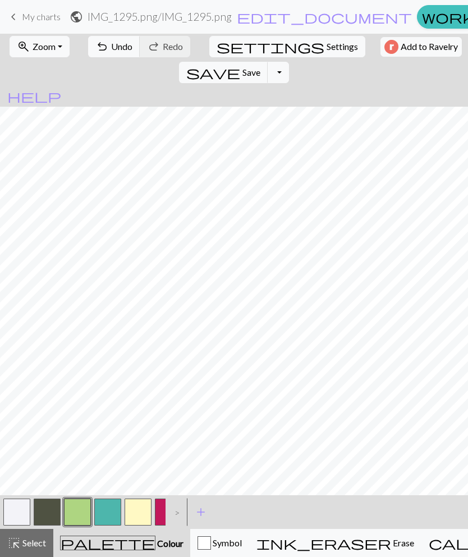
click at [89, 543] on span "palette" at bounding box center [108, 543] width 94 height 16
click at [198, 537] on div "Symbol" at bounding box center [220, 542] width 44 height 13
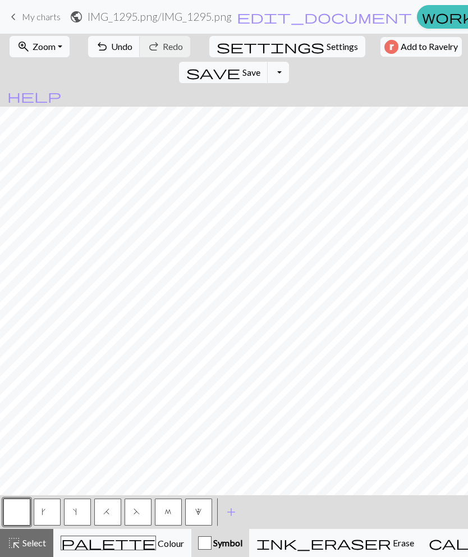
click at [76, 517] on button "s" at bounding box center [77, 512] width 27 height 27
click at [51, 519] on button "k" at bounding box center [47, 512] width 27 height 27
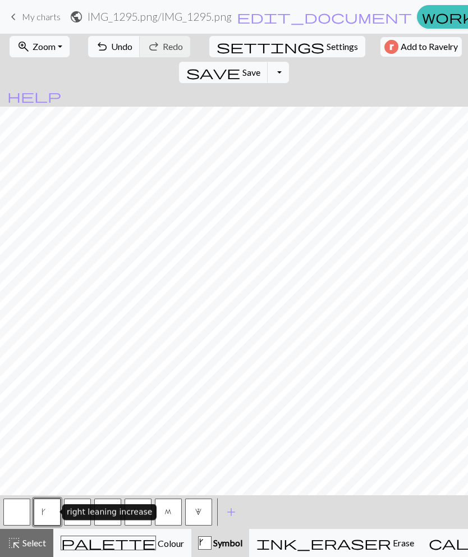
click at [138, 518] on div "right leaning increase" at bounding box center [109, 512] width 94 height 16
click at [135, 516] on span "F" at bounding box center [138, 513] width 9 height 11
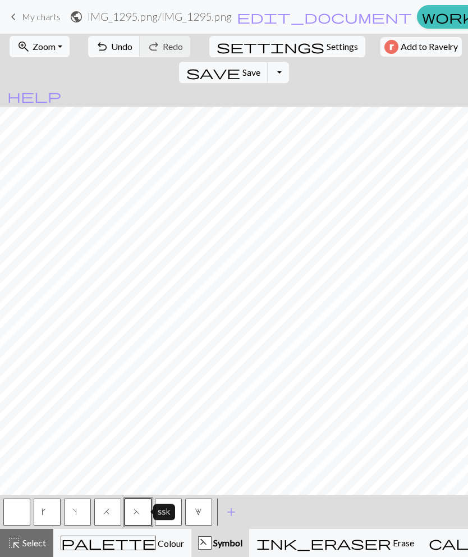
click at [24, 517] on button "button" at bounding box center [16, 512] width 27 height 27
click at [85, 550] on span "palette" at bounding box center [108, 543] width 94 height 16
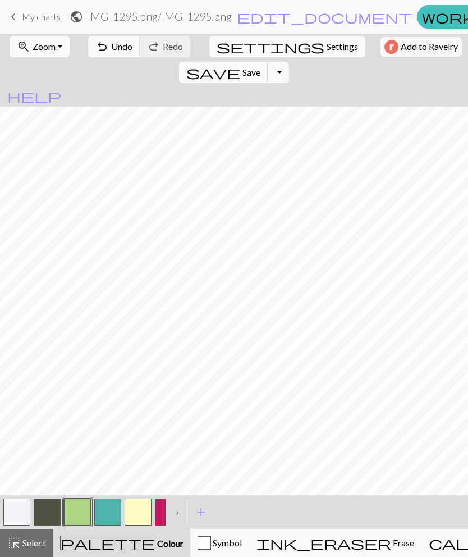
click at [108, 514] on button "button" at bounding box center [107, 512] width 27 height 27
click at [84, 507] on button "button" at bounding box center [77, 512] width 27 height 27
click at [97, 516] on button "button" at bounding box center [107, 512] width 27 height 27
click at [198, 546] on div "Symbol" at bounding box center [220, 542] width 44 height 13
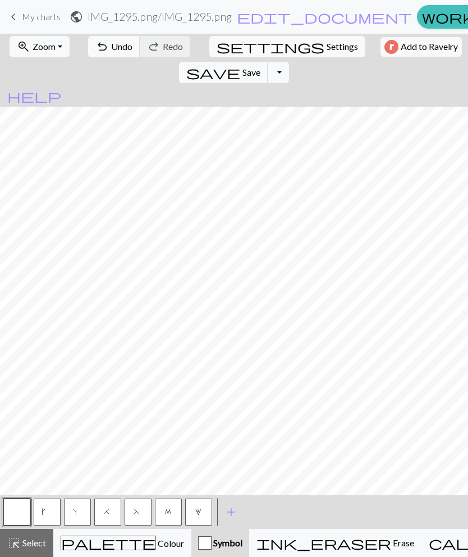
click at [134, 518] on button "F" at bounding box center [138, 512] width 27 height 27
click at [122, 52] on span "Undo" at bounding box center [121, 46] width 21 height 11
click at [111, 51] on span "Undo" at bounding box center [121, 46] width 21 height 11
click at [93, 551] on span "palette" at bounding box center [108, 543] width 94 height 16
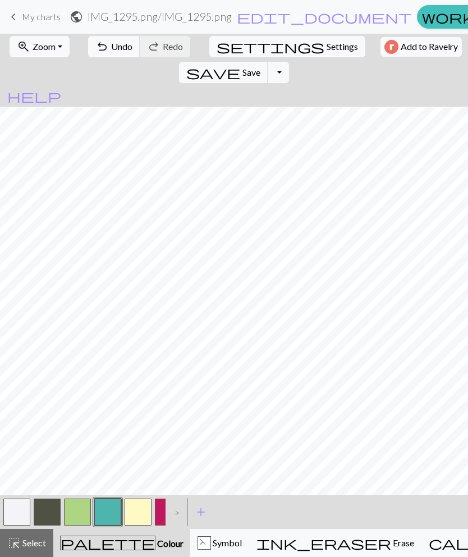
click at [76, 502] on button "button" at bounding box center [77, 512] width 27 height 27
click at [115, 519] on button "button" at bounding box center [107, 512] width 27 height 27
click at [83, 509] on button "button" at bounding box center [77, 512] width 27 height 27
click at [109, 522] on button "button" at bounding box center [107, 512] width 27 height 27
click at [111, 48] on span "Undo" at bounding box center [121, 46] width 21 height 11
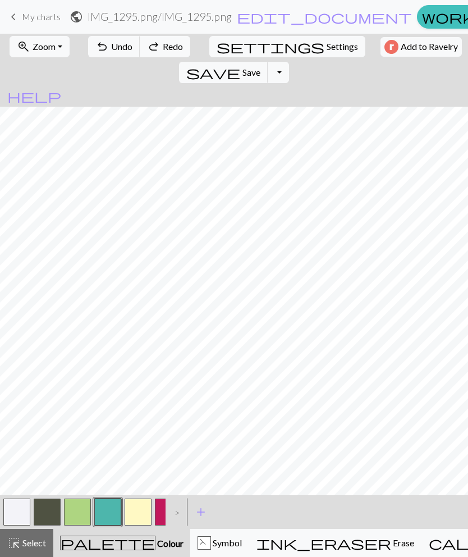
click at [111, 47] on span "Undo" at bounding box center [121, 46] width 21 height 11
click at [111, 45] on span "Undo" at bounding box center [121, 46] width 21 height 11
click at [111, 44] on span "Undo" at bounding box center [121, 46] width 21 height 11
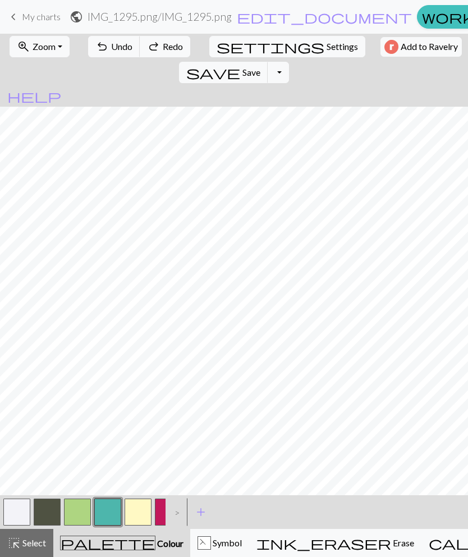
click at [111, 44] on span "Undo" at bounding box center [121, 46] width 21 height 11
click at [111, 43] on span "Undo" at bounding box center [121, 46] width 21 height 11
click at [163, 48] on span "Redo" at bounding box center [173, 46] width 20 height 11
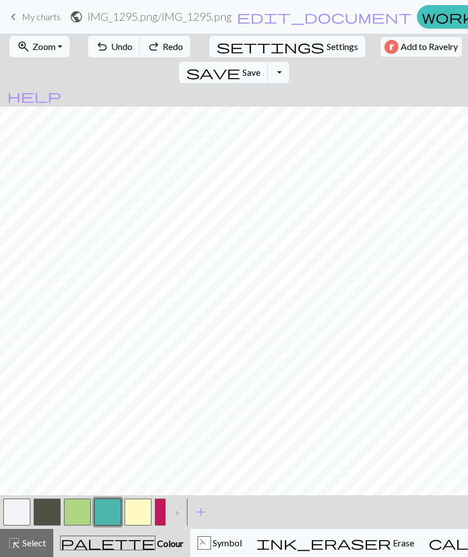
click at [154, 45] on button "redo Redo Redo" at bounding box center [165, 46] width 51 height 21
click at [152, 45] on span "redo" at bounding box center [153, 47] width 13 height 16
click at [153, 44] on span "redo" at bounding box center [153, 47] width 13 height 16
click at [153, 43] on span "redo" at bounding box center [153, 47] width 13 height 16
click at [152, 43] on span "redo" at bounding box center [153, 47] width 13 height 16
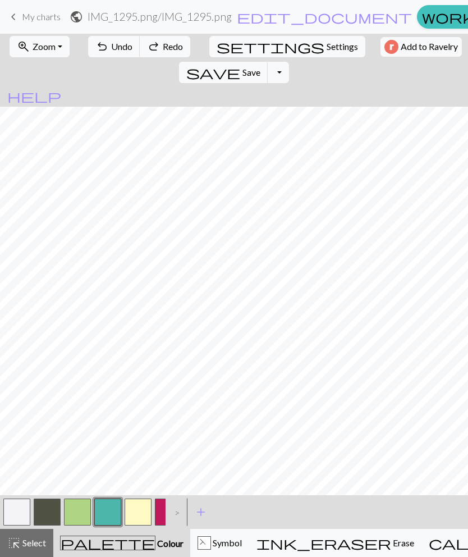
click at [153, 43] on span "redo" at bounding box center [153, 47] width 13 height 16
click at [152, 43] on span "redo" at bounding box center [153, 47] width 13 height 16
click at [152, 43] on div "undo Undo Undo redo Redo Redo" at bounding box center [139, 47] width 109 height 26
click at [20, 512] on button "button" at bounding box center [16, 512] width 27 height 27
click at [198, 548] on div "F" at bounding box center [204, 543] width 12 height 13
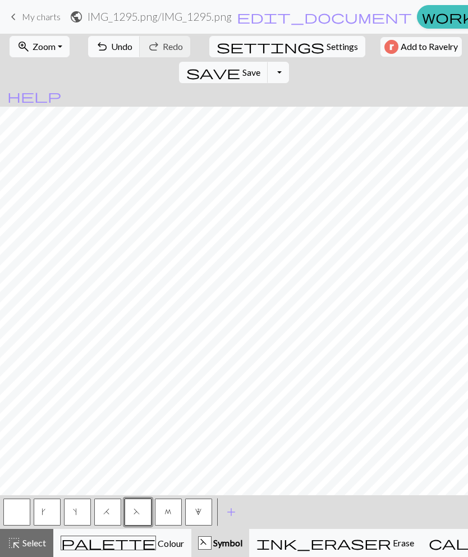
click at [104, 551] on button "palette Colour Colour" at bounding box center [122, 543] width 138 height 28
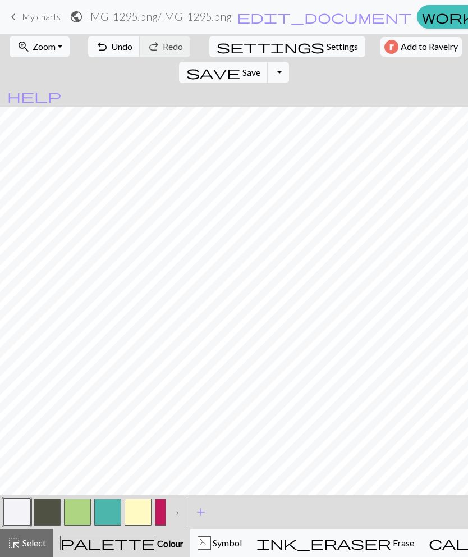
click at [99, 518] on button "button" at bounding box center [107, 512] width 27 height 27
click at [80, 513] on button "button" at bounding box center [77, 512] width 27 height 27
click at [102, 510] on button "button" at bounding box center [107, 512] width 27 height 27
click at [190, 554] on button "F Symbol" at bounding box center [219, 543] width 59 height 28
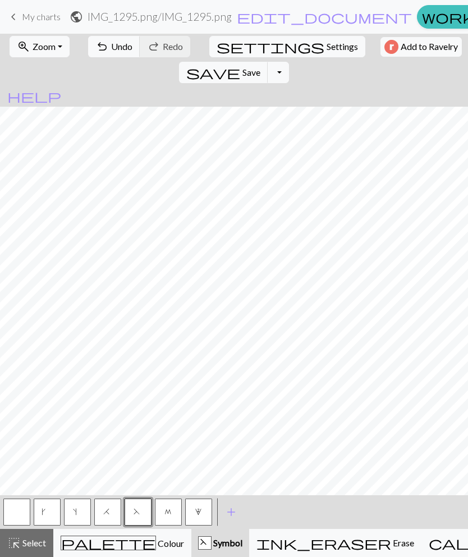
click at [10, 503] on button "button" at bounding box center [16, 512] width 27 height 27
click at [112, 44] on span "Undo" at bounding box center [121, 46] width 21 height 11
click at [111, 43] on span "Undo" at bounding box center [121, 46] width 21 height 11
click at [105, 40] on button "undo Undo Undo" at bounding box center [114, 46] width 52 height 21
click at [104, 40] on button "undo Undo Undo" at bounding box center [114, 46] width 52 height 21
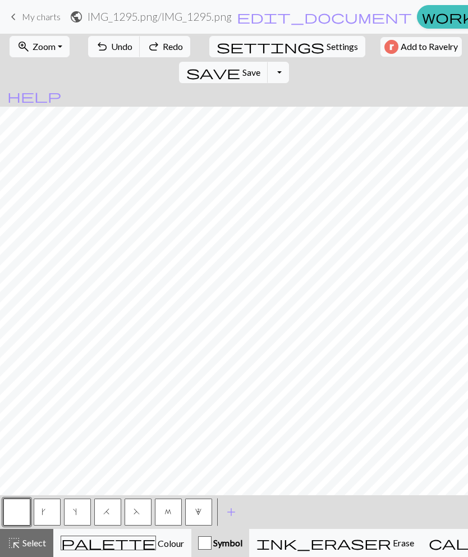
click at [102, 38] on button "undo Undo Undo" at bounding box center [114, 46] width 52 height 21
click at [163, 45] on span "Redo" at bounding box center [173, 46] width 20 height 11
click at [163, 43] on span "Redo" at bounding box center [173, 46] width 20 height 11
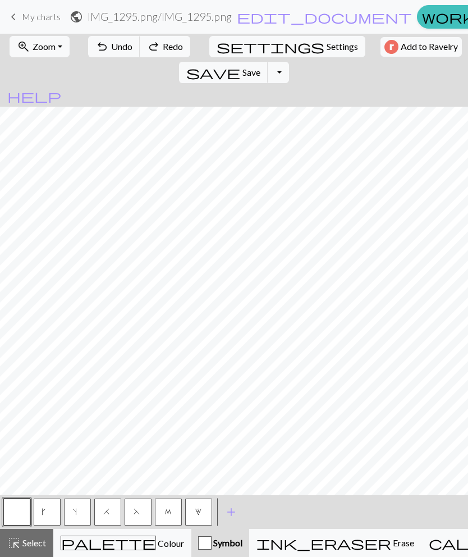
click at [163, 43] on span "Redo" at bounding box center [173, 46] width 20 height 11
click at [163, 42] on span "Redo" at bounding box center [173, 46] width 20 height 11
click at [175, 38] on button "redo Redo Redo" at bounding box center [165, 46] width 51 height 21
click at [122, 550] on button "palette Colour Colour" at bounding box center [122, 543] width 138 height 28
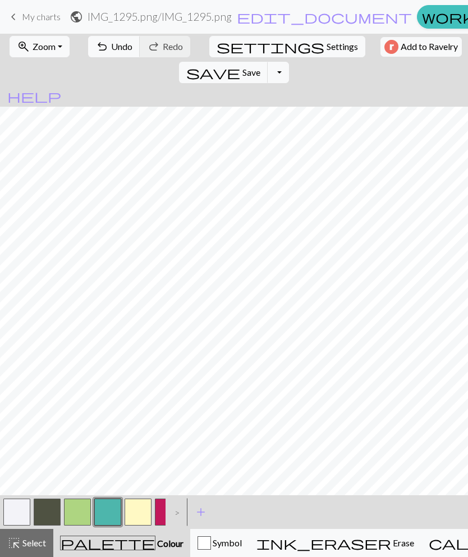
click at [77, 514] on button "button" at bounding box center [77, 512] width 27 height 27
click at [17, 508] on button "button" at bounding box center [16, 512] width 27 height 27
click at [95, 516] on button "button" at bounding box center [107, 512] width 27 height 27
click at [83, 514] on button "button" at bounding box center [77, 512] width 27 height 27
click at [108, 512] on button "button" at bounding box center [107, 512] width 27 height 27
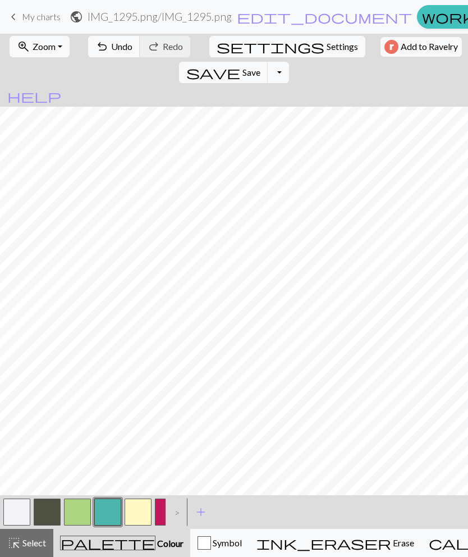
click at [198, 545] on div "Symbol" at bounding box center [220, 542] width 44 height 13
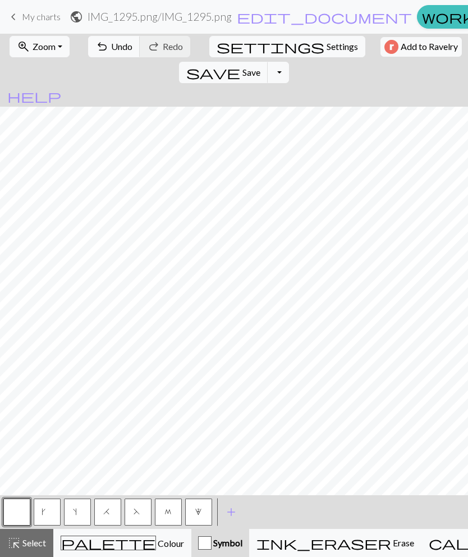
click at [143, 514] on button "F" at bounding box center [138, 512] width 27 height 27
click at [124, 45] on span "Undo" at bounding box center [121, 46] width 21 height 11
click at [99, 554] on button "palette Colour Colour" at bounding box center [122, 543] width 138 height 28
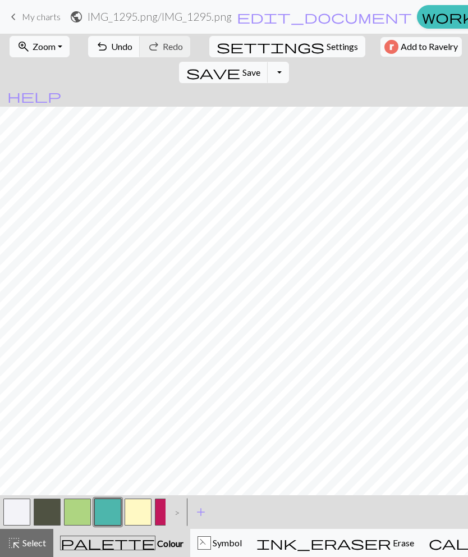
click at [85, 520] on button "button" at bounding box center [77, 512] width 27 height 27
click at [57, 515] on button "button" at bounding box center [47, 512] width 27 height 27
click at [107, 512] on button "button" at bounding box center [107, 512] width 27 height 27
click at [198, 541] on div "F" at bounding box center [204, 543] width 12 height 13
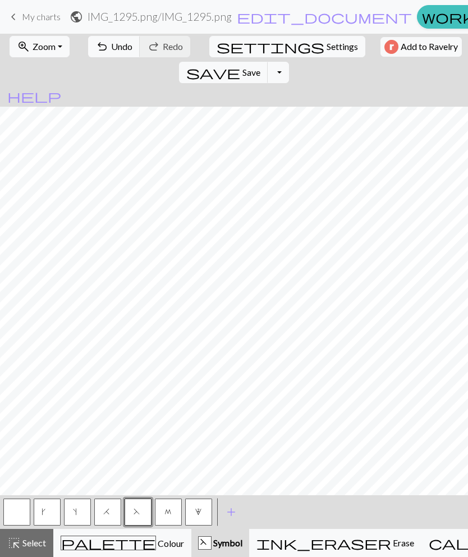
click at [107, 53] on button "undo Undo Undo" at bounding box center [114, 46] width 52 height 21
click at [95, 538] on span "palette" at bounding box center [108, 543] width 94 height 16
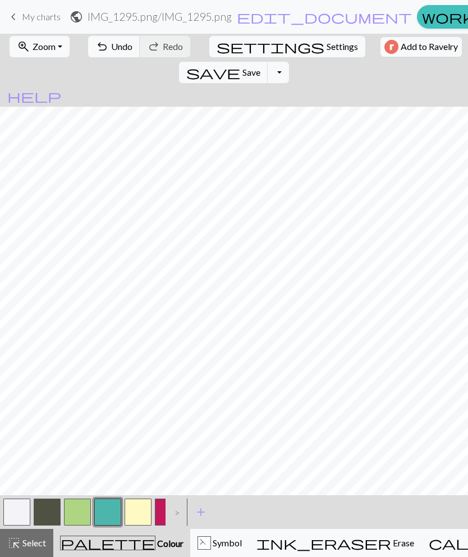
click at [80, 516] on button "button" at bounding box center [77, 512] width 27 height 27
click at [190, 553] on button "F Symbol" at bounding box center [219, 543] width 59 height 28
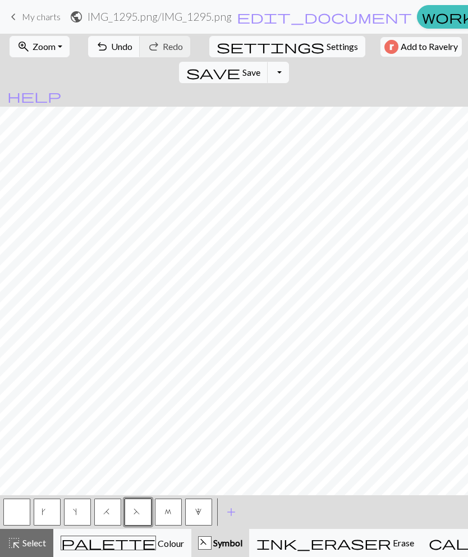
click at [93, 534] on button "palette Colour Colour" at bounding box center [122, 543] width 138 height 28
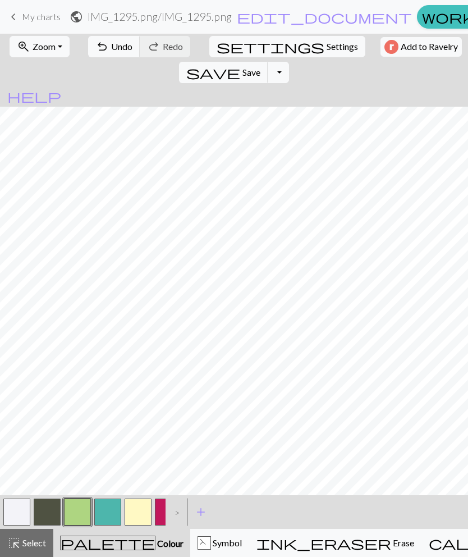
click at [108, 511] on button "button" at bounding box center [107, 512] width 27 height 27
click at [96, 553] on button "palette Colour Colour" at bounding box center [121, 543] width 137 height 28
click at [18, 515] on button "button" at bounding box center [16, 512] width 27 height 27
click at [95, 509] on button "button" at bounding box center [107, 512] width 27 height 27
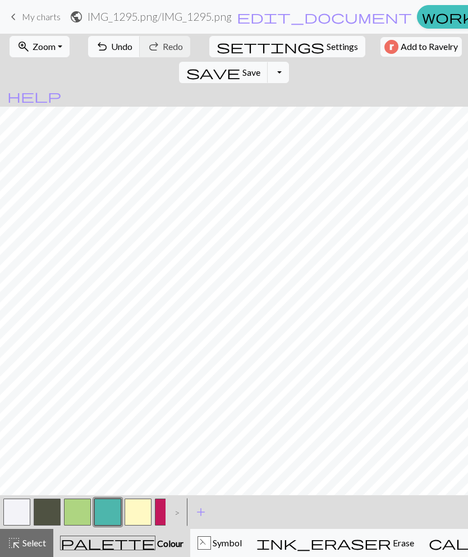
click at [25, 42] on span "zoom_in" at bounding box center [23, 47] width 13 height 16
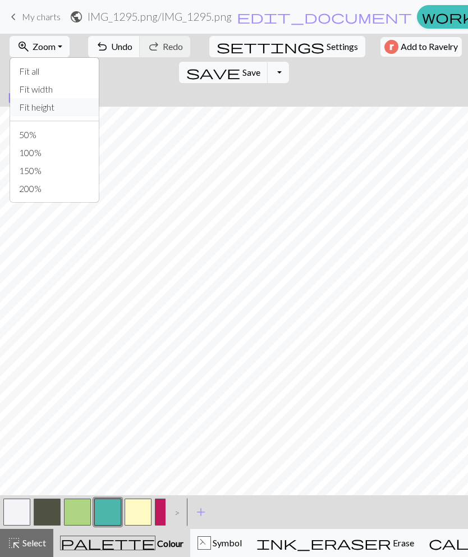
click at [21, 108] on button "Fit height" at bounding box center [54, 107] width 89 height 18
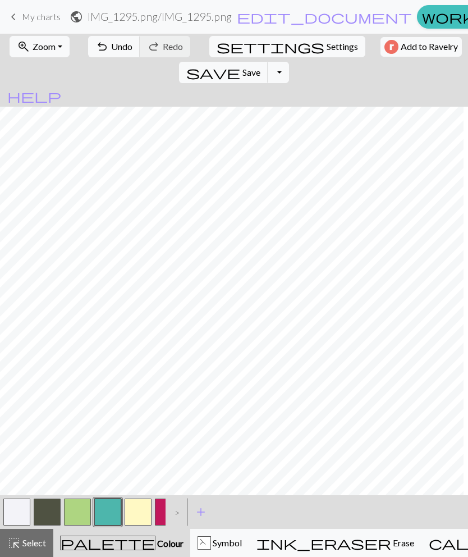
scroll to position [0, 47]
click at [99, 52] on span "undo" at bounding box center [101, 47] width 13 height 16
click at [29, 36] on button "zoom_in Zoom Zoom" at bounding box center [40, 46] width 60 height 21
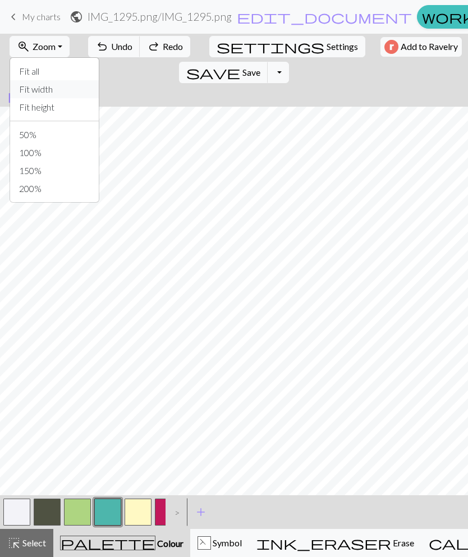
click at [21, 87] on button "Fit width" at bounding box center [54, 89] width 89 height 18
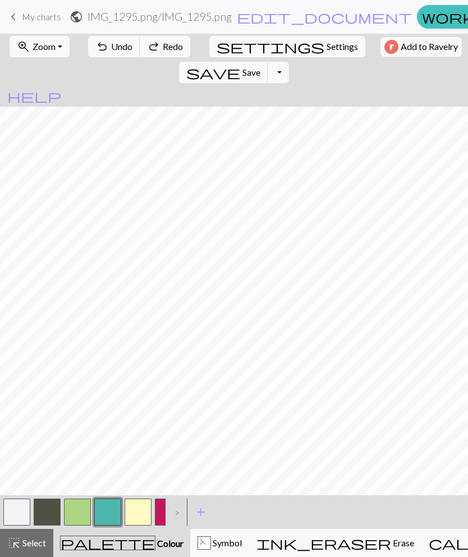
click at [25, 36] on button "zoom_in Zoom Zoom" at bounding box center [40, 46] width 60 height 21
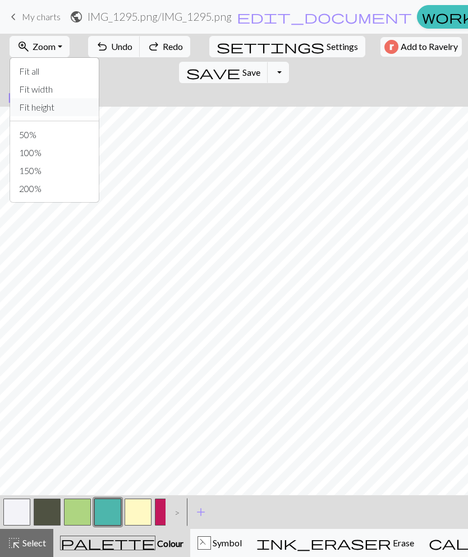
click at [32, 109] on button "Fit height" at bounding box center [54, 107] width 89 height 18
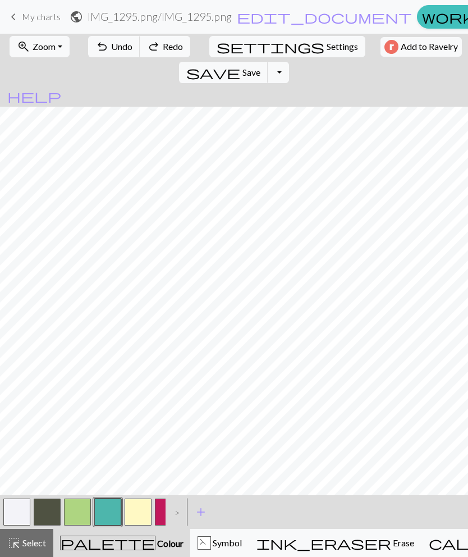
click at [21, 47] on span "zoom_in" at bounding box center [23, 47] width 13 height 16
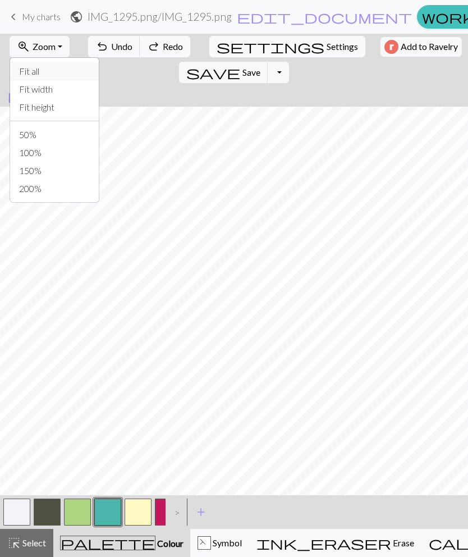
click at [25, 70] on button "Fit all" at bounding box center [54, 71] width 89 height 18
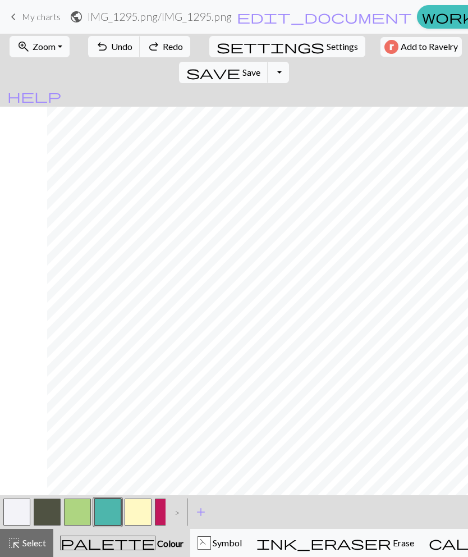
scroll to position [0, 60]
